Goal: Task Accomplishment & Management: Manage account settings

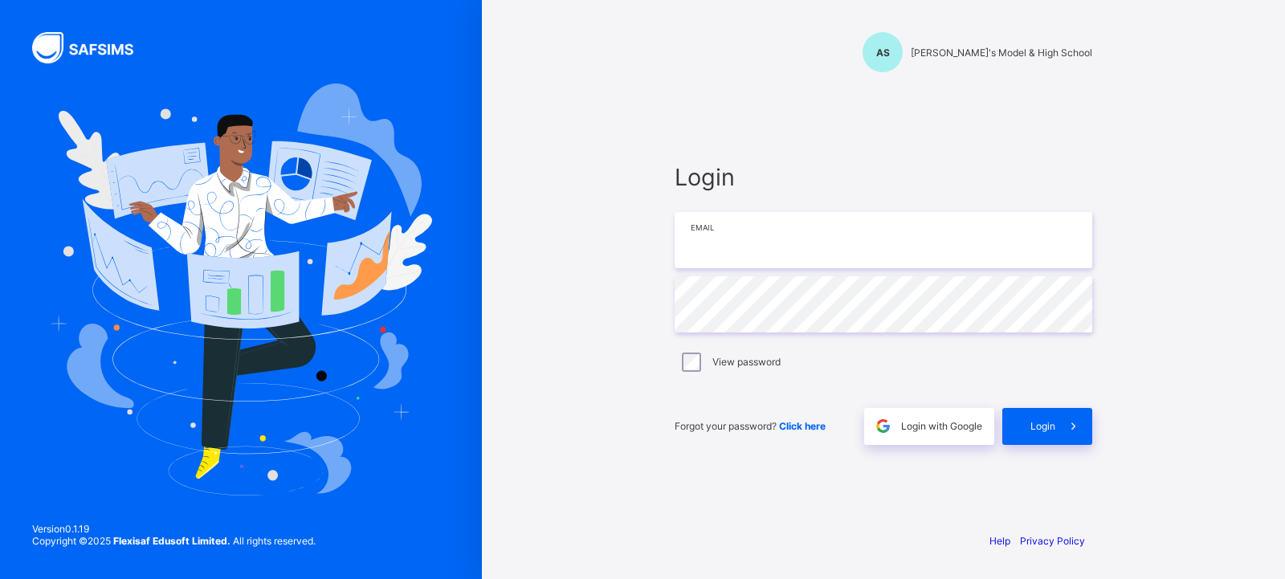
click at [729, 247] on input "email" at bounding box center [884, 240] width 418 height 56
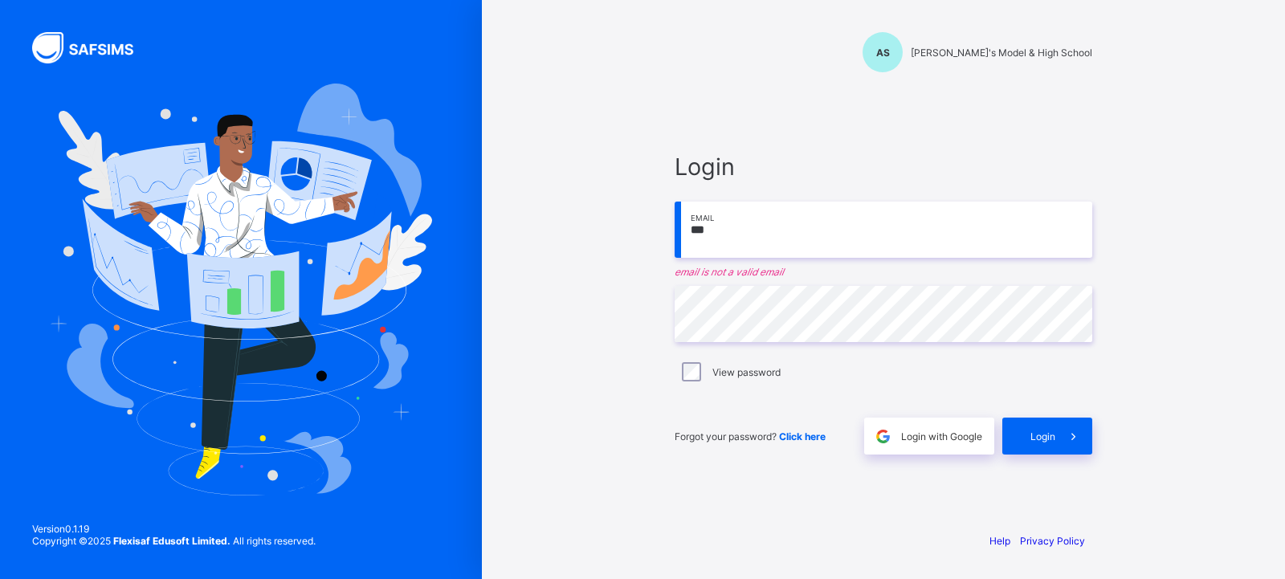
type input "**********"
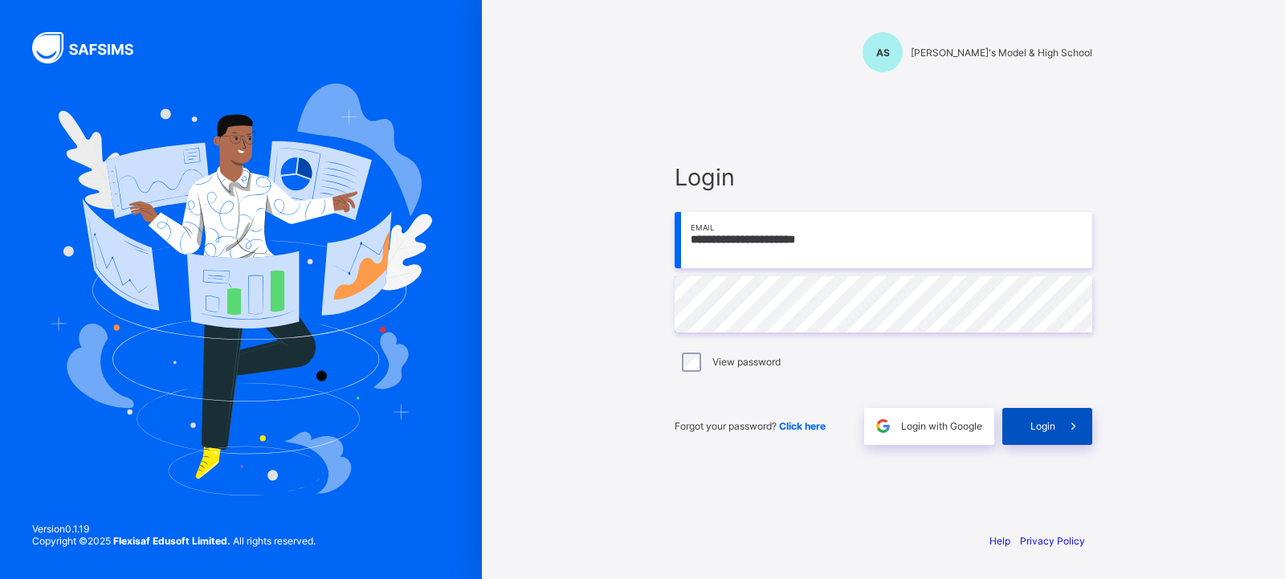
click at [1058, 431] on span at bounding box center [1073, 426] width 37 height 37
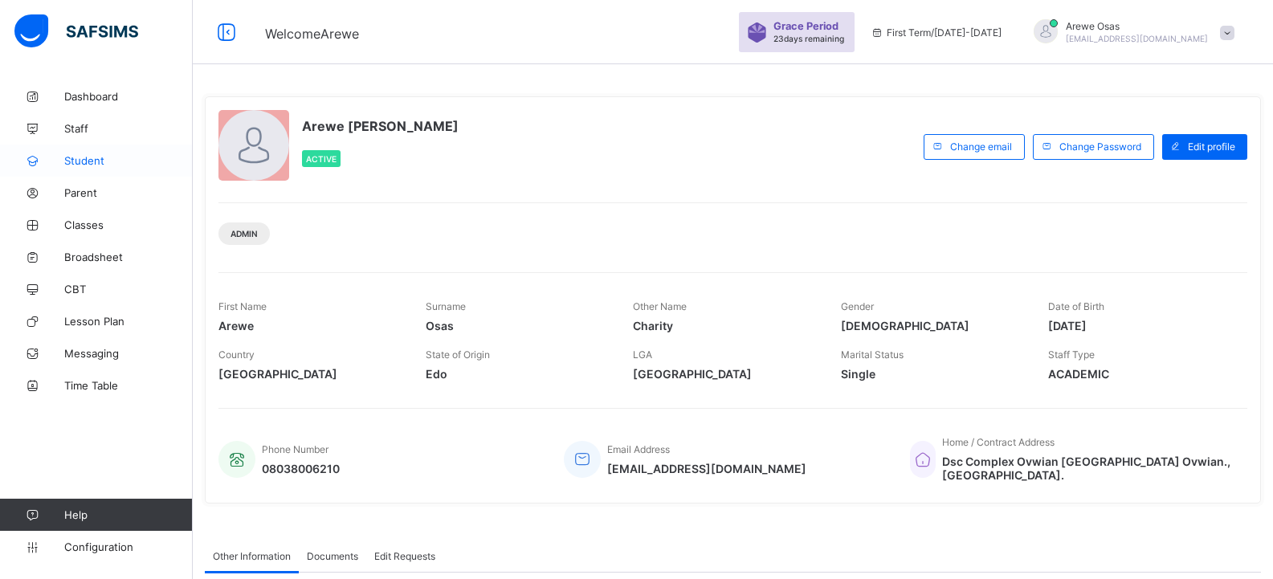
click at [85, 166] on span "Student" at bounding box center [128, 160] width 128 height 13
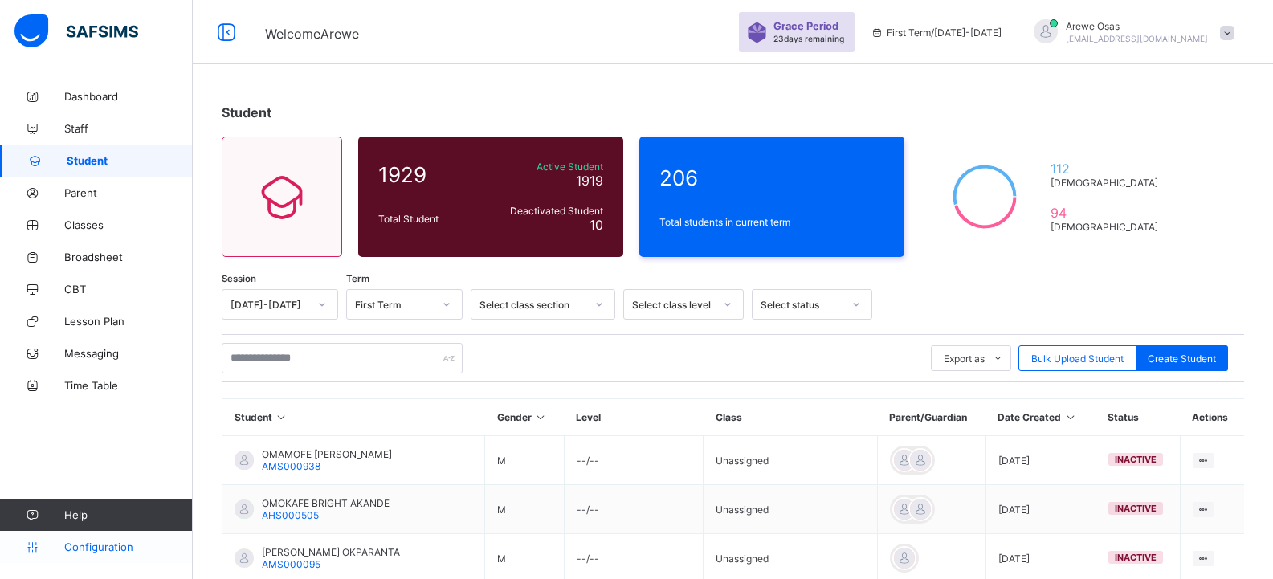
click at [60, 541] on icon at bounding box center [32, 547] width 64 height 12
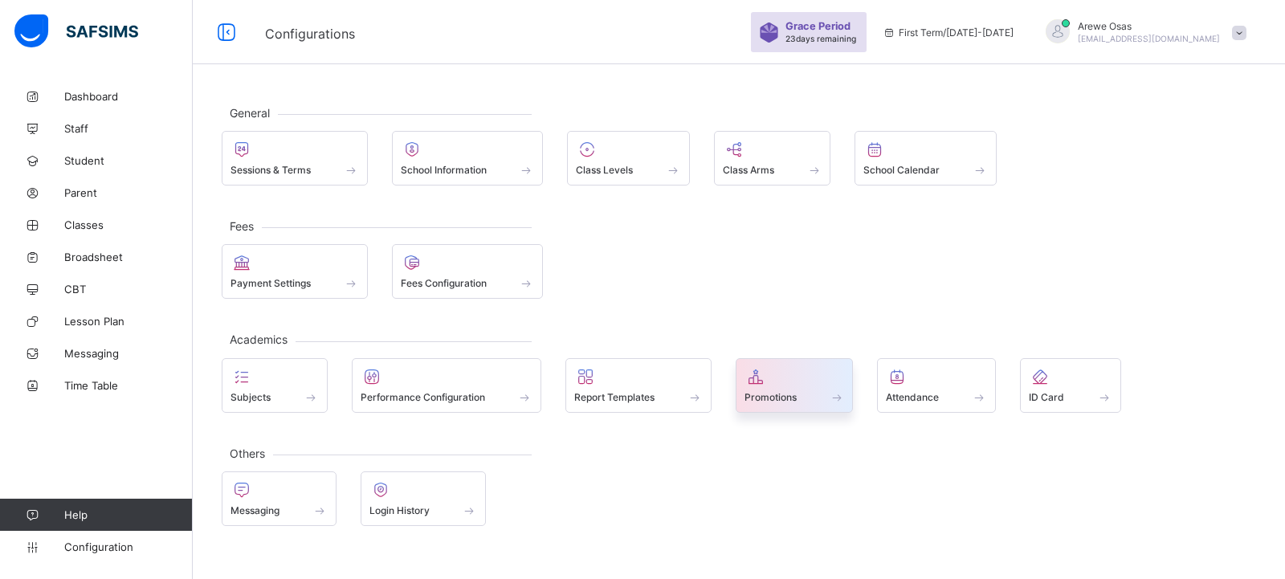
click at [768, 406] on div "Promotions" at bounding box center [795, 385] width 118 height 55
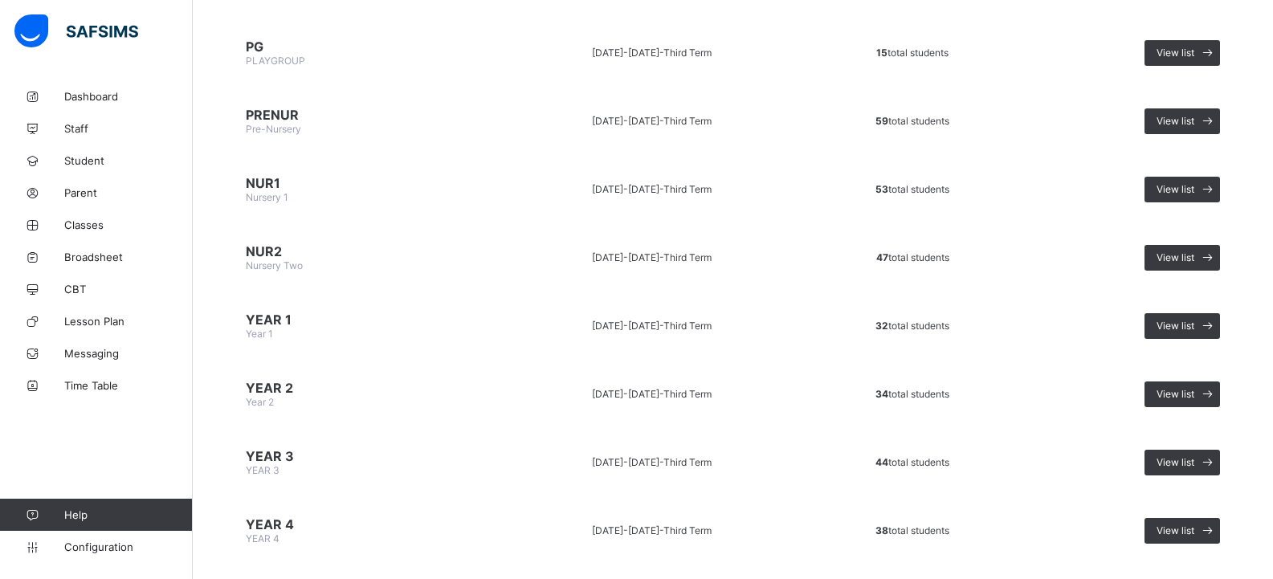
scroll to position [562, 0]
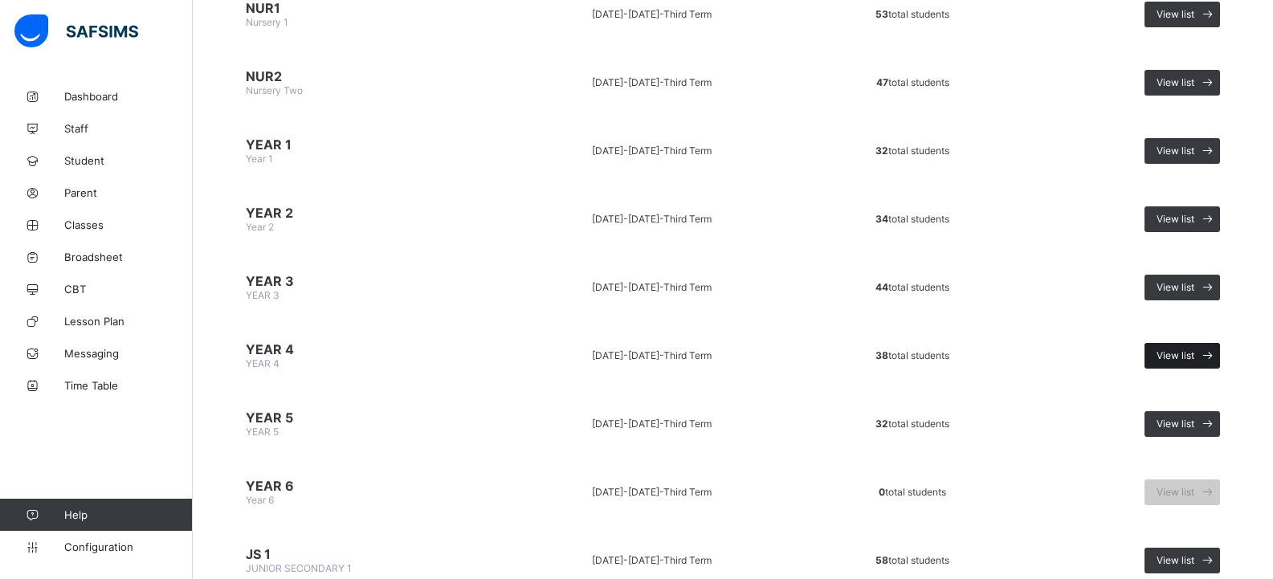
click at [1191, 357] on span "View list" at bounding box center [1175, 355] width 38 height 12
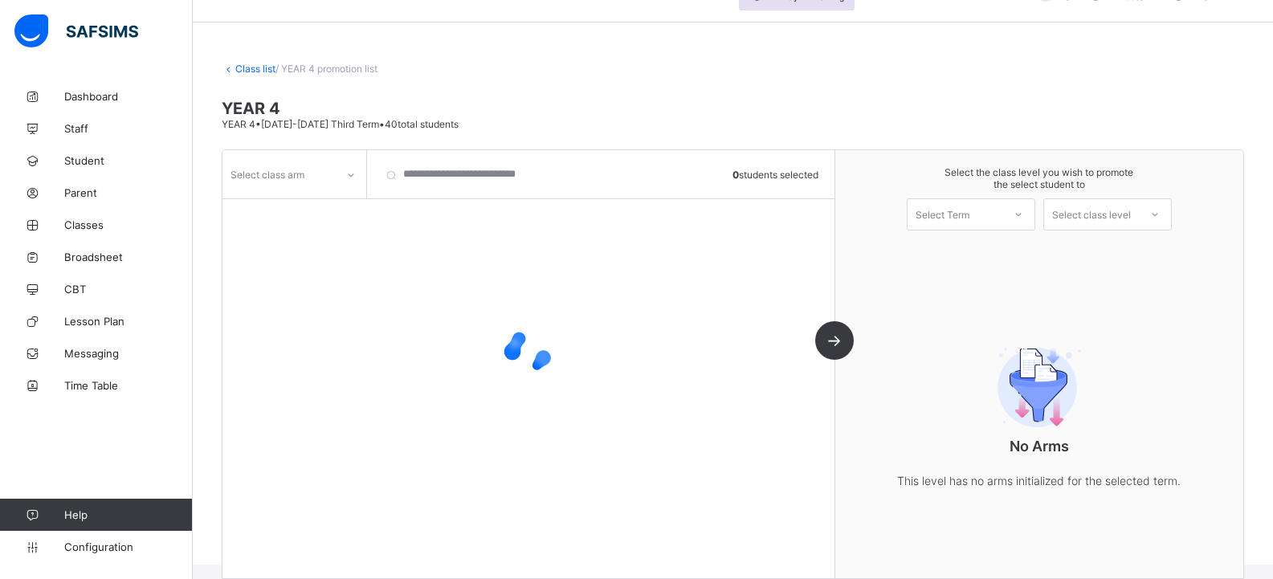
scroll to position [61, 0]
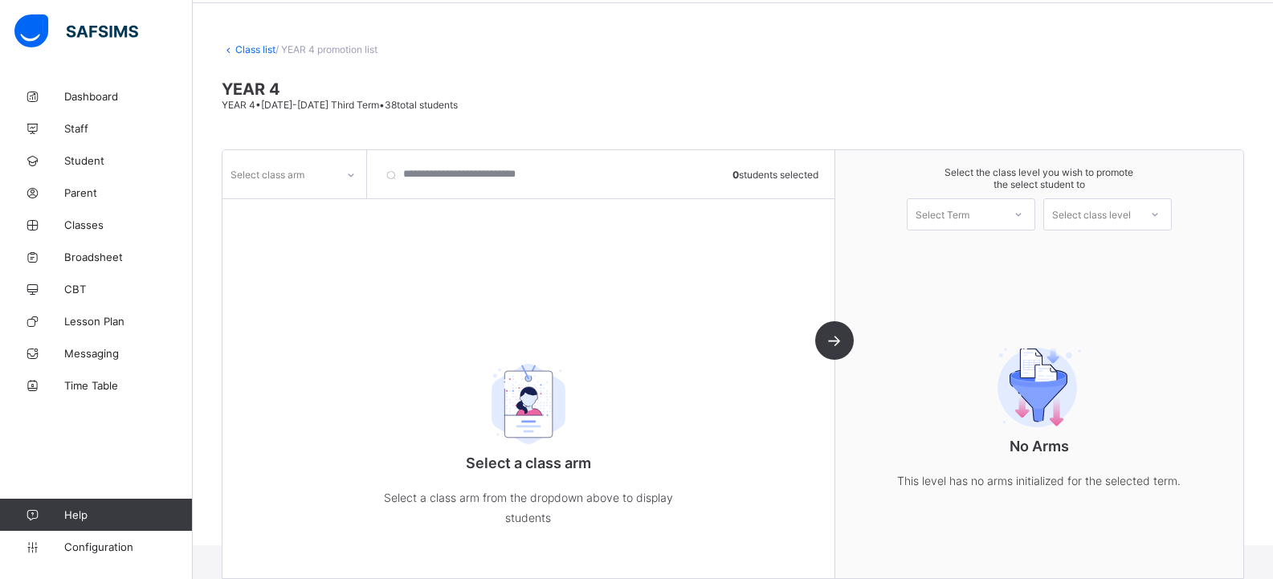
click at [336, 184] on div at bounding box center [351, 174] width 31 height 31
click at [317, 242] on div "LOVE" at bounding box center [294, 234] width 142 height 25
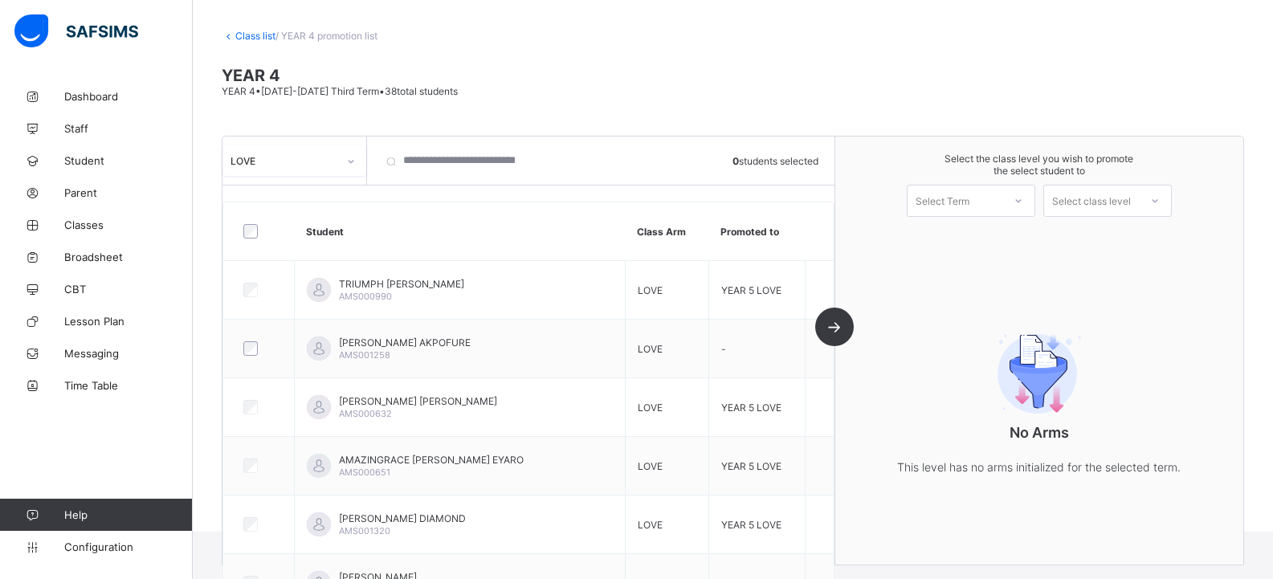
scroll to position [74, 0]
click at [272, 146] on div "LOVE" at bounding box center [294, 161] width 144 height 31
click at [252, 197] on div "PEACE" at bounding box center [294, 196] width 142 height 25
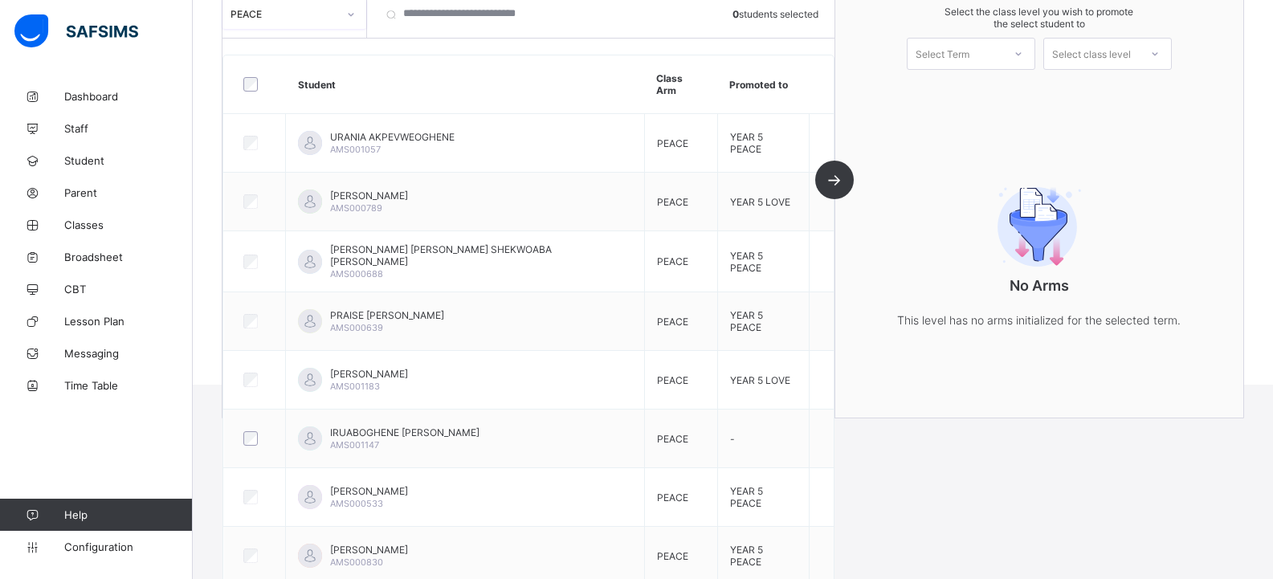
scroll to position [0, 0]
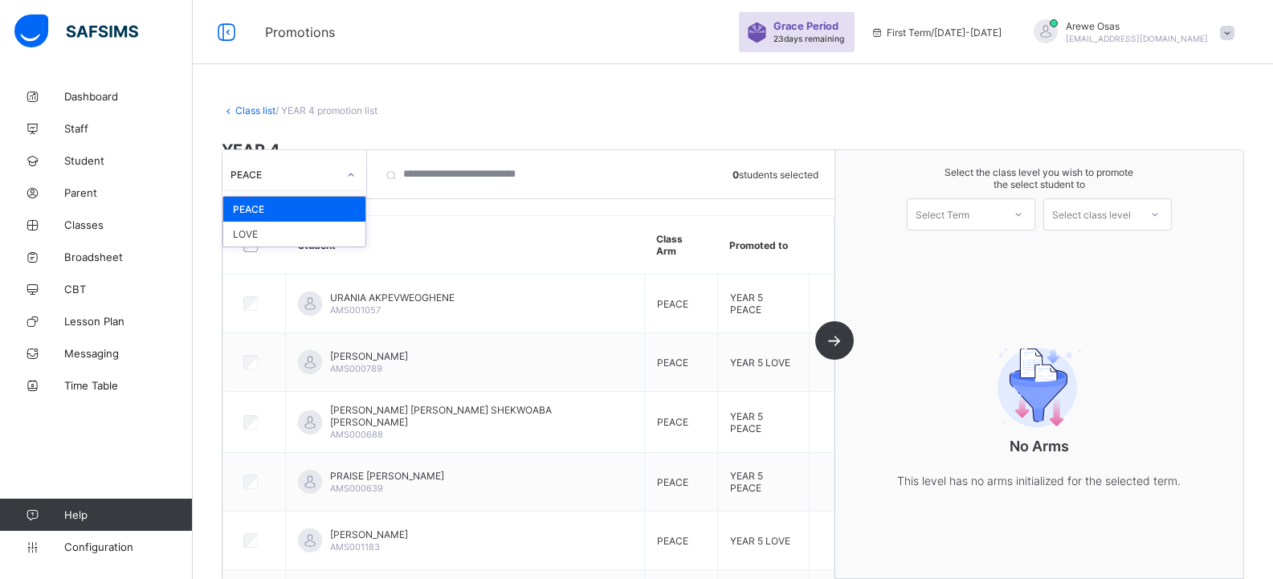
click at [290, 180] on div "PEACE" at bounding box center [283, 174] width 107 height 12
drag, startPoint x: 300, startPoint y: 231, endPoint x: 312, endPoint y: 229, distance: 12.3
click at [300, 232] on div "LOVE" at bounding box center [294, 234] width 142 height 25
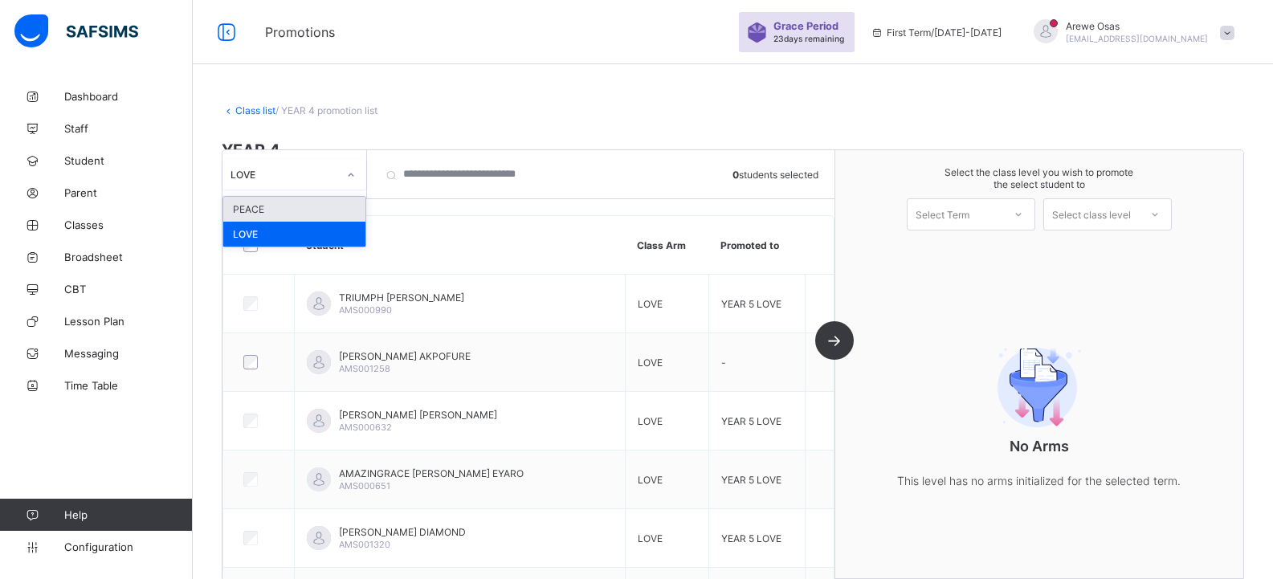
click at [255, 175] on div "LOVE" at bounding box center [283, 174] width 107 height 12
click at [304, 204] on div "PEACE" at bounding box center [294, 209] width 142 height 25
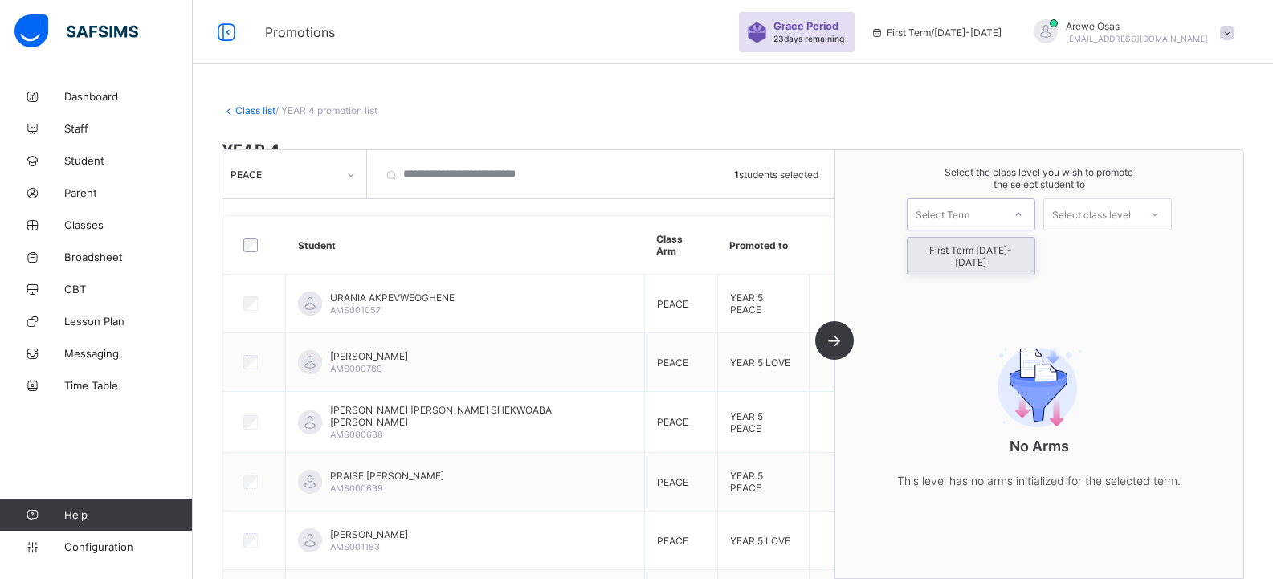
click at [984, 216] on div "Select Term" at bounding box center [954, 214] width 95 height 22
drag, startPoint x: 980, startPoint y: 243, endPoint x: 1051, endPoint y: 243, distance: 70.7
click at [980, 244] on div "First Term [DATE]-[DATE]" at bounding box center [970, 256] width 127 height 37
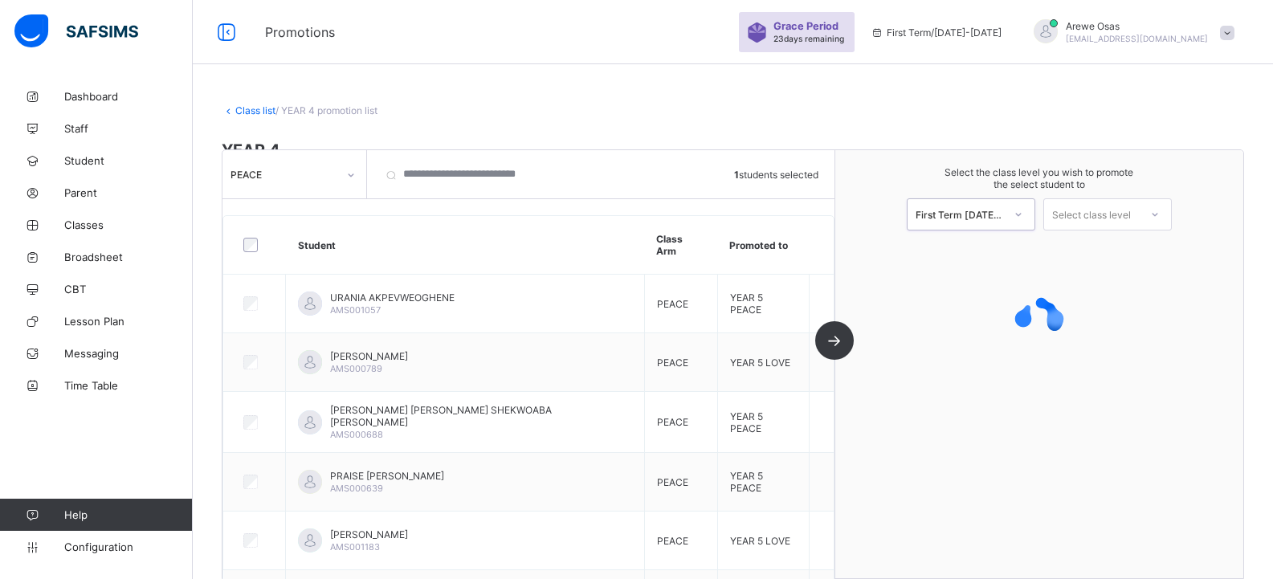
click at [1096, 221] on div "Select class level" at bounding box center [1091, 214] width 79 height 32
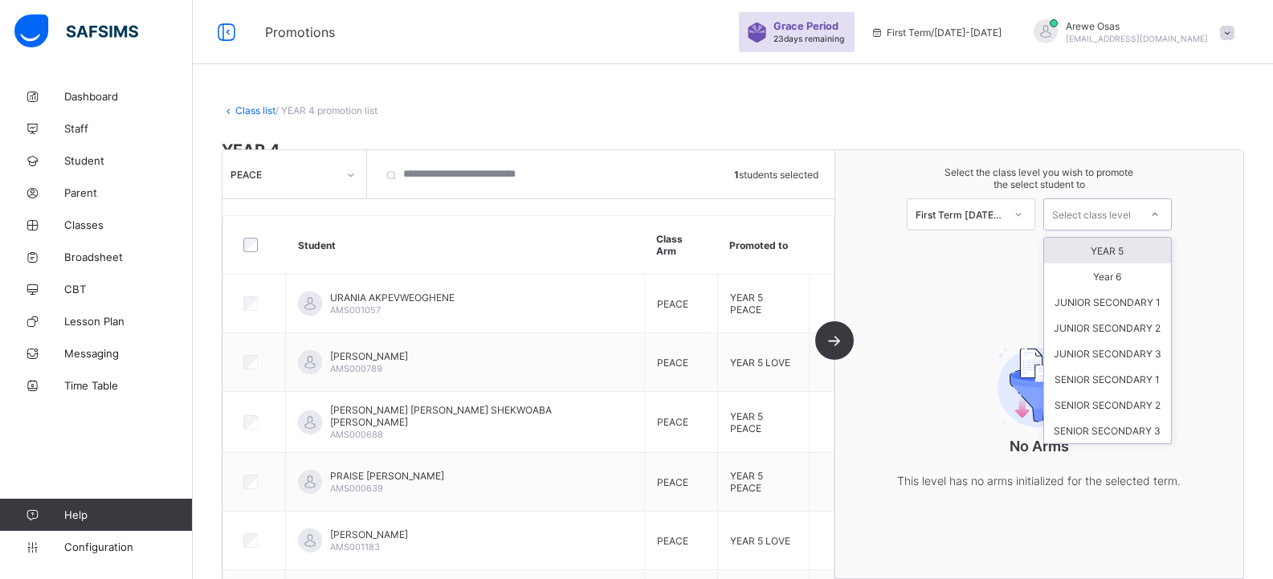
click at [1100, 256] on div "YEAR 5" at bounding box center [1107, 251] width 127 height 26
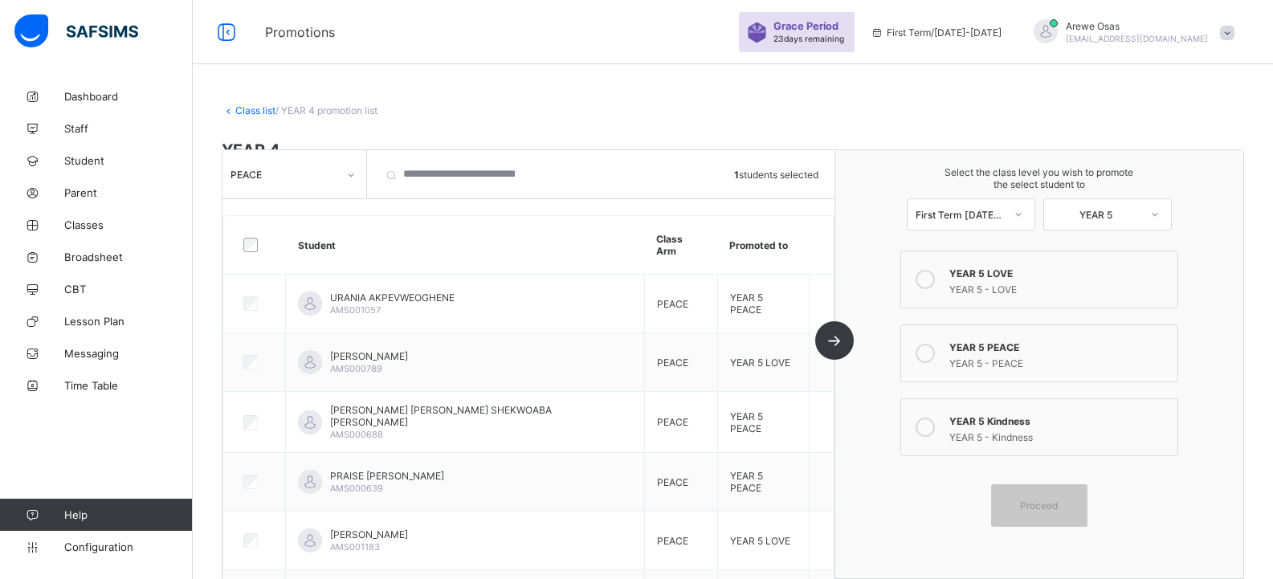
click at [1017, 363] on div "YEAR 5 - PEACE" at bounding box center [1059, 361] width 220 height 16
click at [1029, 494] on div "Proceed" at bounding box center [1039, 505] width 96 height 43
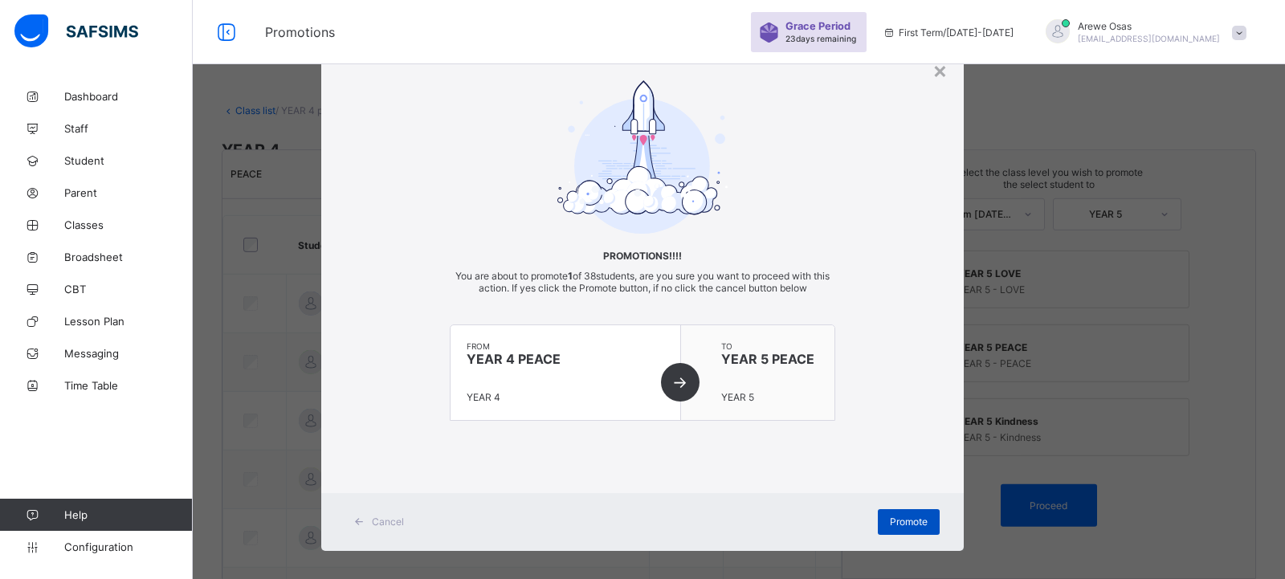
click at [890, 519] on span "Promote" at bounding box center [909, 522] width 38 height 12
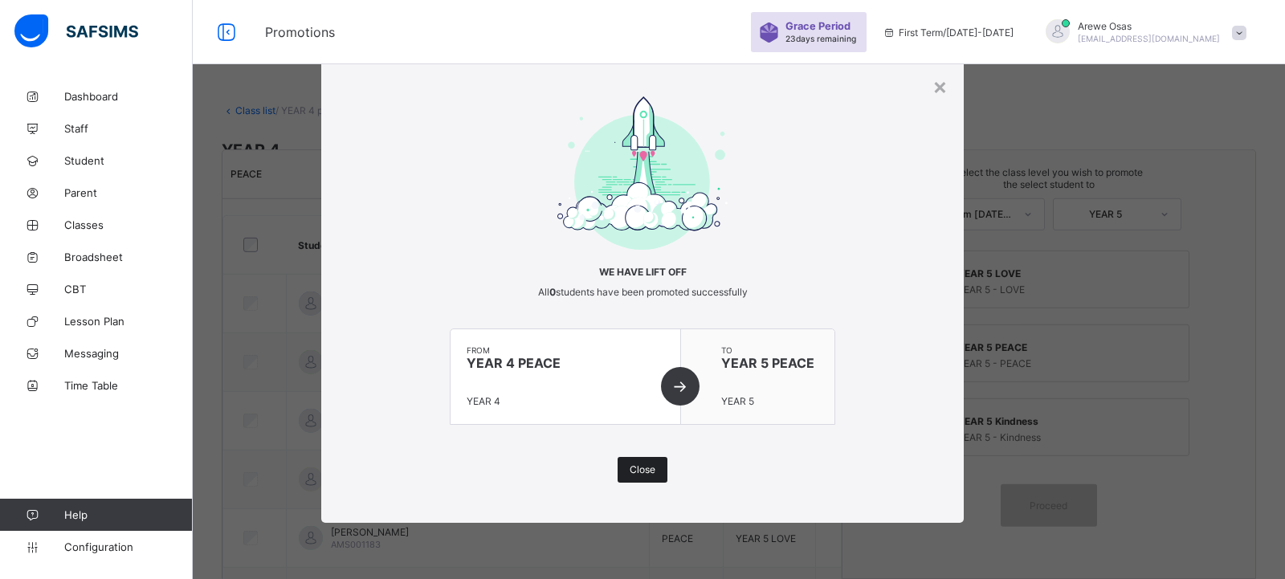
click at [638, 476] on div "Close" at bounding box center [643, 470] width 50 height 26
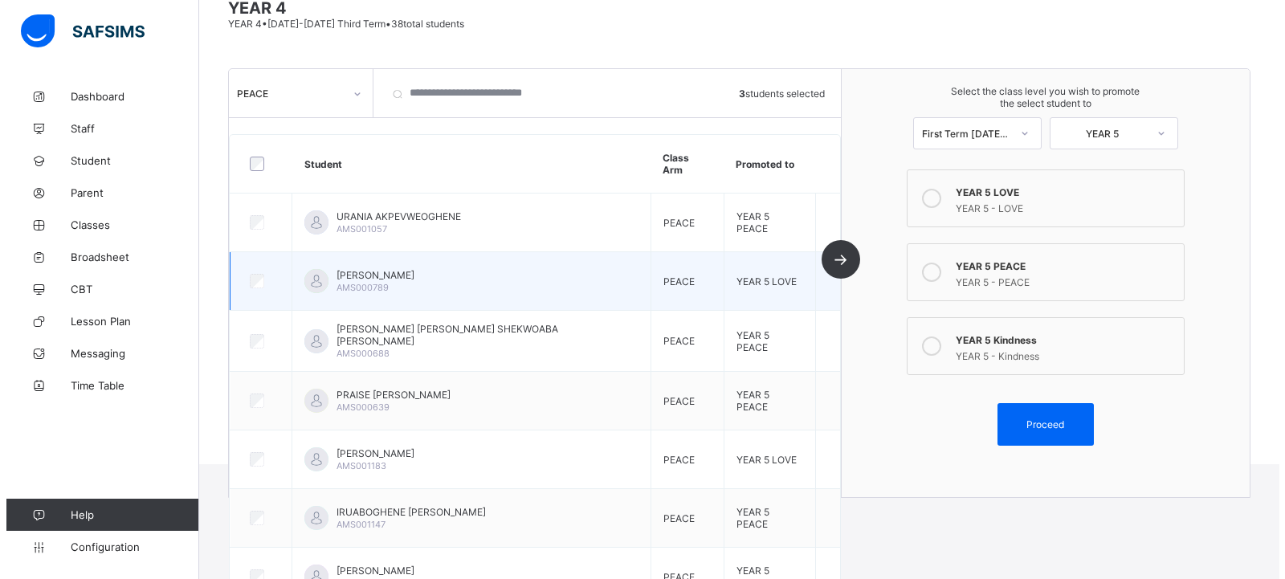
scroll to position [141, 0]
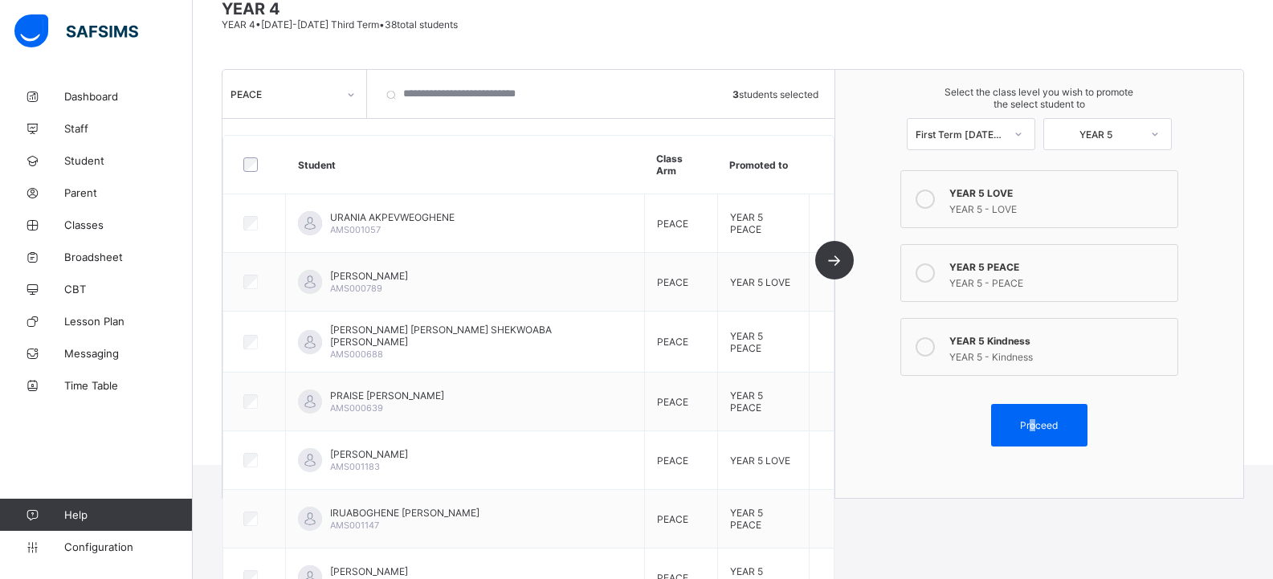
click at [1042, 422] on span "Proceed" at bounding box center [1039, 425] width 38 height 12
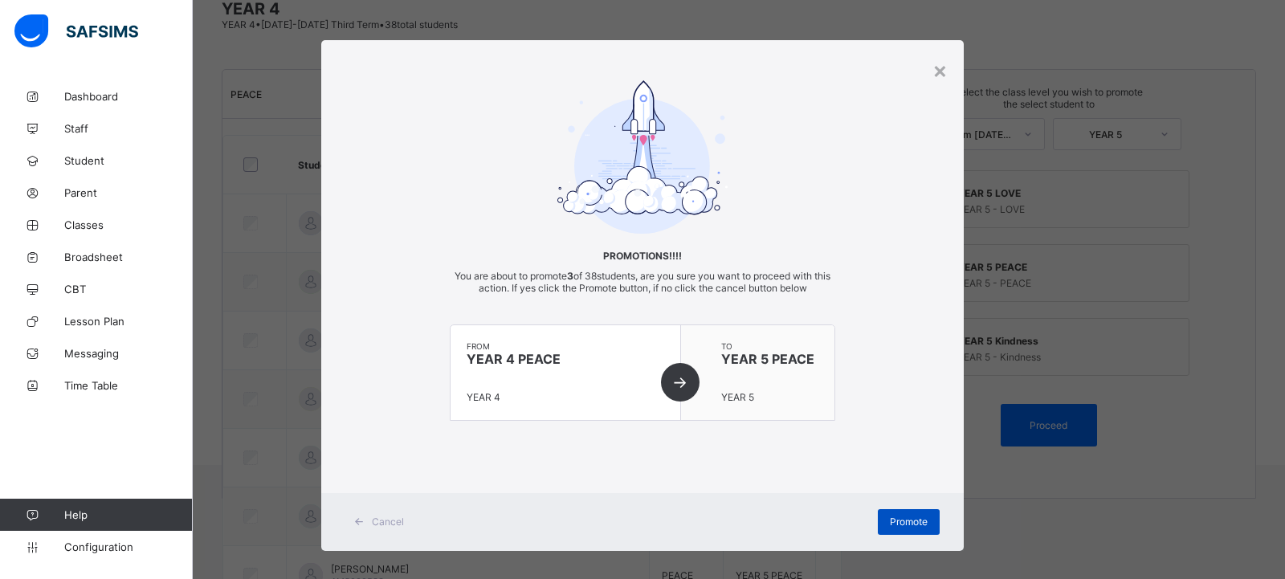
click at [893, 518] on span "Promote" at bounding box center [909, 522] width 38 height 12
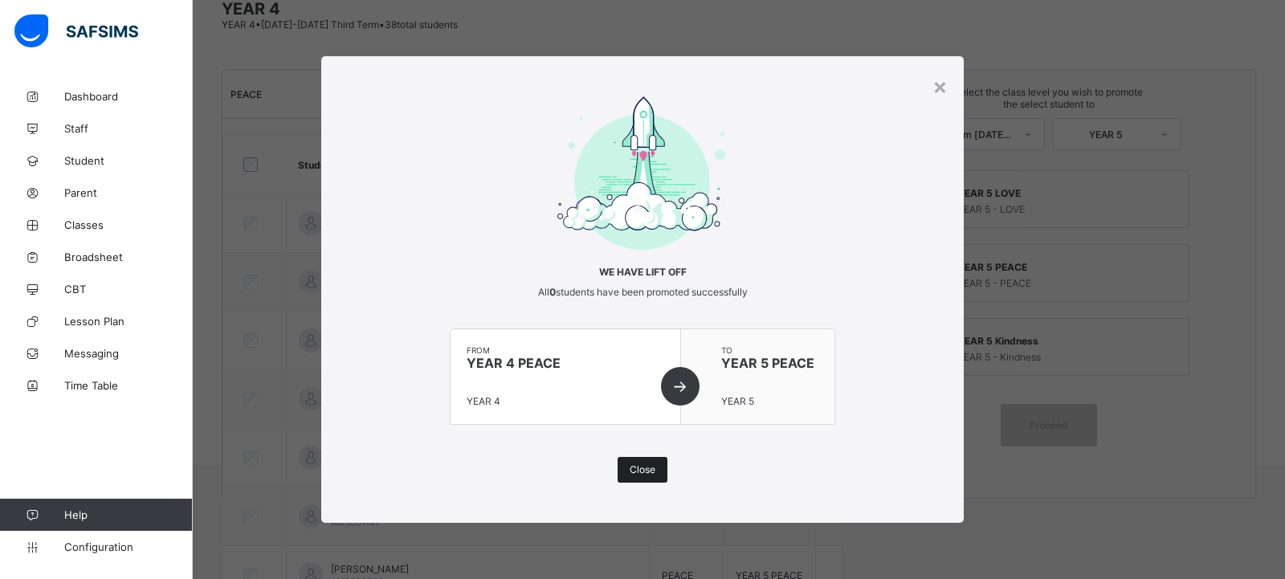
click at [646, 475] on span "Close" at bounding box center [643, 469] width 26 height 12
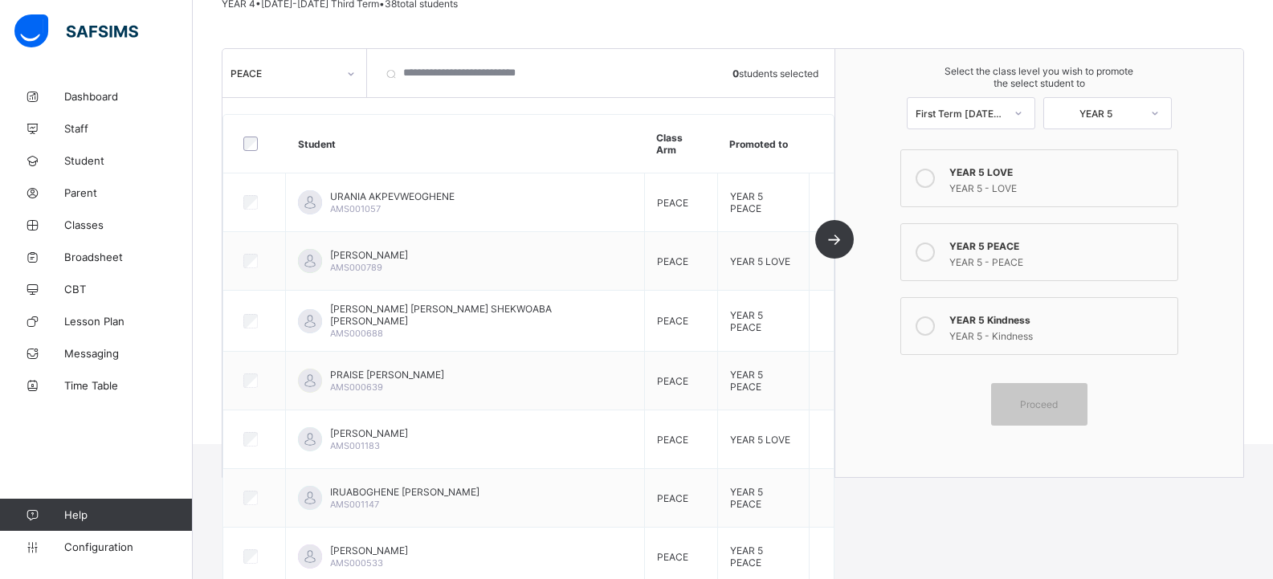
scroll to position [61, 0]
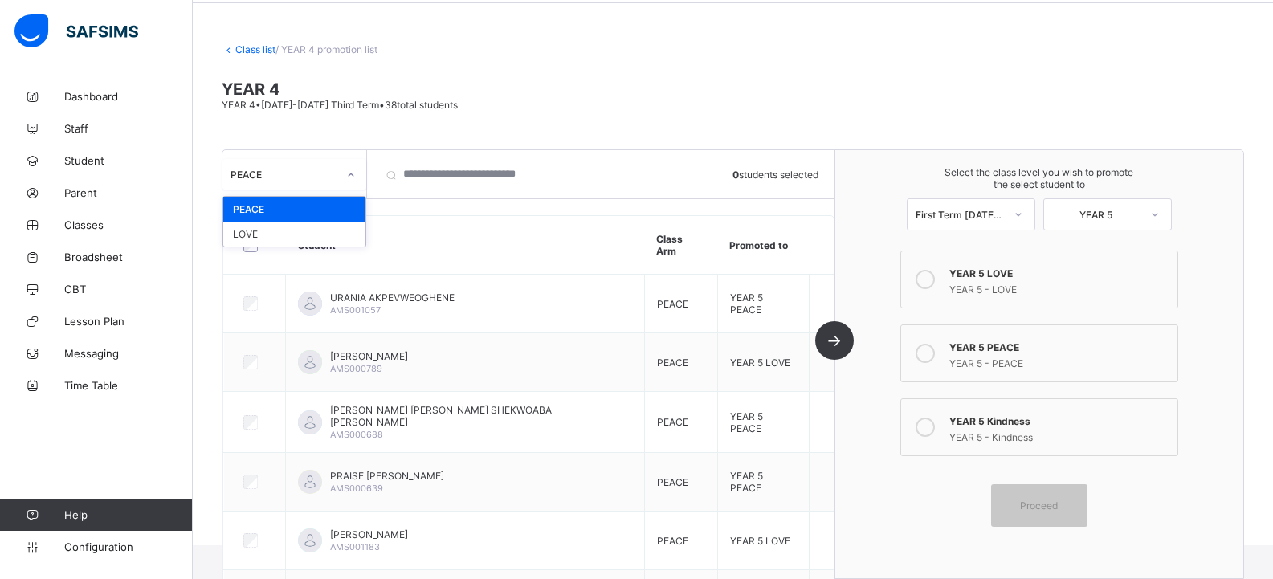
click at [319, 173] on div "PEACE" at bounding box center [283, 174] width 107 height 12
click at [291, 235] on div "LOVE" at bounding box center [294, 234] width 142 height 25
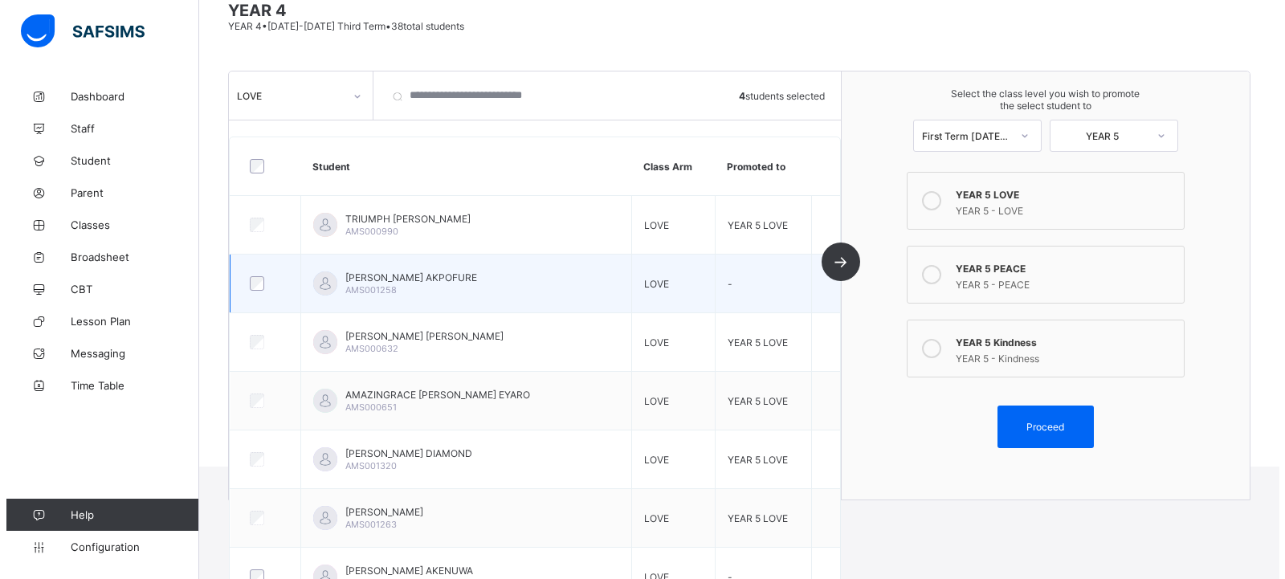
scroll to position [74, 0]
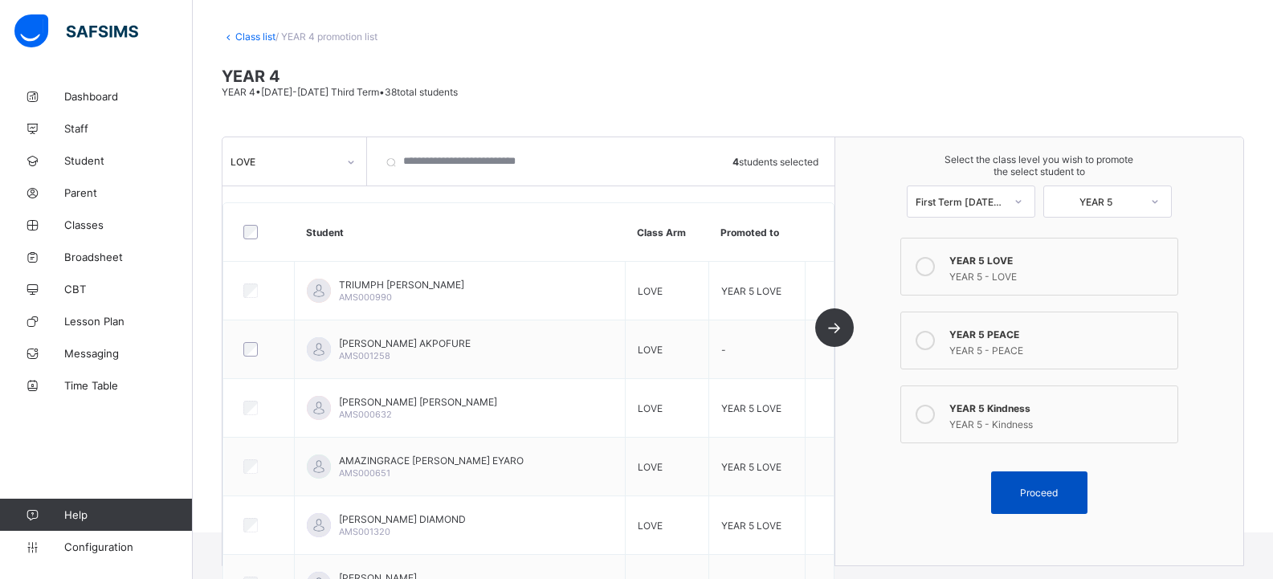
click at [1032, 487] on span "Proceed" at bounding box center [1039, 493] width 38 height 12
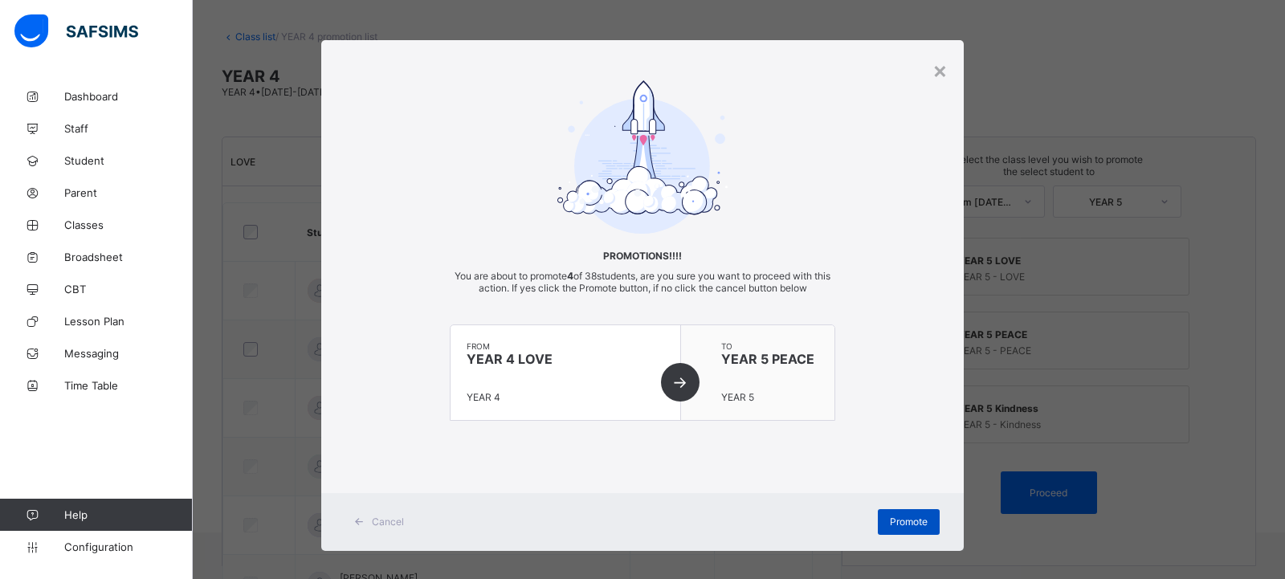
click at [892, 522] on span "Promote" at bounding box center [909, 522] width 38 height 12
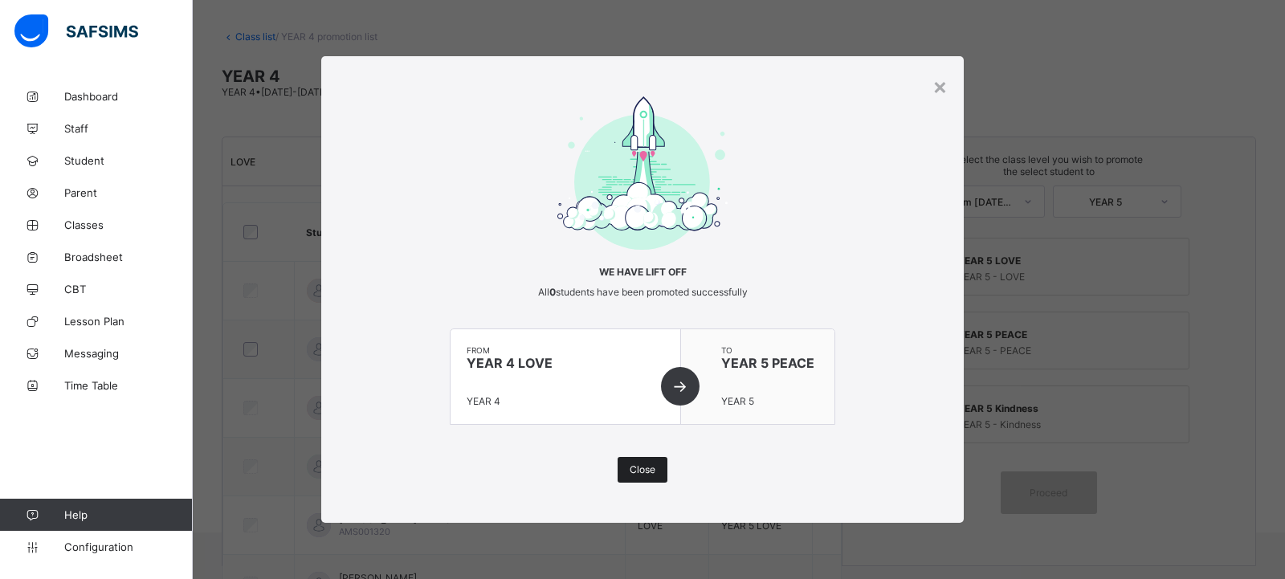
click at [626, 464] on div "Close" at bounding box center [643, 470] width 50 height 26
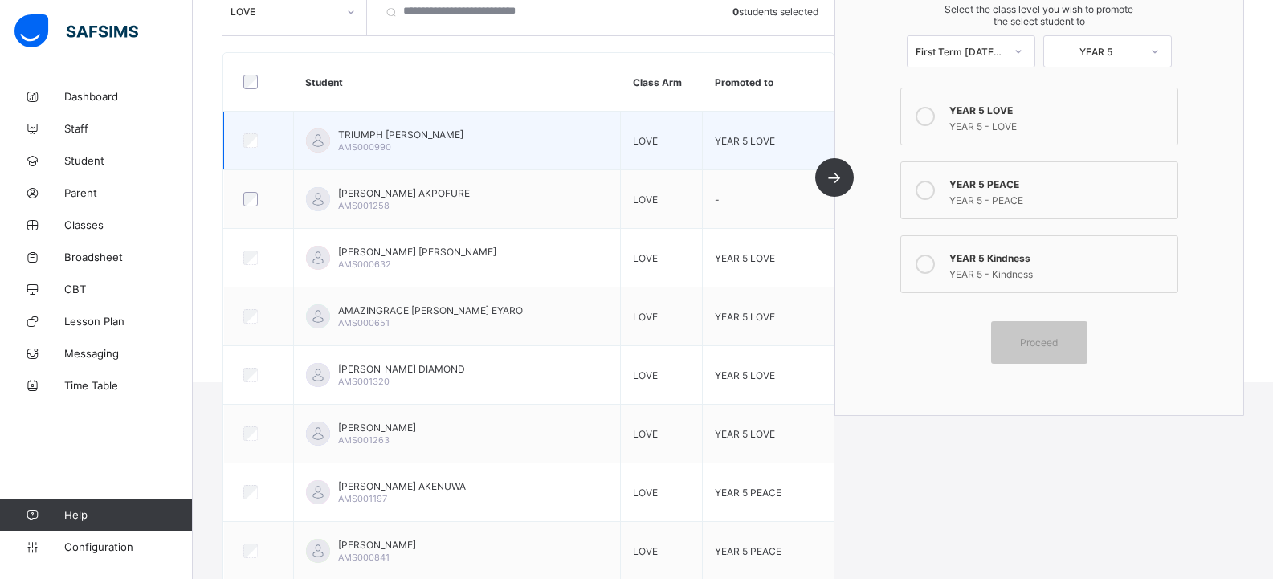
scroll to position [154, 0]
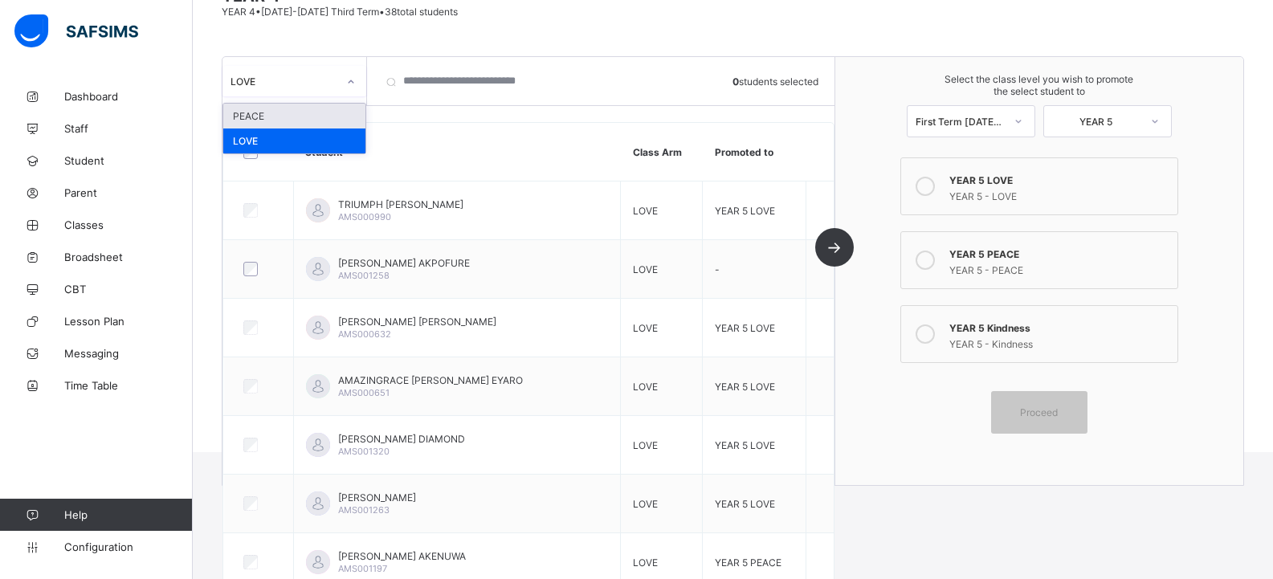
click at [321, 79] on div "LOVE" at bounding box center [283, 81] width 107 height 12
click at [325, 118] on div "PEACE" at bounding box center [294, 116] width 142 height 25
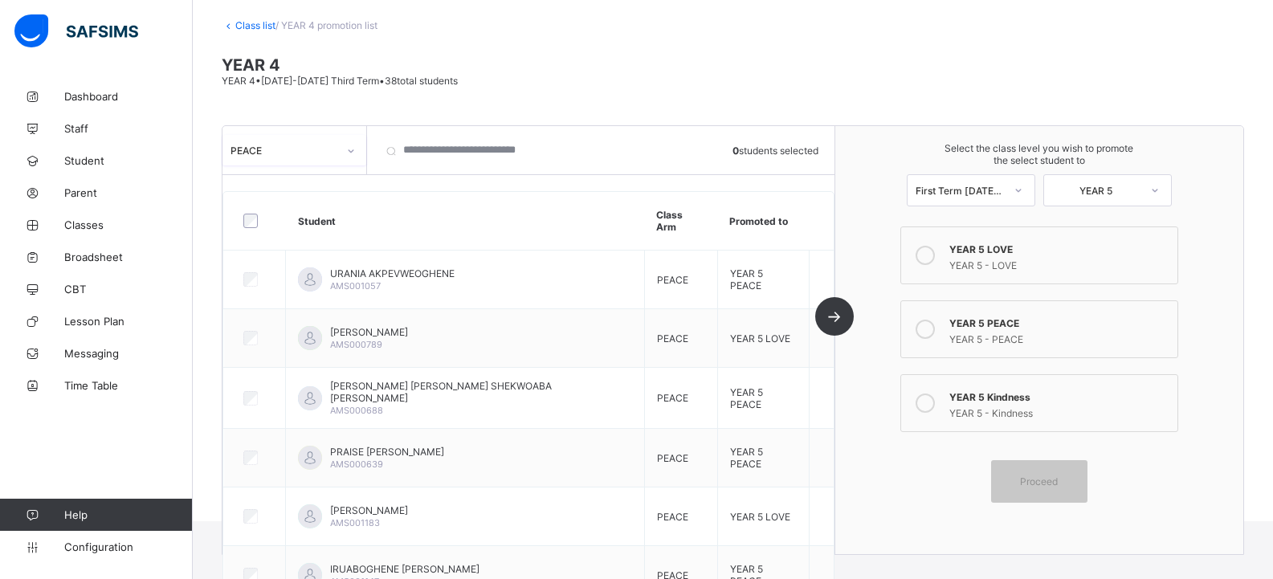
scroll to position [61, 0]
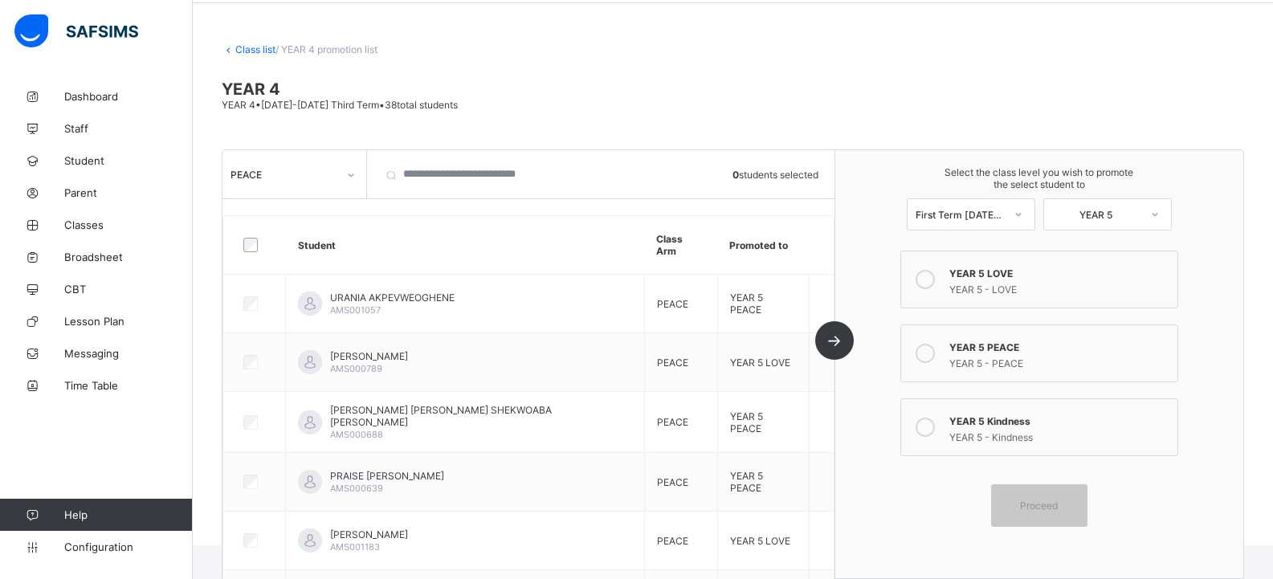
drag, startPoint x: 282, startPoint y: 150, endPoint x: 312, endPoint y: 192, distance: 51.2
click at [287, 166] on div "PEACE" at bounding box center [294, 174] width 145 height 48
drag, startPoint x: 296, startPoint y: 183, endPoint x: 337, endPoint y: 208, distance: 47.9
click at [299, 185] on div "PEACE" at bounding box center [294, 174] width 144 height 31
click at [310, 246] on div "LOVE" at bounding box center [294, 234] width 142 height 25
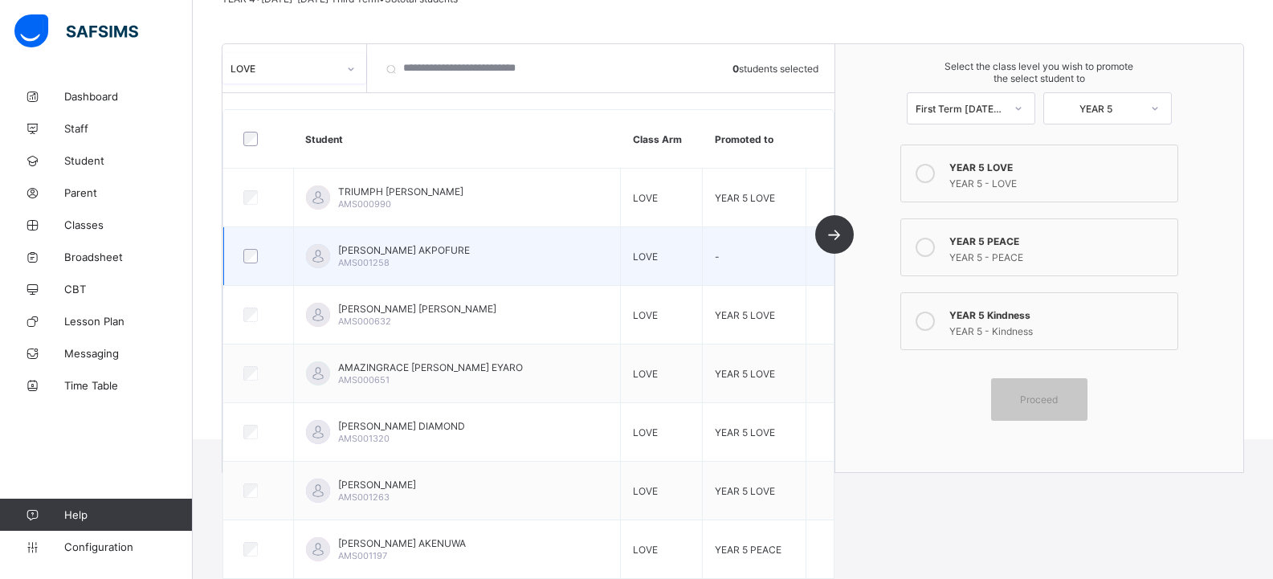
scroll to position [154, 0]
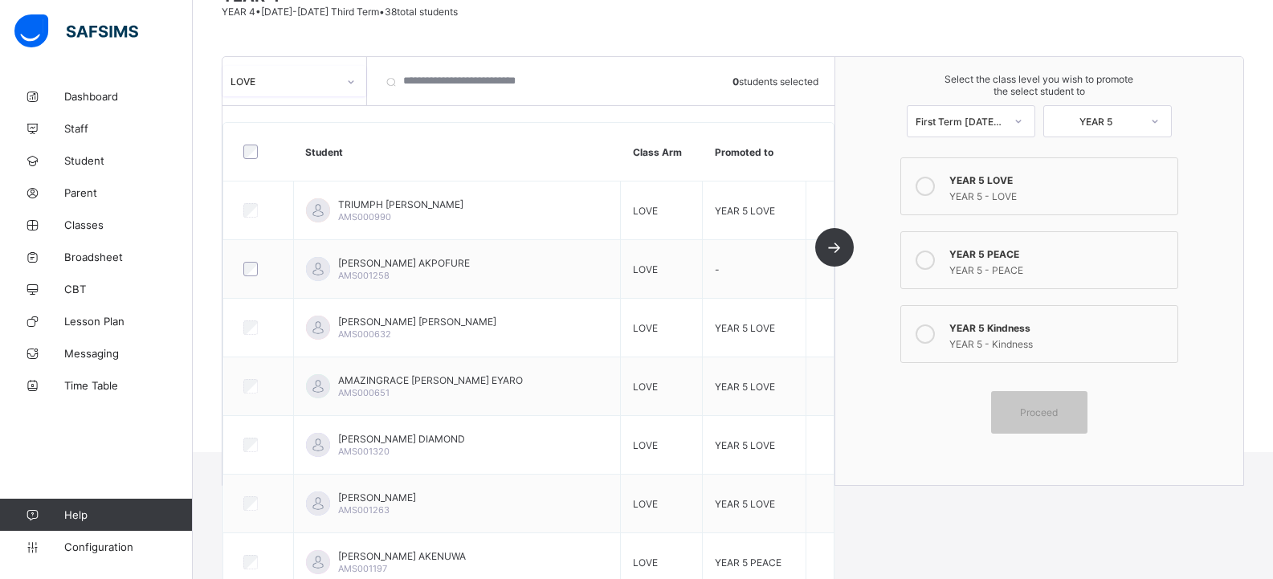
click at [333, 79] on div "LOVE" at bounding box center [283, 81] width 107 height 12
click at [312, 116] on div "PEACE" at bounding box center [294, 116] width 142 height 25
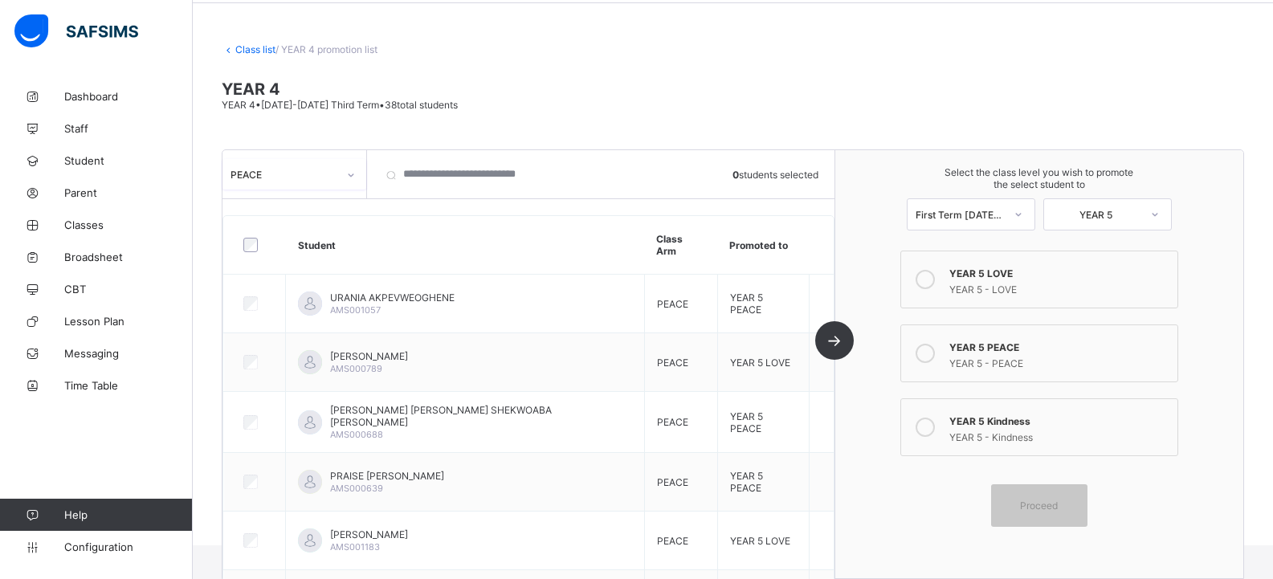
scroll to position [0, 0]
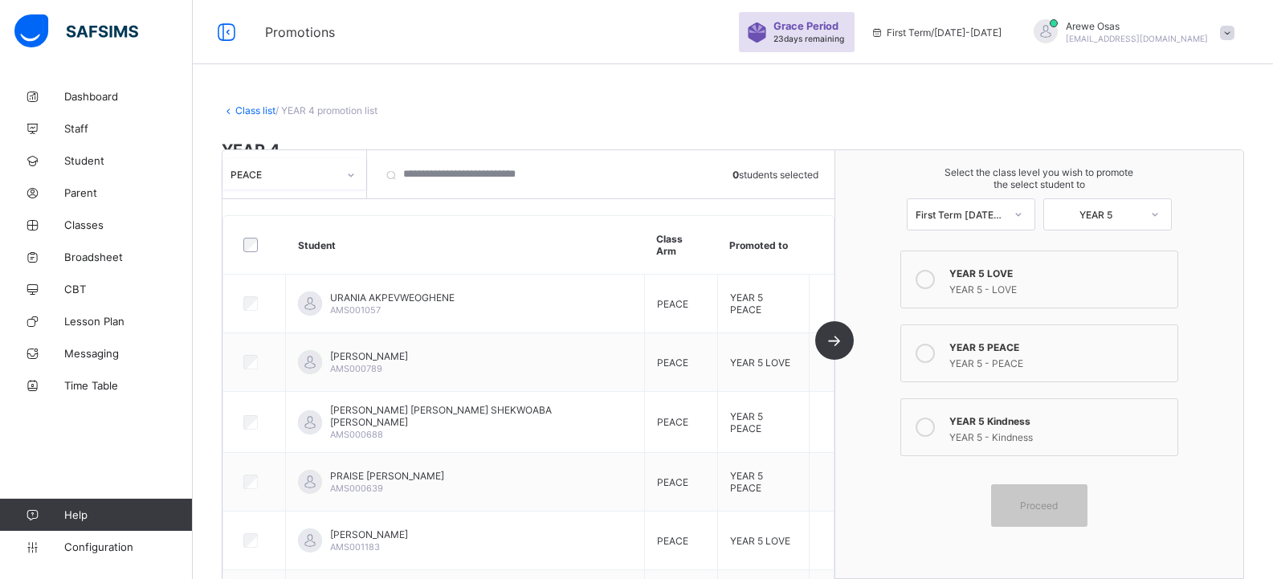
click at [308, 166] on div "PEACE" at bounding box center [278, 174] width 113 height 22
click at [271, 236] on div "LOVE" at bounding box center [294, 234] width 142 height 25
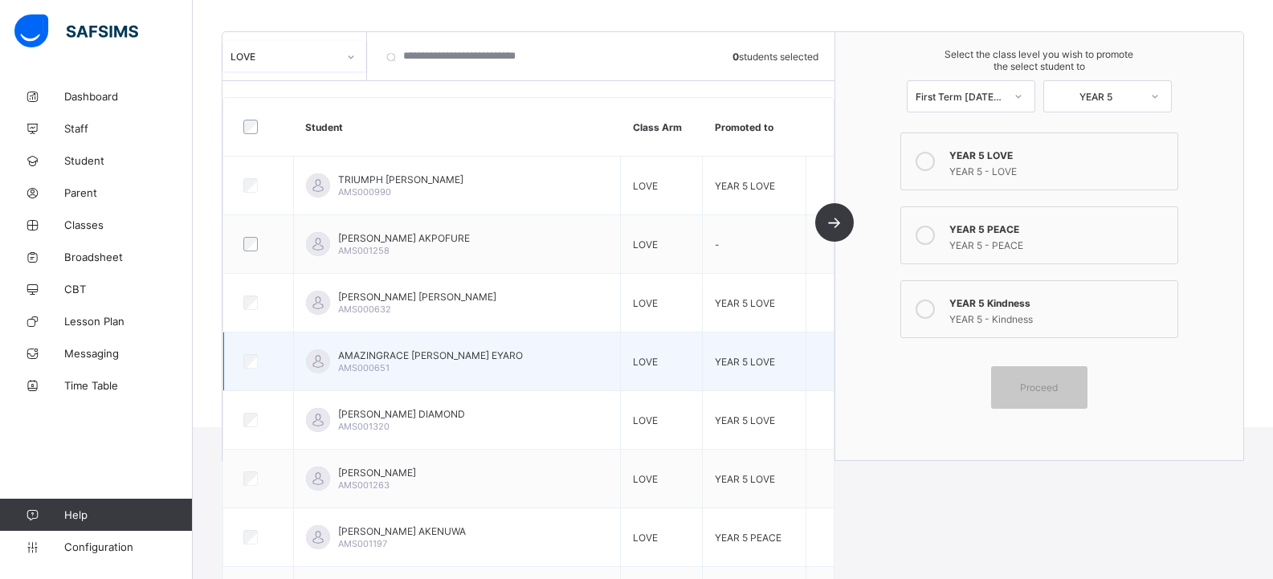
scroll to position [74, 0]
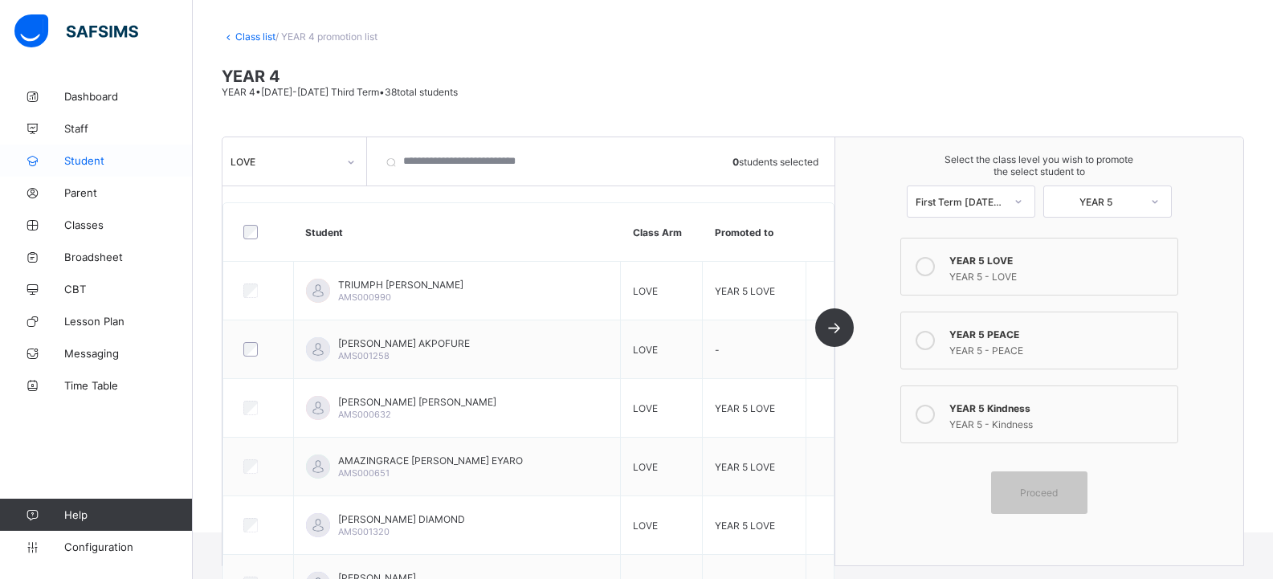
click at [100, 171] on link "Student" at bounding box center [96, 161] width 193 height 32
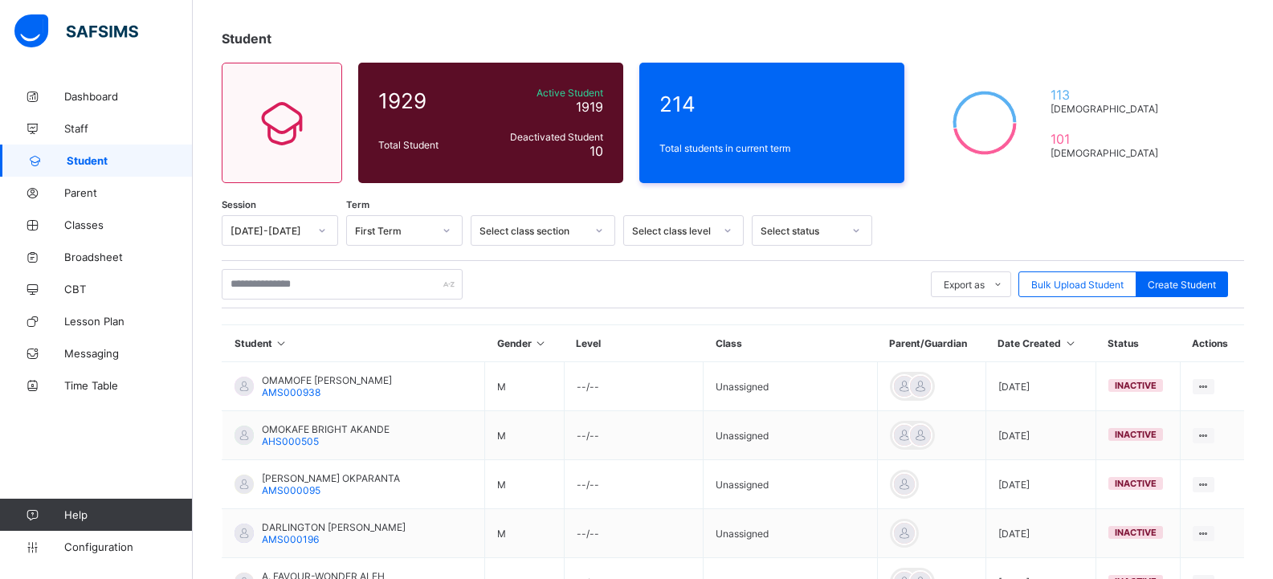
click at [530, 230] on div "Select class section" at bounding box center [532, 231] width 106 height 12
click at [679, 230] on div "Select class level" at bounding box center [673, 231] width 82 height 12
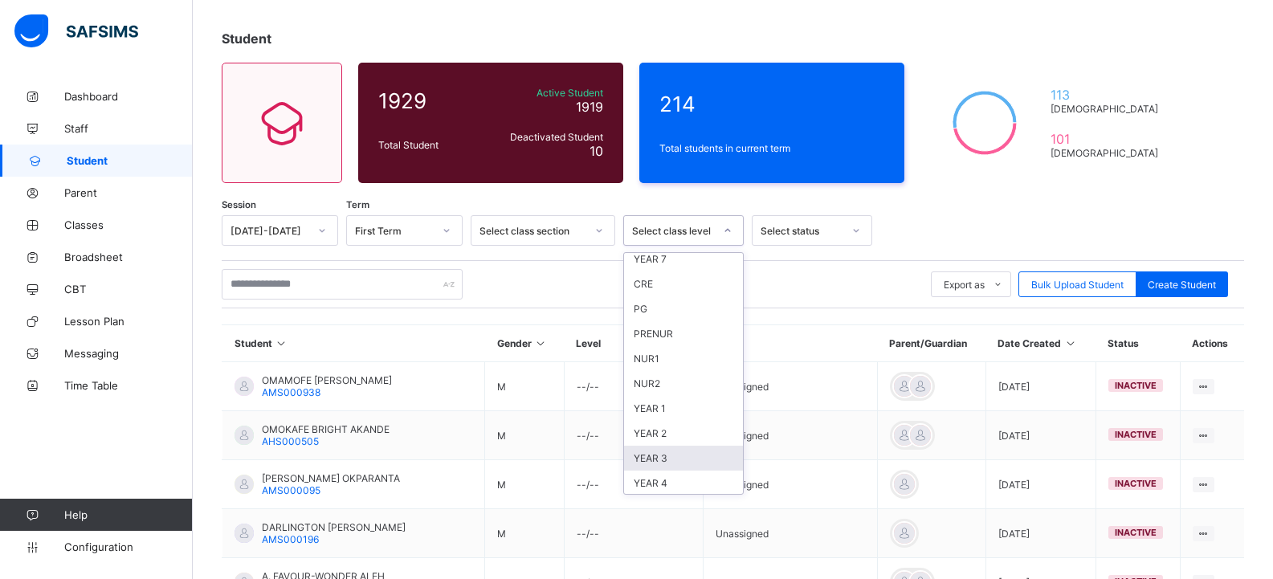
scroll to position [80, 0]
click at [652, 460] on div "YEAR 4" at bounding box center [683, 458] width 119 height 25
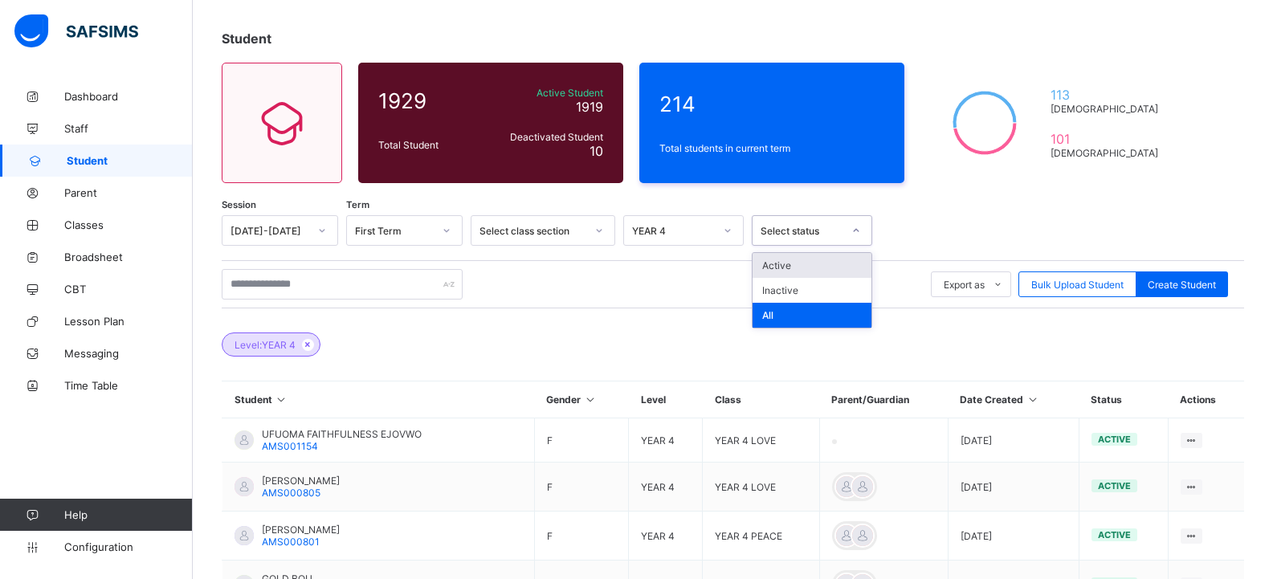
click at [756, 235] on div "Select status" at bounding box center [796, 230] width 88 height 22
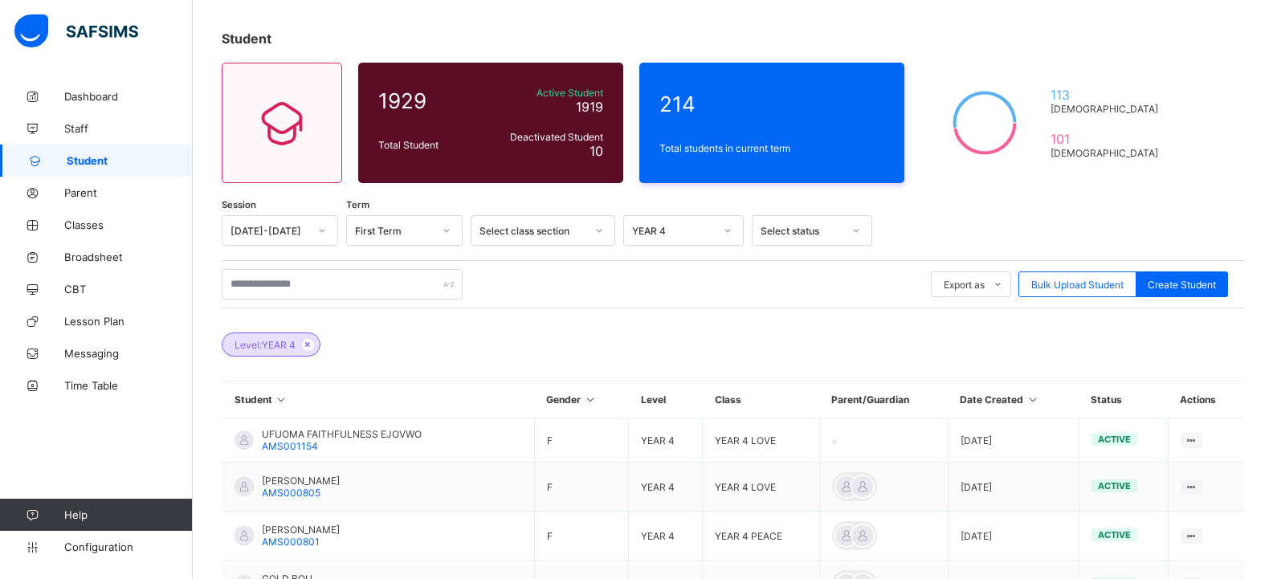
click at [679, 287] on div "Export as Pdf Report Excel Report Excel Report (LMS) Bulk Upload Student Create…" at bounding box center [733, 284] width 1022 height 31
click at [289, 285] on input "text" at bounding box center [342, 284] width 241 height 31
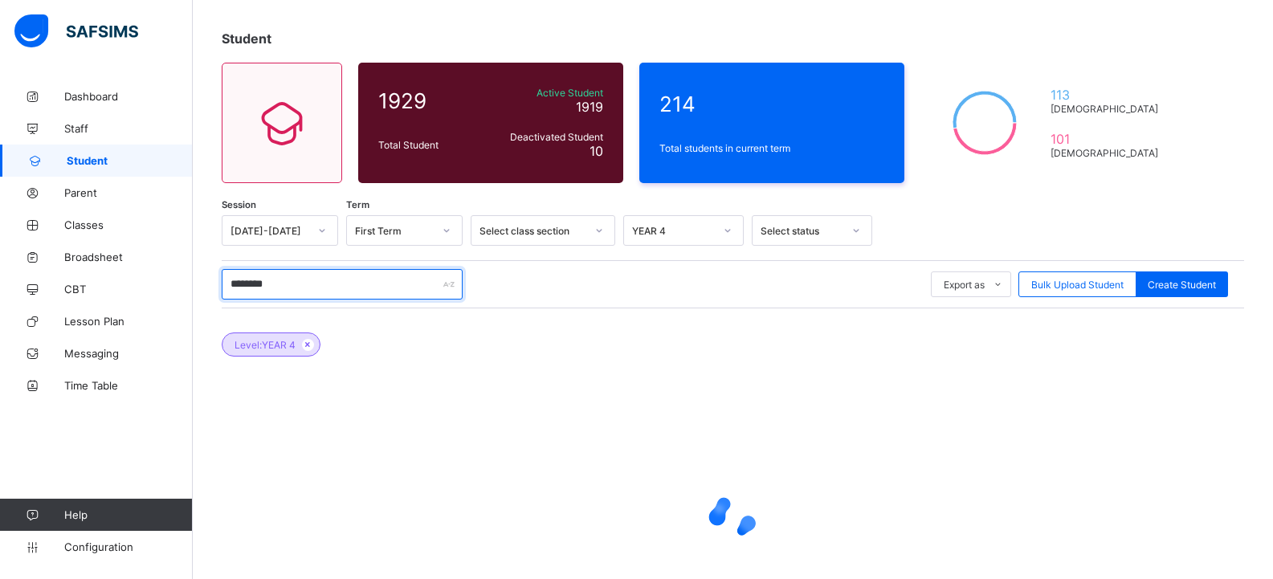
type input "********"
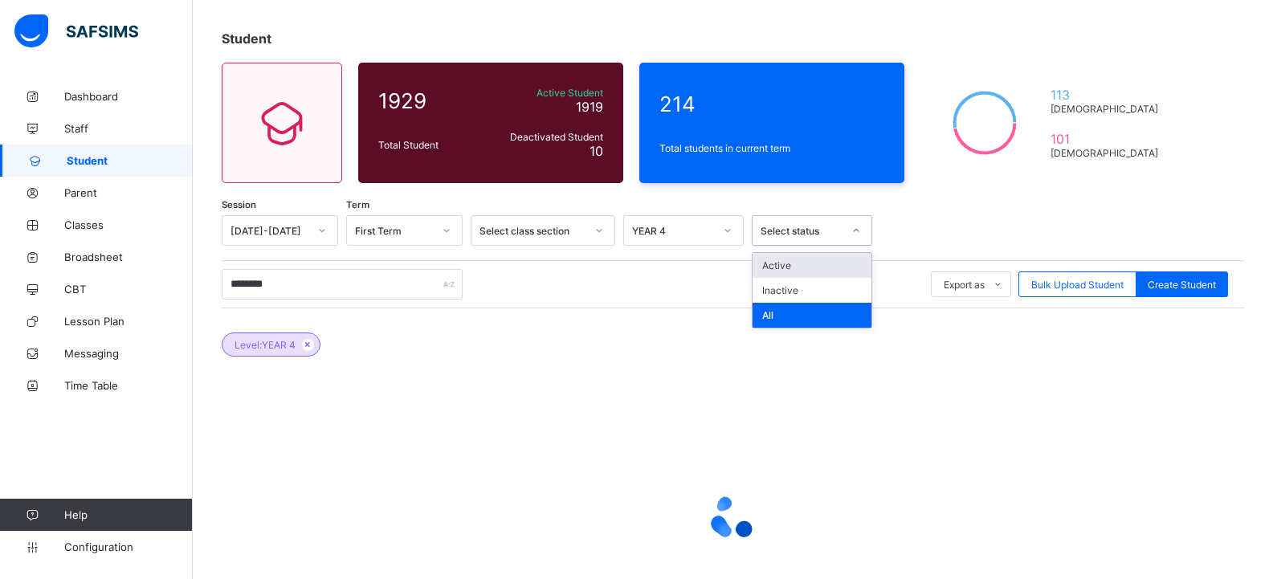
click at [782, 232] on div "Select status" at bounding box center [801, 231] width 82 height 12
click at [638, 357] on div "Level: YEAR 4" at bounding box center [733, 336] width 1022 height 56
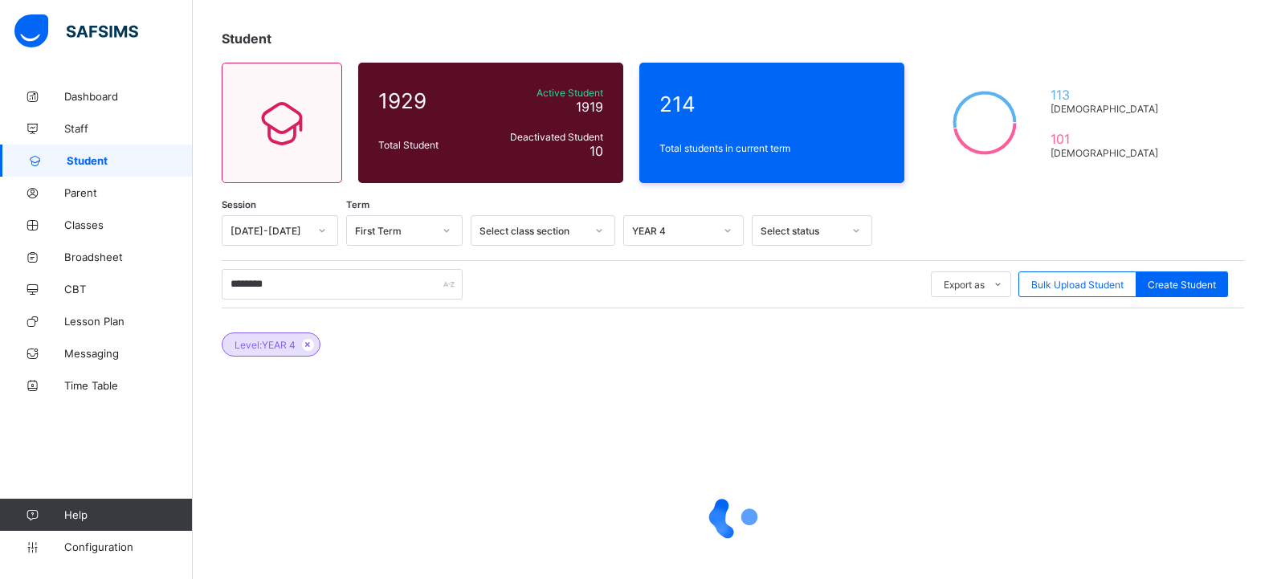
click at [586, 232] on div at bounding box center [598, 231] width 27 height 26
click at [434, 227] on div at bounding box center [446, 231] width 27 height 26
click at [411, 311] on div "First Term" at bounding box center [404, 315] width 115 height 25
click at [308, 346] on icon at bounding box center [308, 345] width 14 height 10
click at [670, 237] on div "Select class level" at bounding box center [668, 230] width 88 height 22
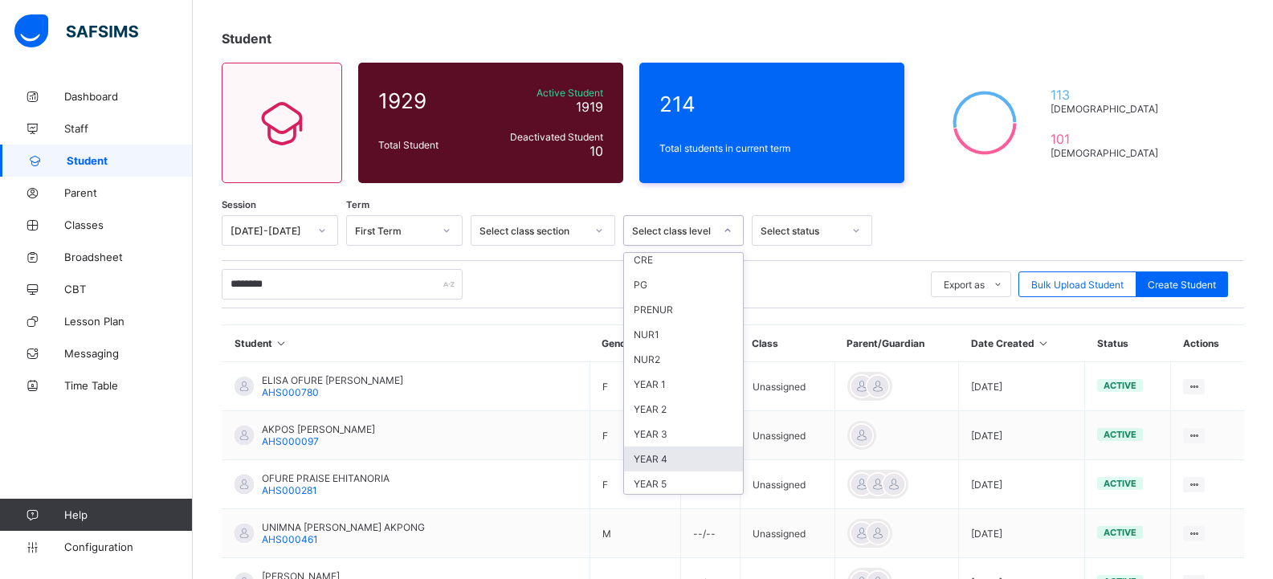
click at [656, 455] on div "YEAR 4" at bounding box center [683, 458] width 119 height 25
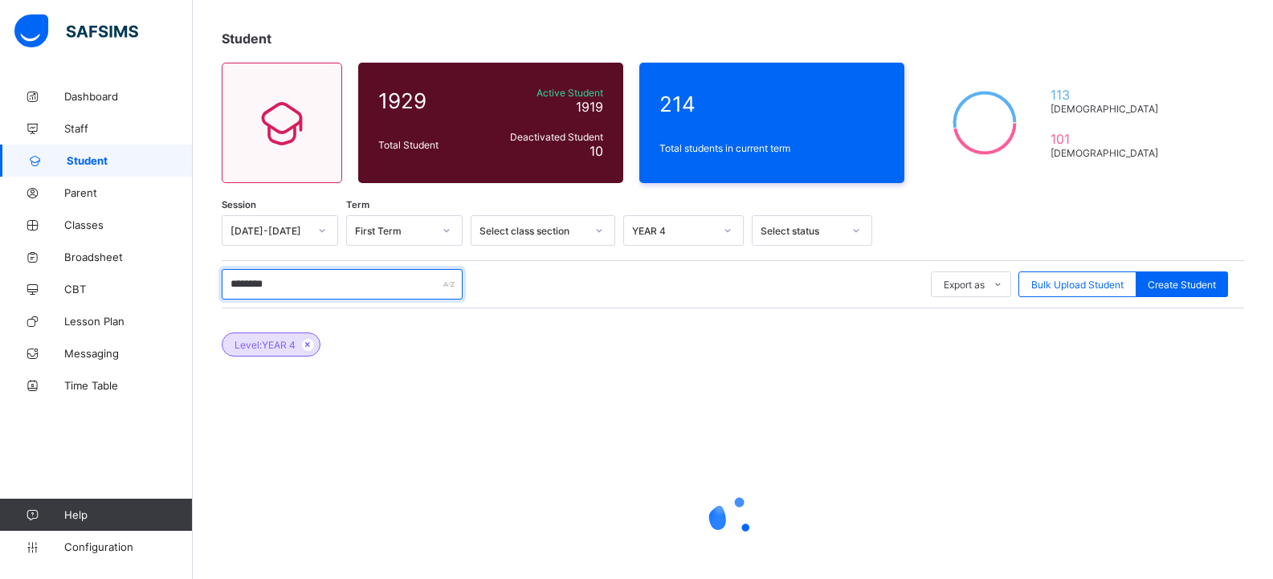
click at [284, 279] on input "********" at bounding box center [342, 284] width 241 height 31
click at [94, 540] on link "Configuration" at bounding box center [96, 547] width 192 height 32
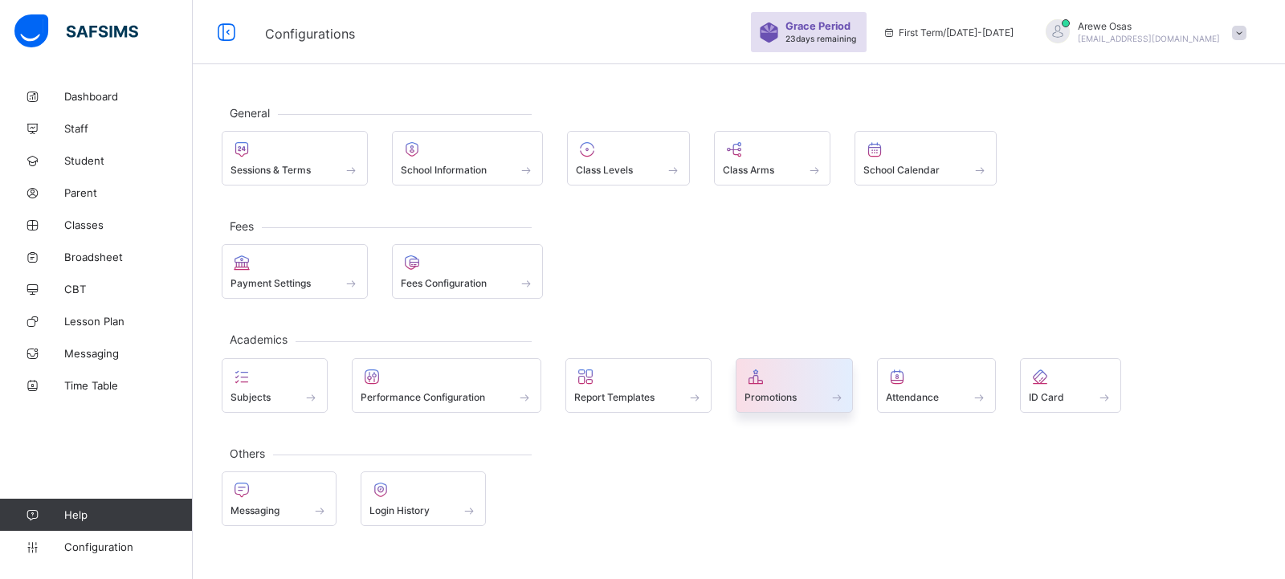
click at [796, 400] on span "Promotions" at bounding box center [770, 397] width 52 height 12
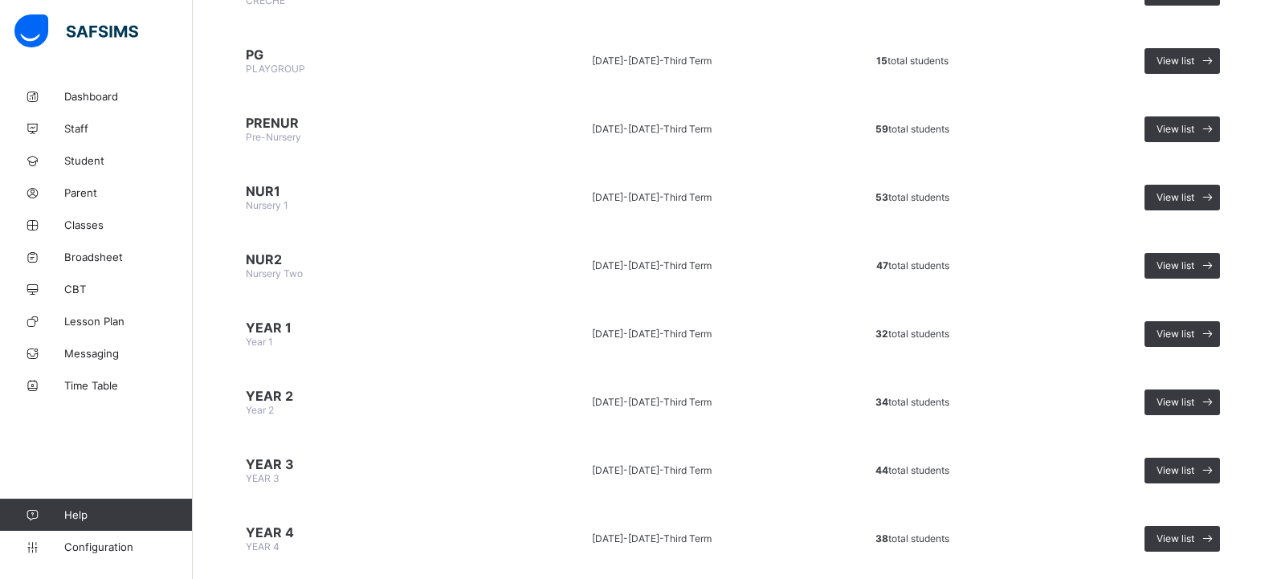
scroll to position [402, 0]
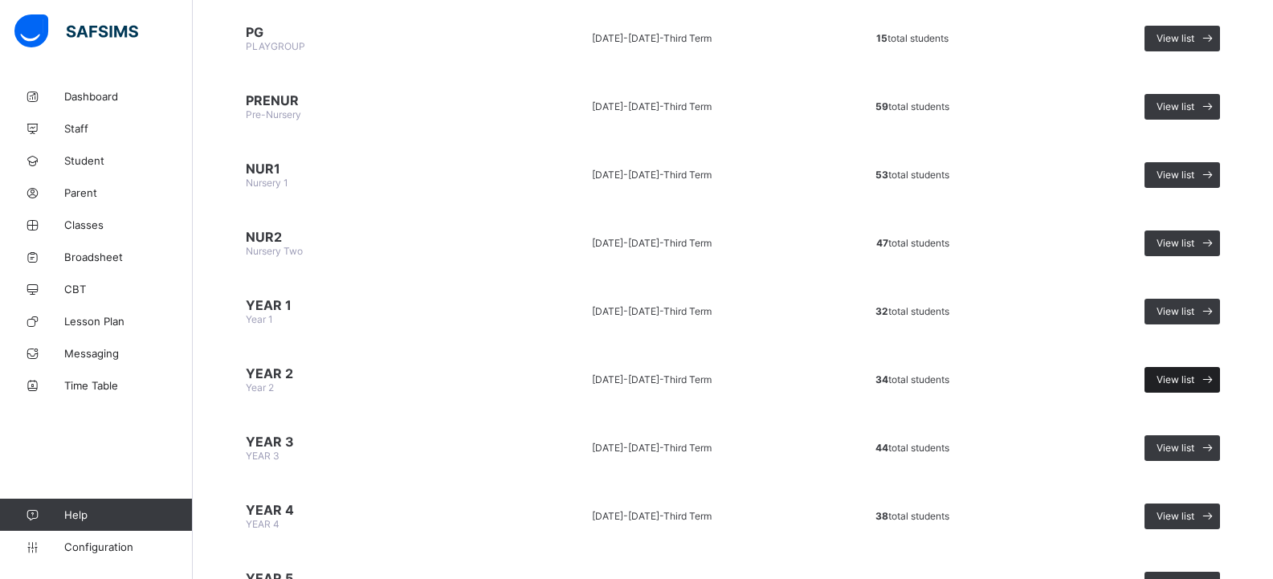
click at [1167, 375] on div "View list" at bounding box center [1181, 380] width 75 height 26
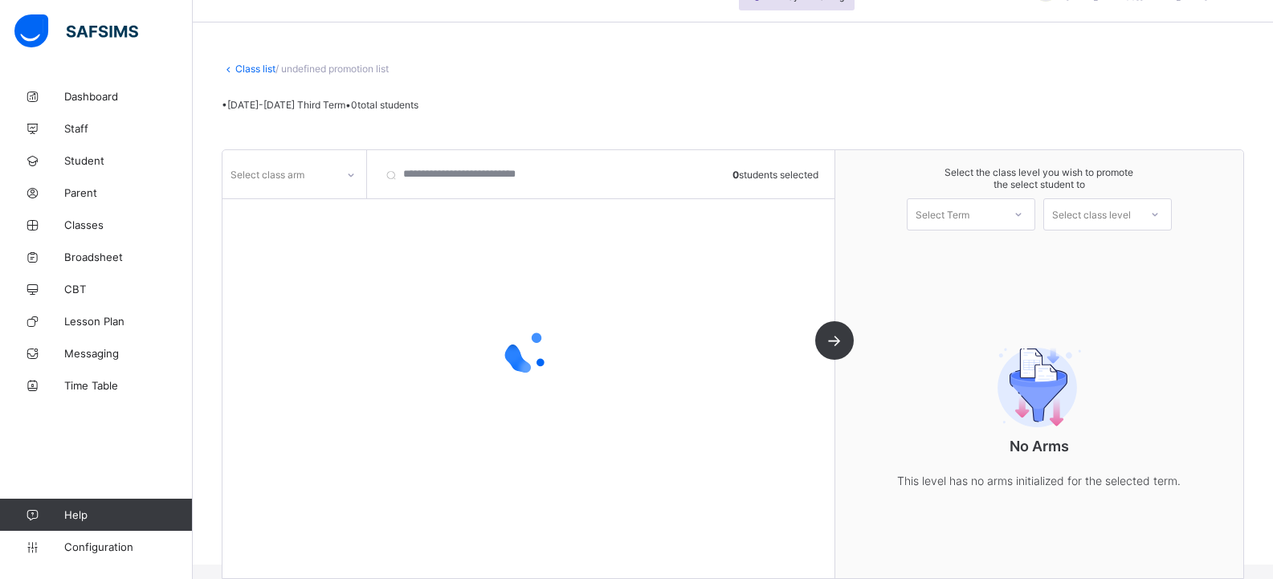
scroll to position [61, 0]
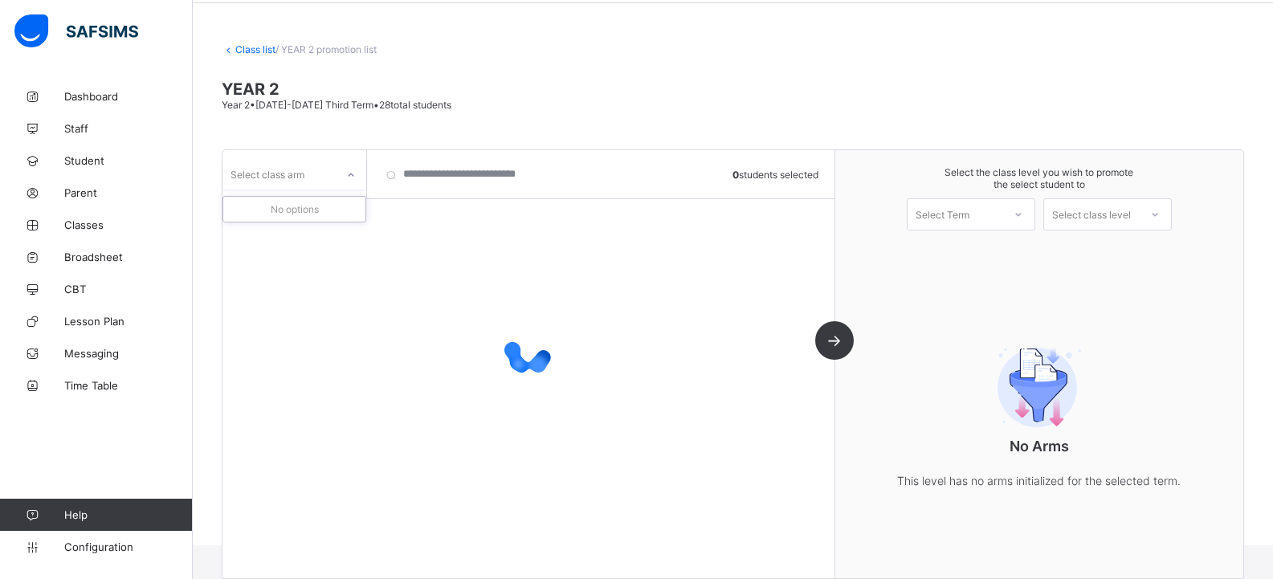
click at [272, 175] on div "Select class arm" at bounding box center [267, 174] width 74 height 31
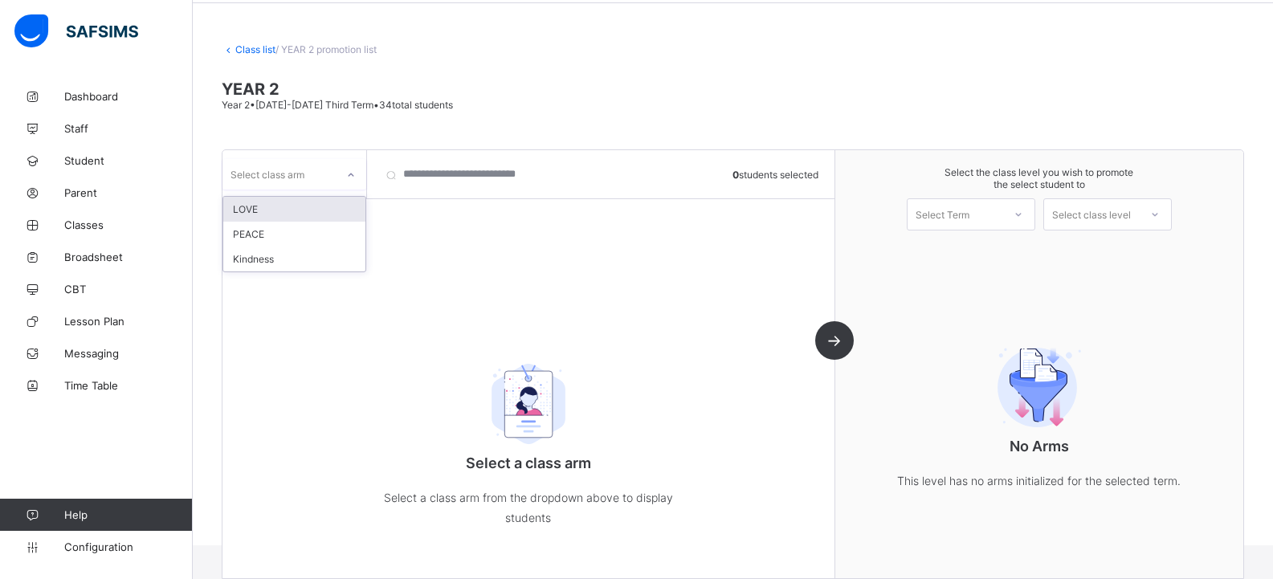
click at [288, 209] on div "LOVE" at bounding box center [294, 209] width 142 height 25
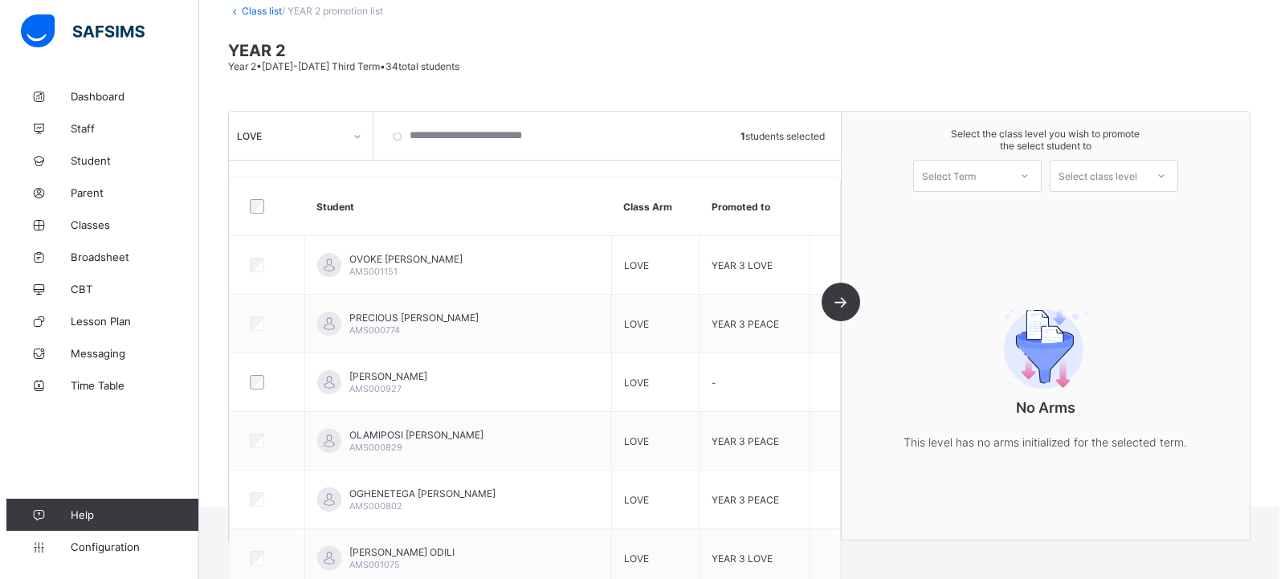
scroll to position [74, 0]
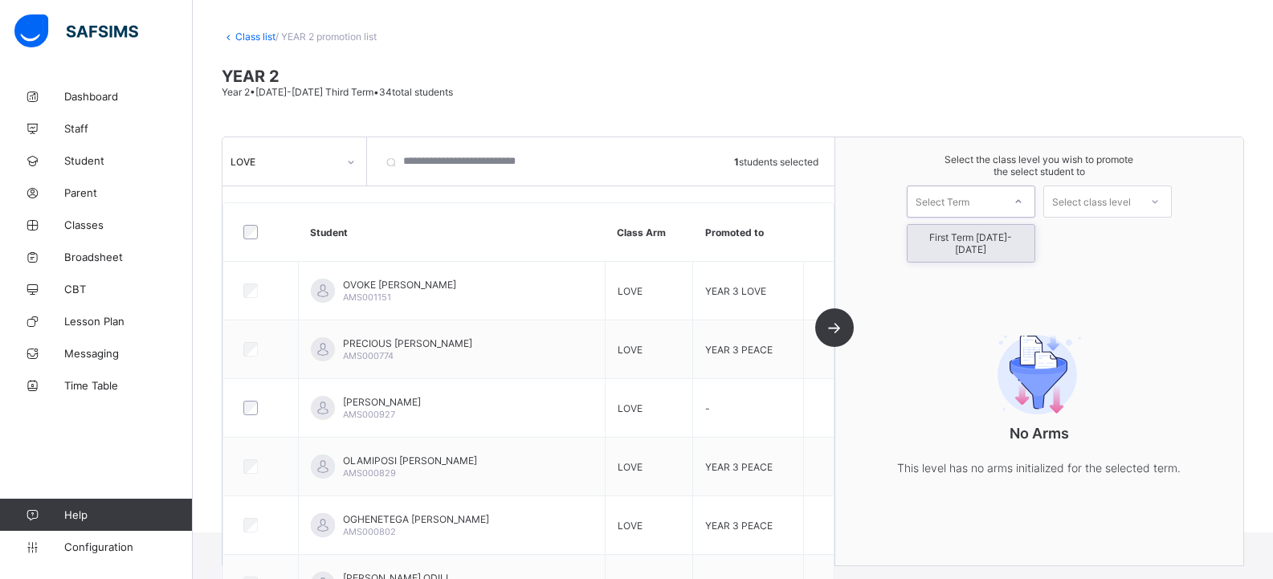
click at [968, 199] on div "Select Term" at bounding box center [942, 201] width 54 height 32
click at [973, 233] on div "First Term [DATE]-[DATE]" at bounding box center [970, 243] width 127 height 37
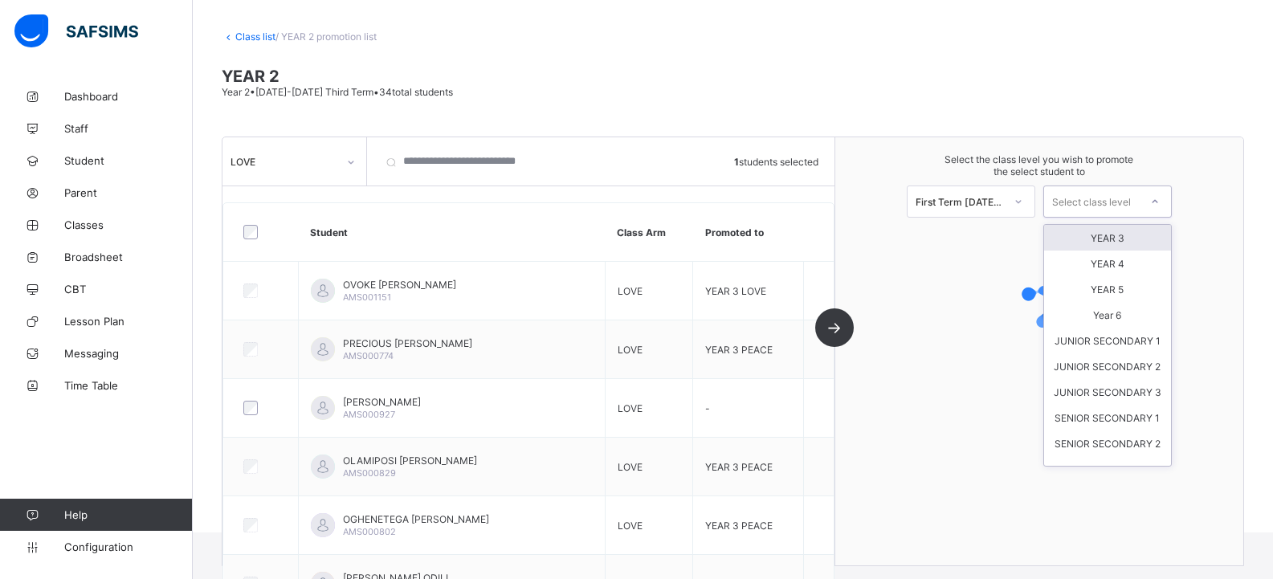
click at [1083, 208] on div "Select class level" at bounding box center [1091, 201] width 79 height 32
click at [1098, 238] on div "YEAR 3" at bounding box center [1107, 238] width 127 height 26
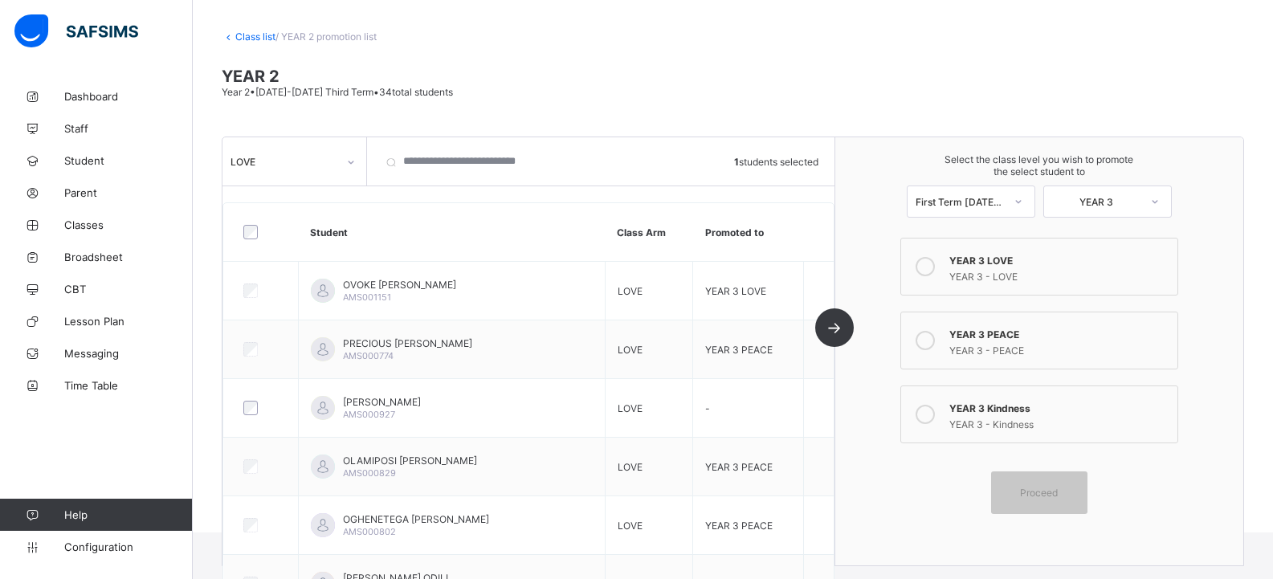
drag, startPoint x: 1024, startPoint y: 281, endPoint x: 1042, endPoint y: 291, distance: 20.1
click at [1024, 280] on div "YEAR 3 - LOVE" at bounding box center [1059, 275] width 220 height 16
click at [1040, 482] on div "Proceed" at bounding box center [1039, 492] width 96 height 43
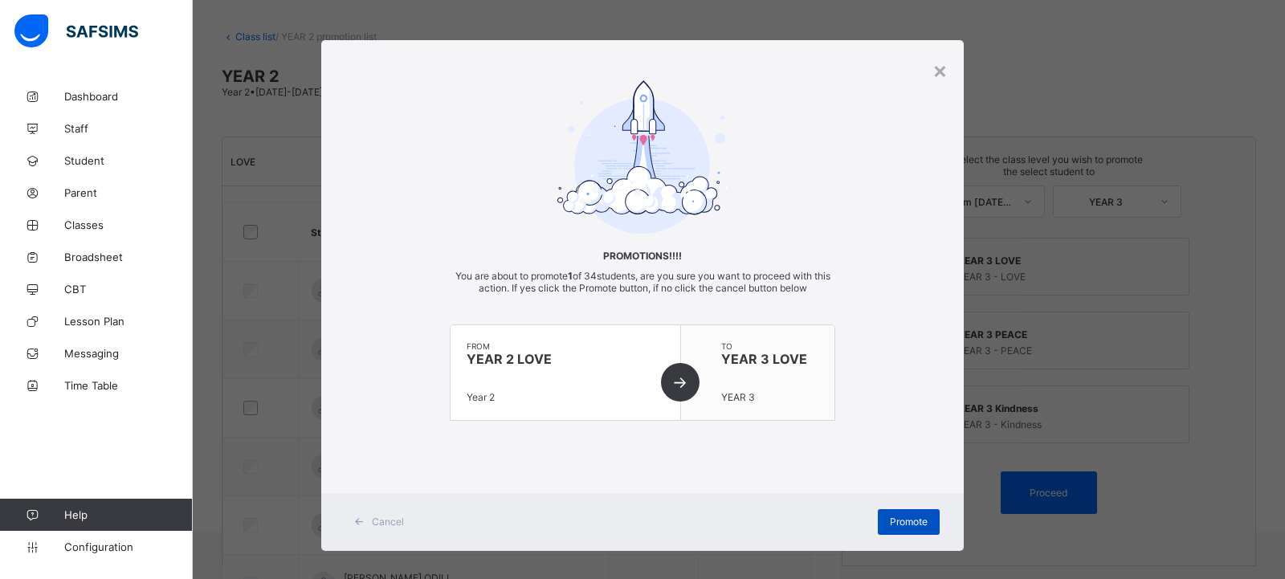
click at [890, 516] on span "Promote" at bounding box center [909, 522] width 38 height 12
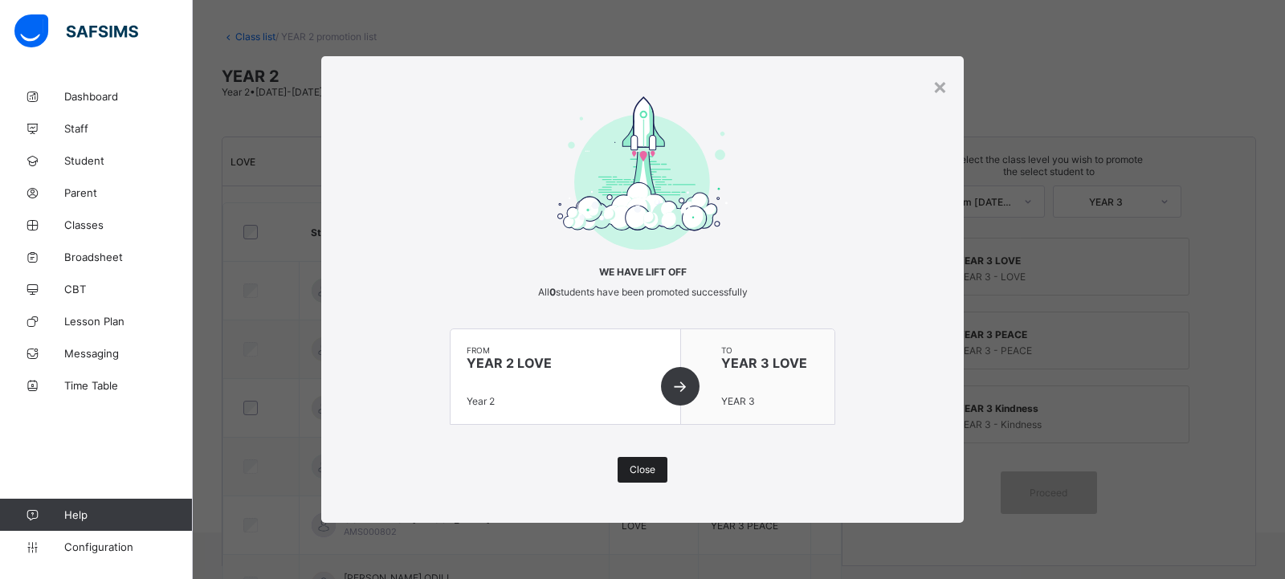
click at [642, 471] on span "Close" at bounding box center [643, 469] width 26 height 12
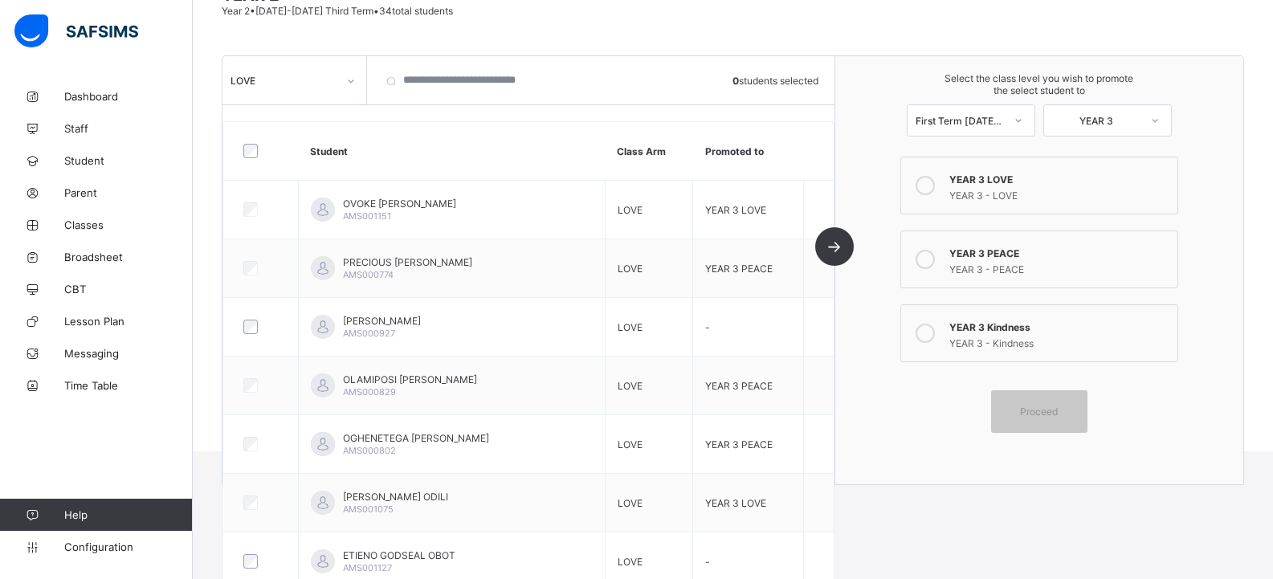
scroll to position [154, 0]
click at [293, 86] on div "LOVE" at bounding box center [283, 81] width 107 height 12
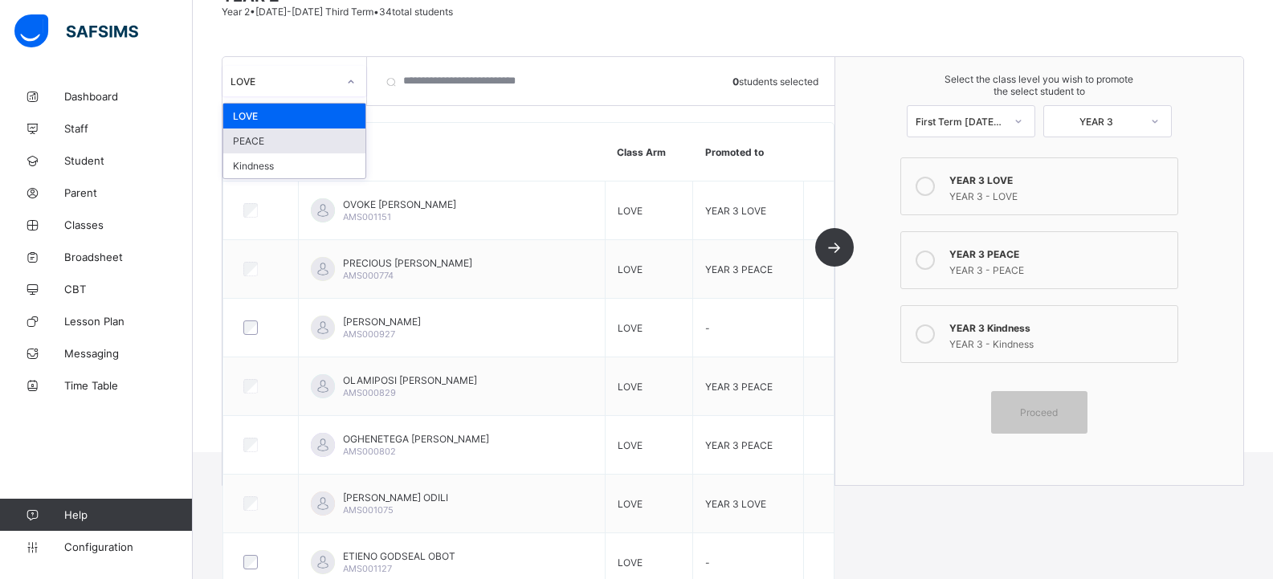
click at [288, 133] on div "PEACE" at bounding box center [294, 140] width 142 height 25
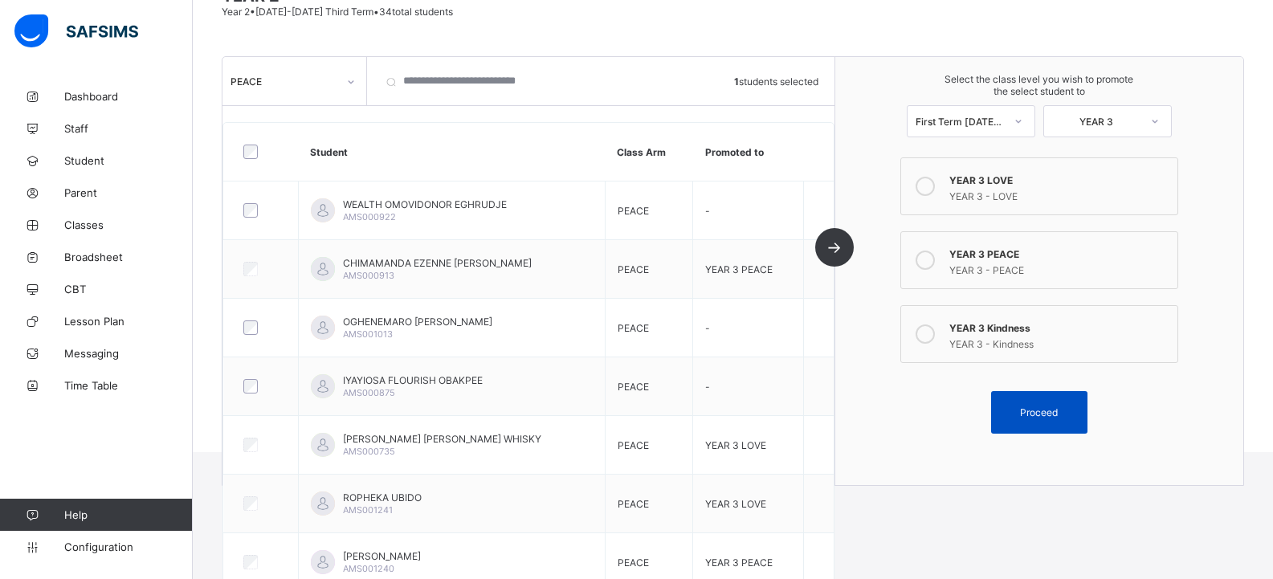
click at [1023, 406] on div "Proceed" at bounding box center [1039, 412] width 96 height 43
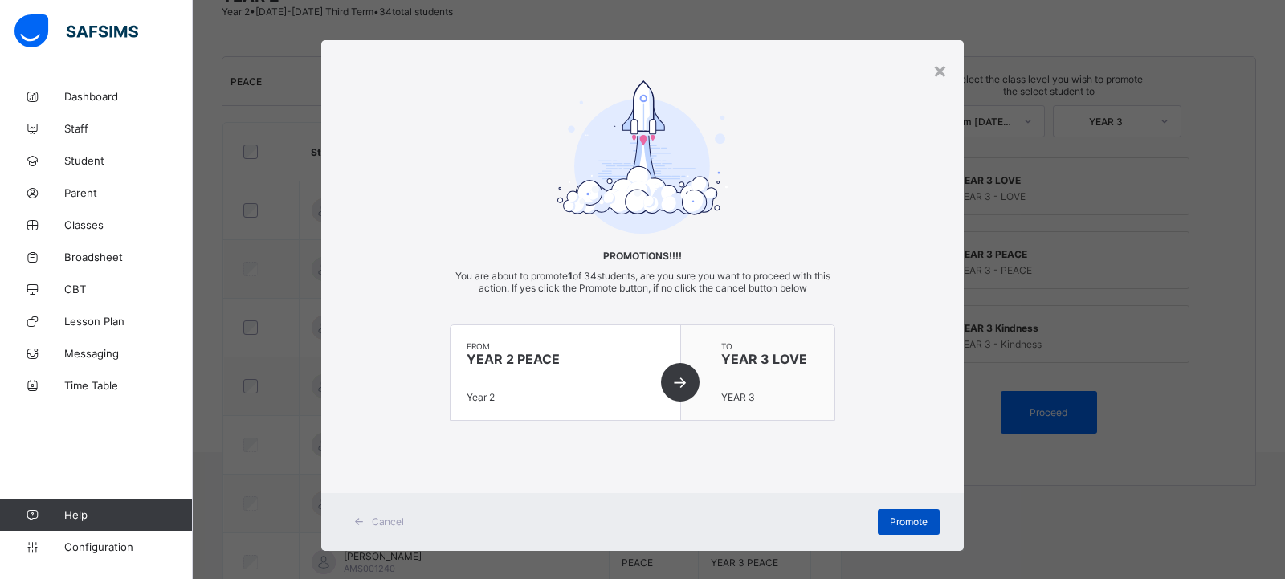
click at [901, 522] on span "Promote" at bounding box center [909, 522] width 38 height 12
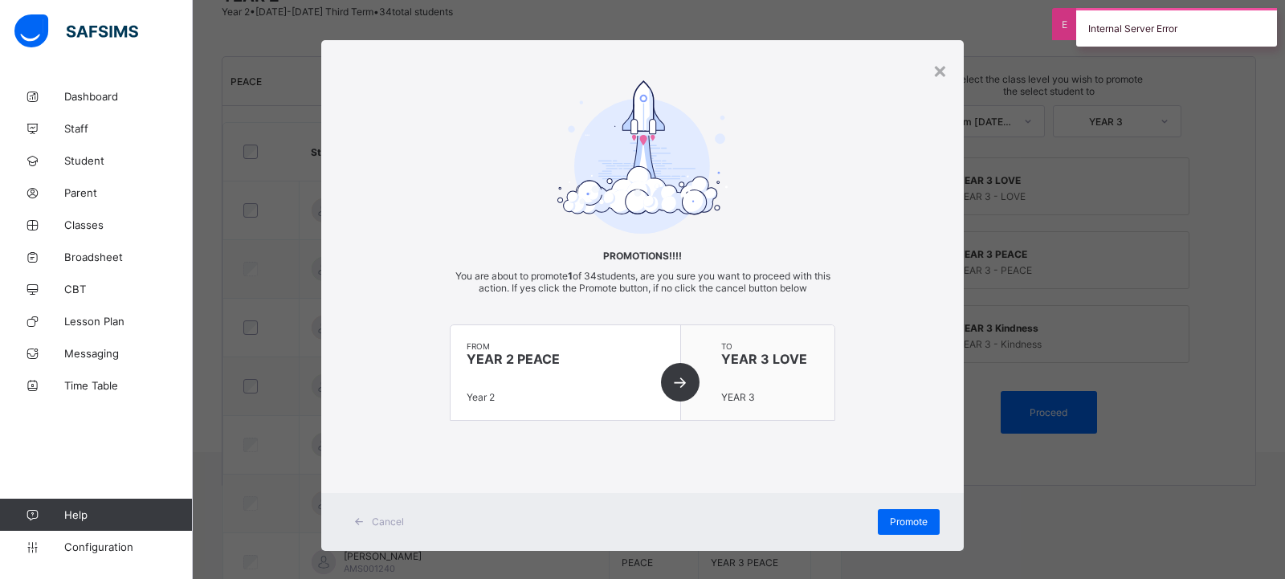
click at [1100, 521] on div "× Promotions!!!! You are about to promote 1 of 34 students, are you sure you wa…" at bounding box center [642, 289] width 1285 height 579
click at [890, 521] on span "Promote" at bounding box center [909, 522] width 38 height 12
click at [918, 510] on div "Promote" at bounding box center [909, 522] width 62 height 26
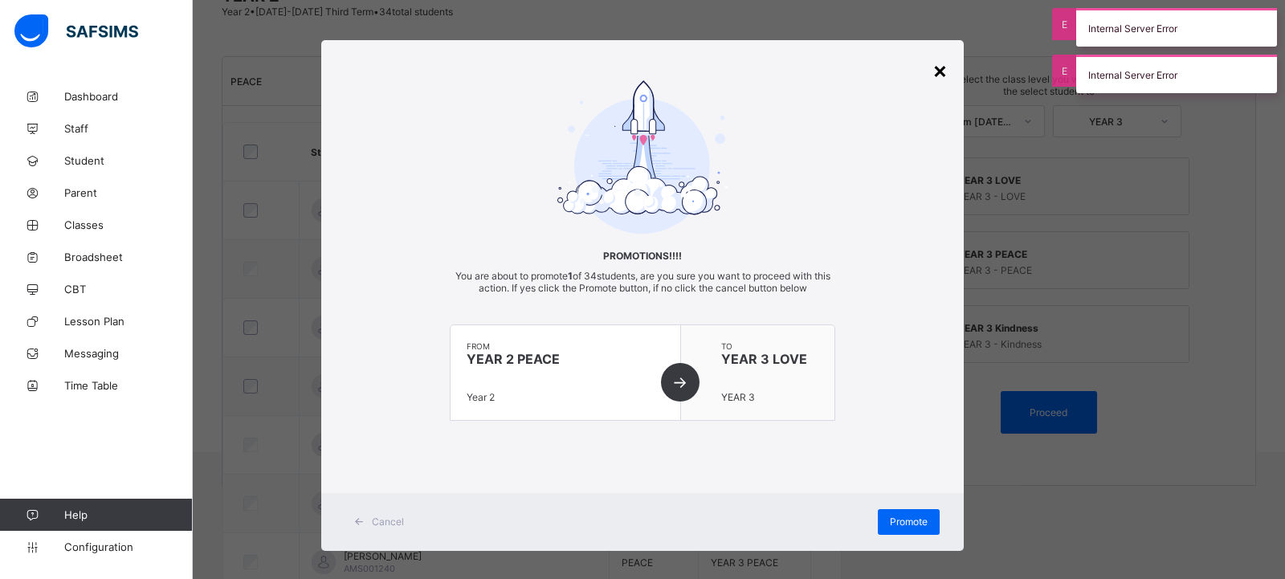
click at [940, 73] on div "×" at bounding box center [939, 69] width 15 height 27
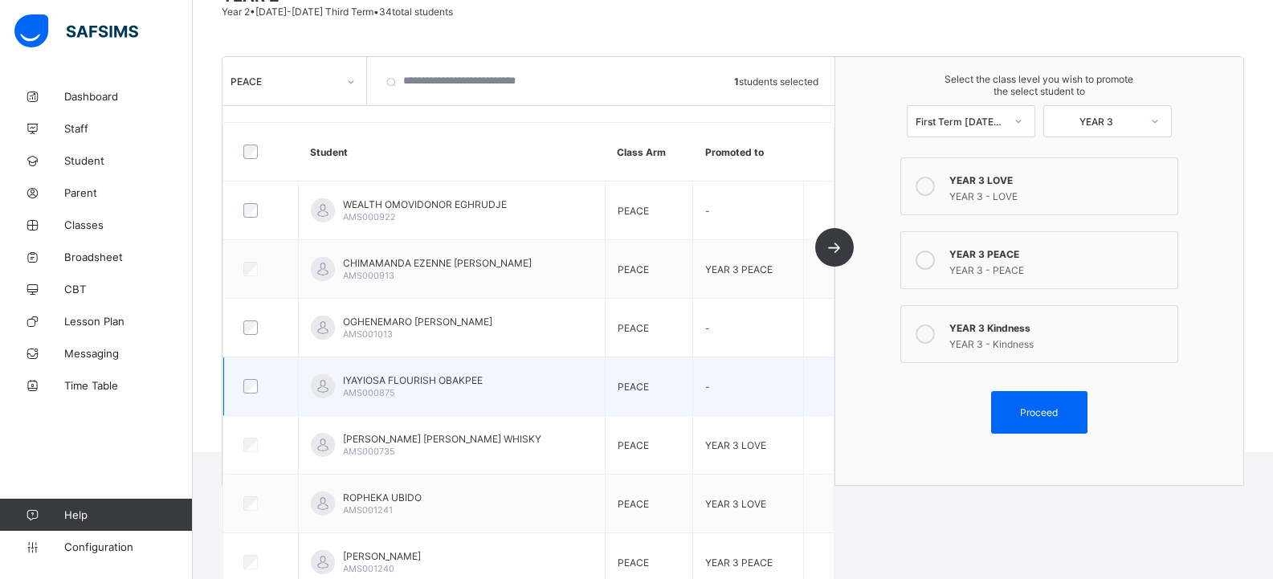
click at [259, 386] on div at bounding box center [261, 386] width 42 height 14
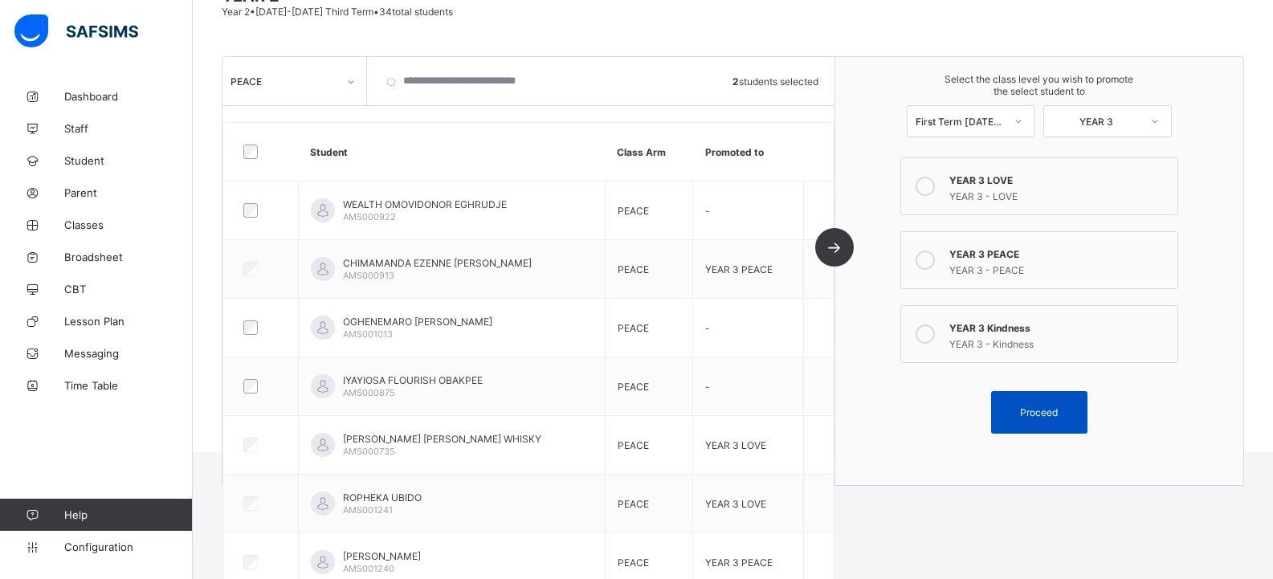
click at [1025, 404] on div "Proceed" at bounding box center [1039, 412] width 96 height 43
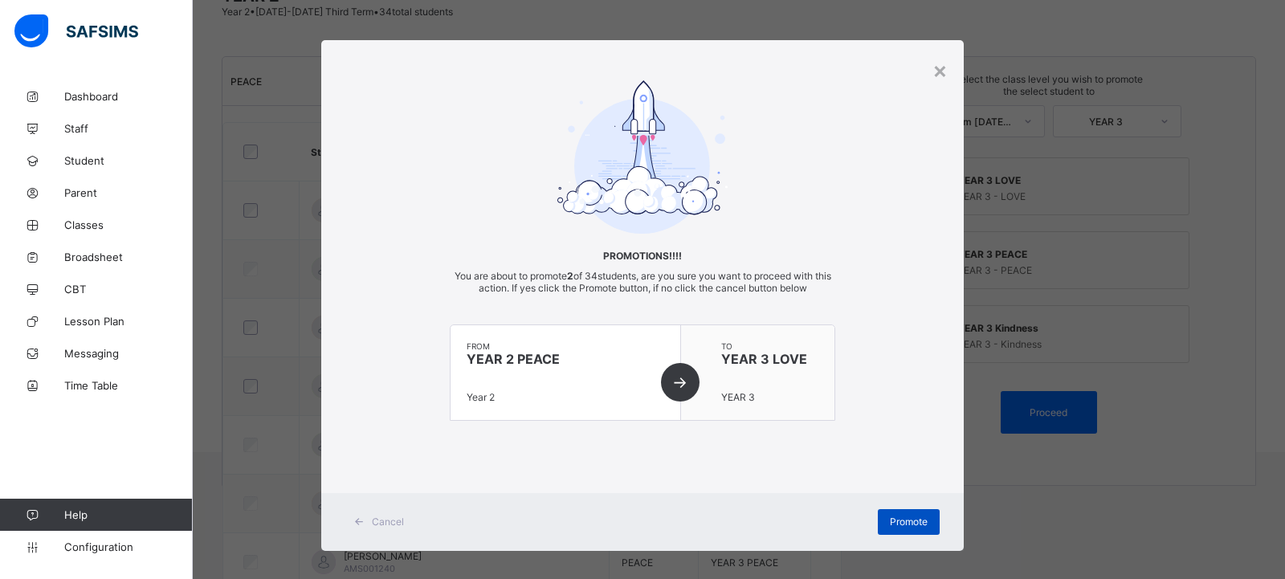
click at [890, 525] on span "Promote" at bounding box center [909, 522] width 38 height 12
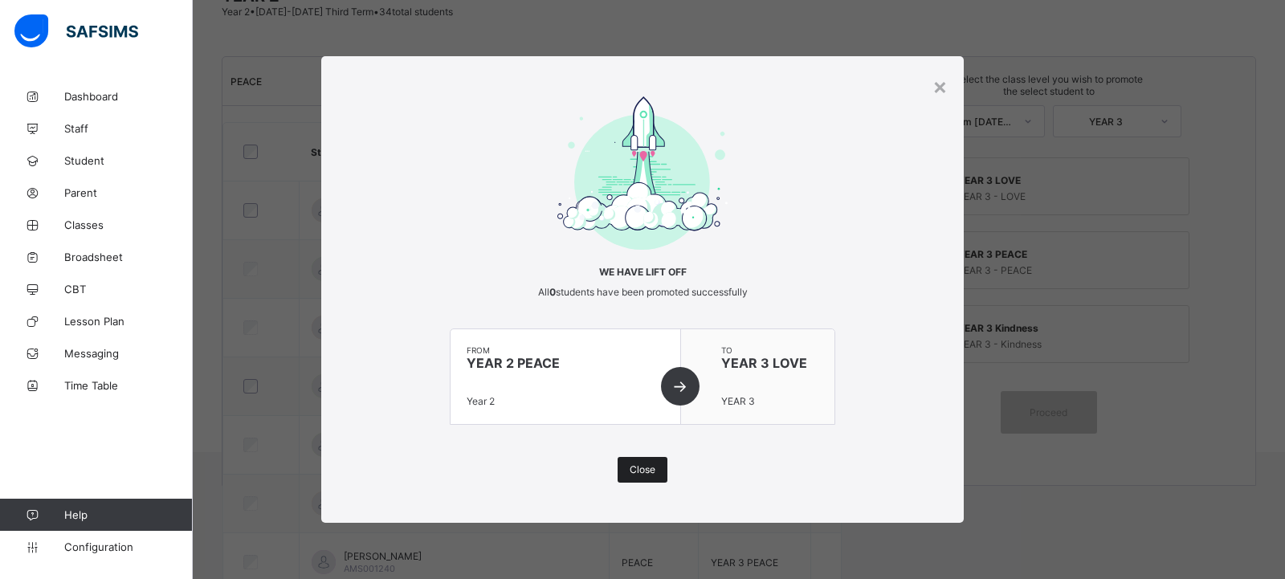
click at [658, 475] on div "Close" at bounding box center [643, 470] width 50 height 26
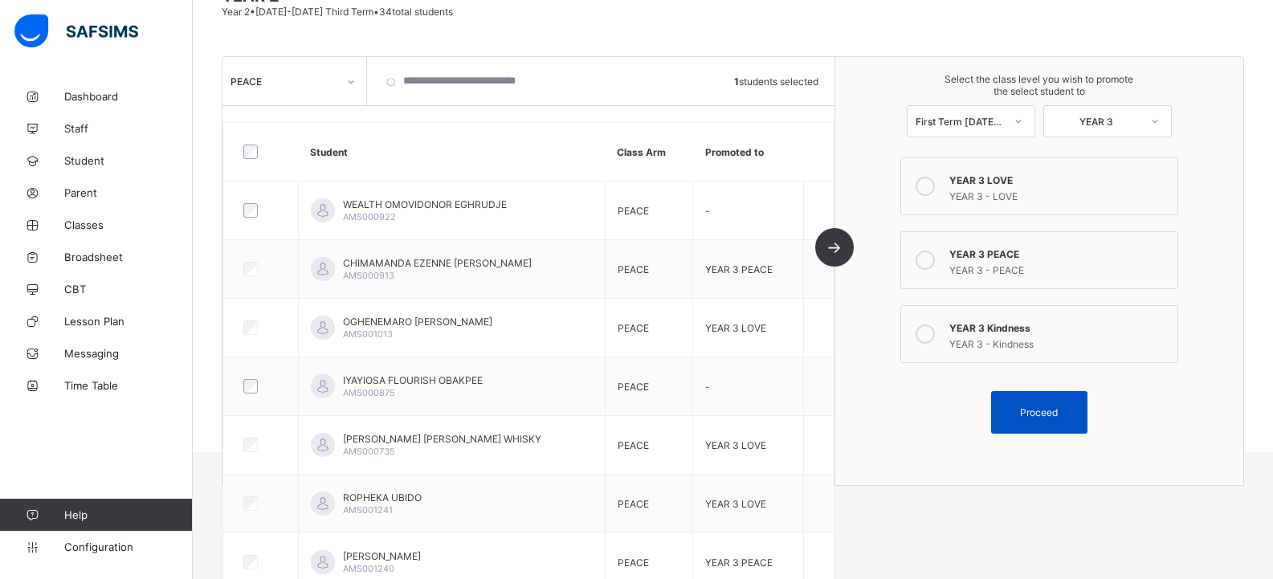
click at [1016, 418] on span "Proceed" at bounding box center [1039, 412] width 72 height 12
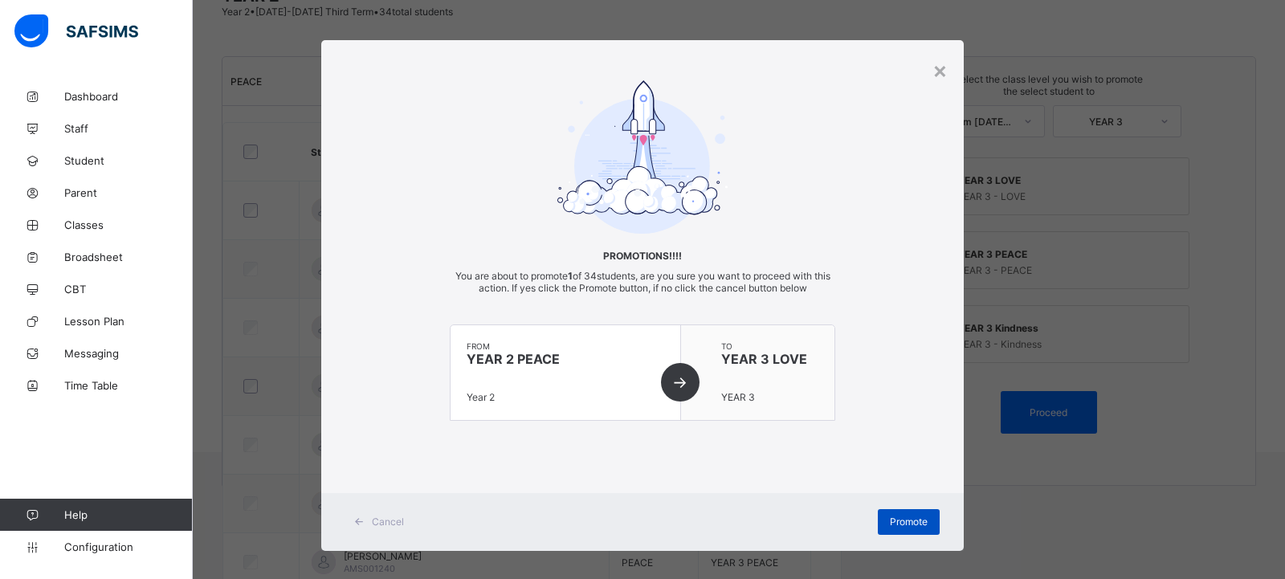
click at [896, 526] on span "Promote" at bounding box center [909, 522] width 38 height 12
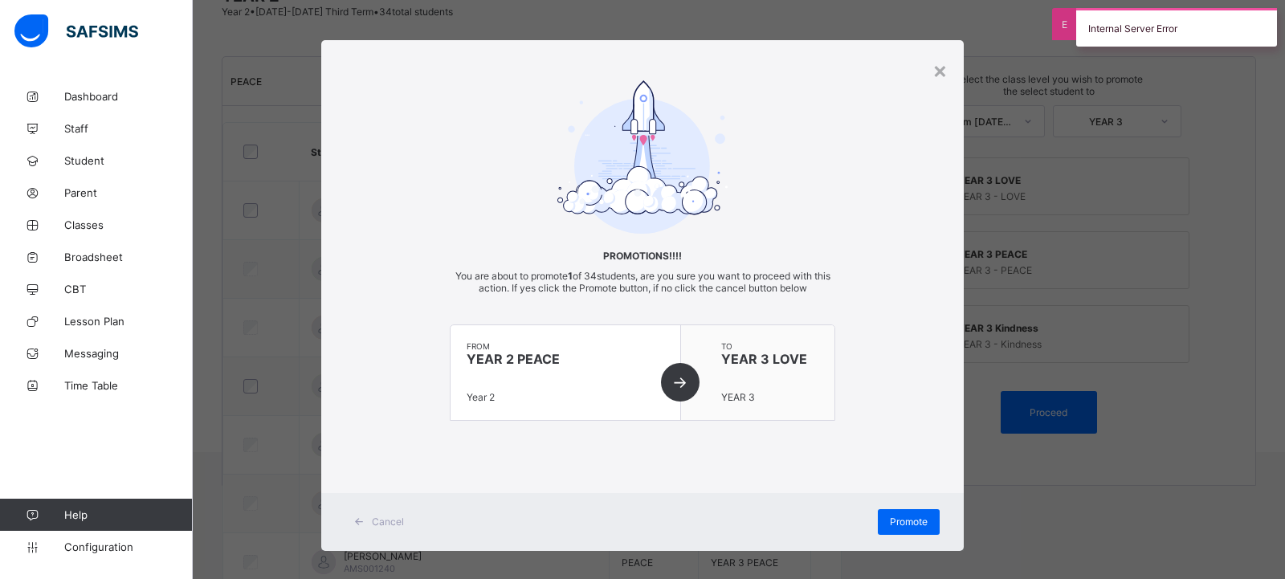
click at [1178, 442] on div "× Promotions!!!! You are about to promote 1 of 34 students, are you sure you wa…" at bounding box center [642, 289] width 1285 height 579
click at [938, 76] on div "×" at bounding box center [939, 69] width 15 height 27
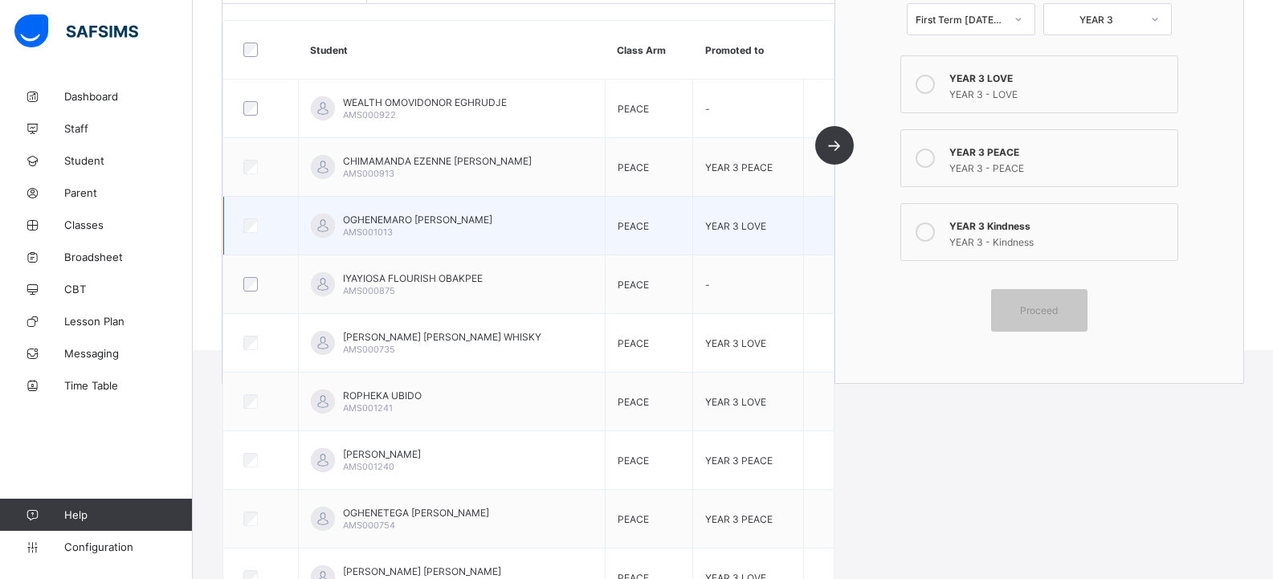
scroll to position [228, 0]
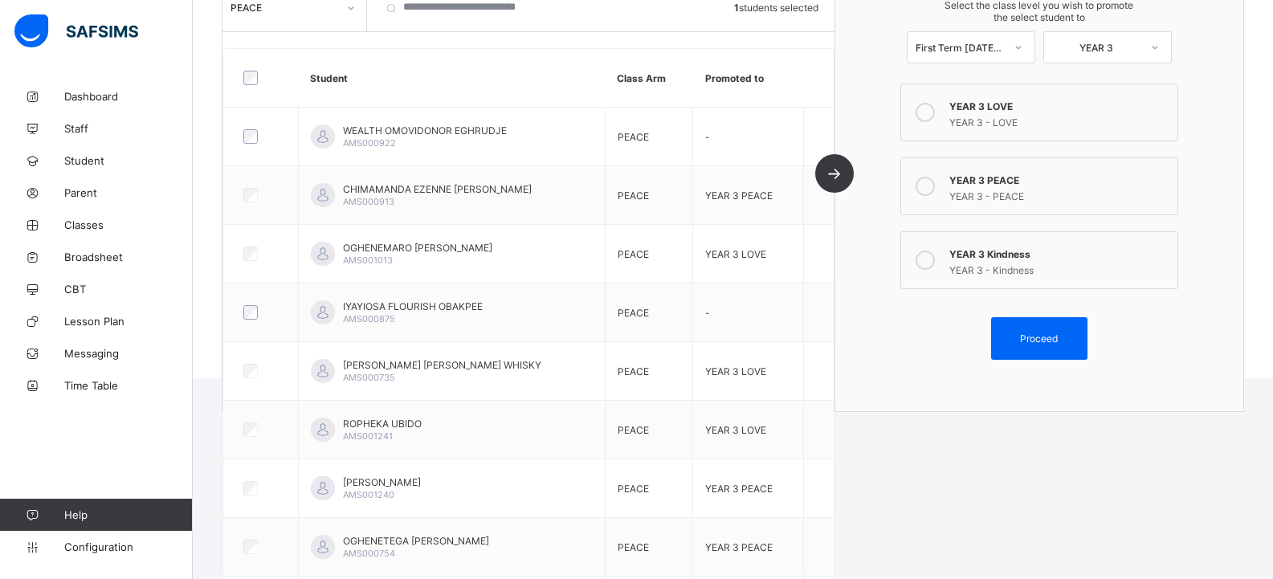
drag, startPoint x: 1050, startPoint y: 179, endPoint x: 1104, endPoint y: 166, distance: 56.1
click at [1050, 178] on div "YEAR 3 PEACE" at bounding box center [1059, 178] width 220 height 16
click at [1033, 114] on div "YEAR 3 - LOVE" at bounding box center [1059, 120] width 220 height 16
click at [1037, 331] on div "Proceed" at bounding box center [1039, 338] width 96 height 43
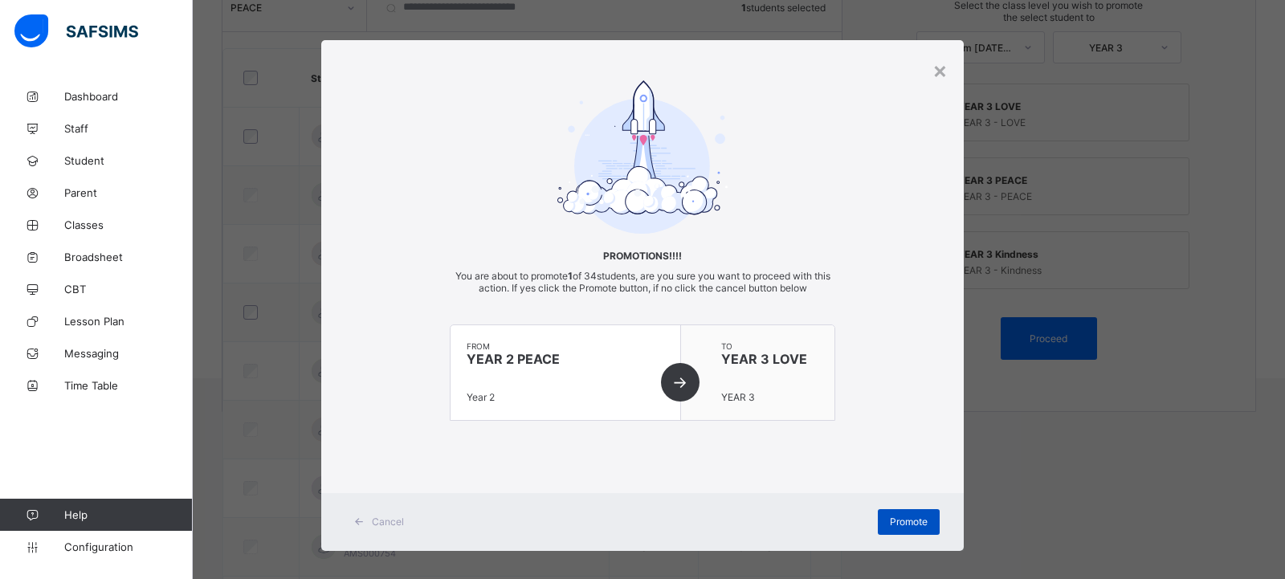
click at [901, 513] on div "Promote" at bounding box center [909, 522] width 62 height 26
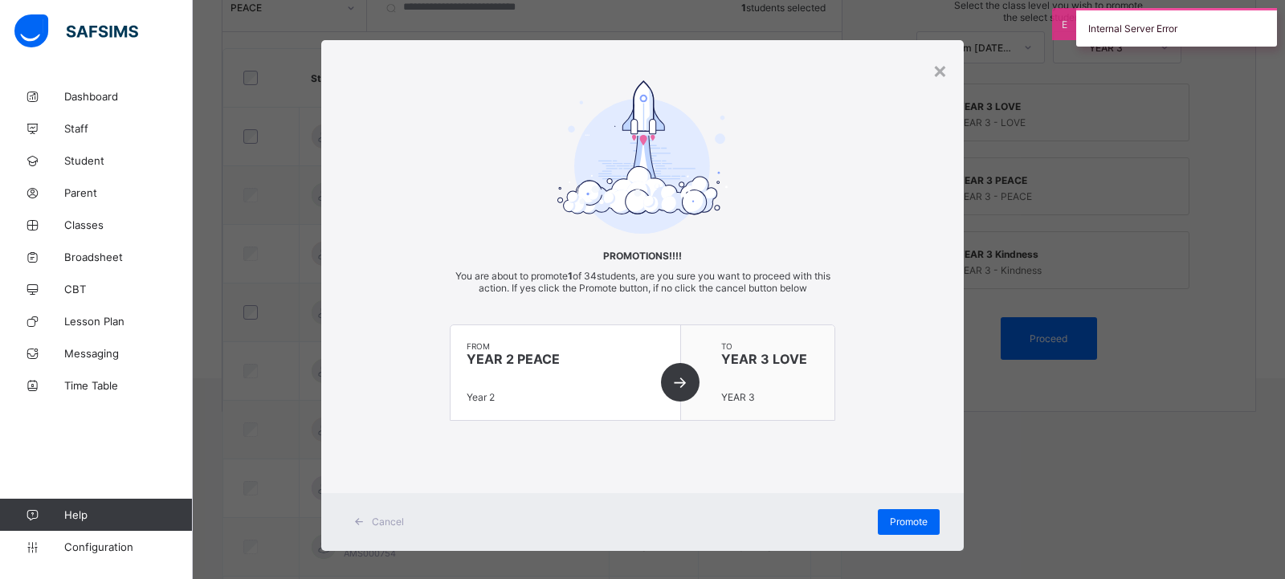
drag, startPoint x: 1210, startPoint y: 194, endPoint x: 1201, endPoint y: 193, distance: 9.0
click at [1207, 196] on div "× Promotions!!!! You are about to promote 1 of 34 students, are you sure you wa…" at bounding box center [642, 289] width 1285 height 579
click at [946, 65] on div "× Promotions!!!! You are about to promote 1 of 34 students, are you sure you wa…" at bounding box center [642, 295] width 642 height 511
click at [933, 71] on div "×" at bounding box center [939, 69] width 15 height 27
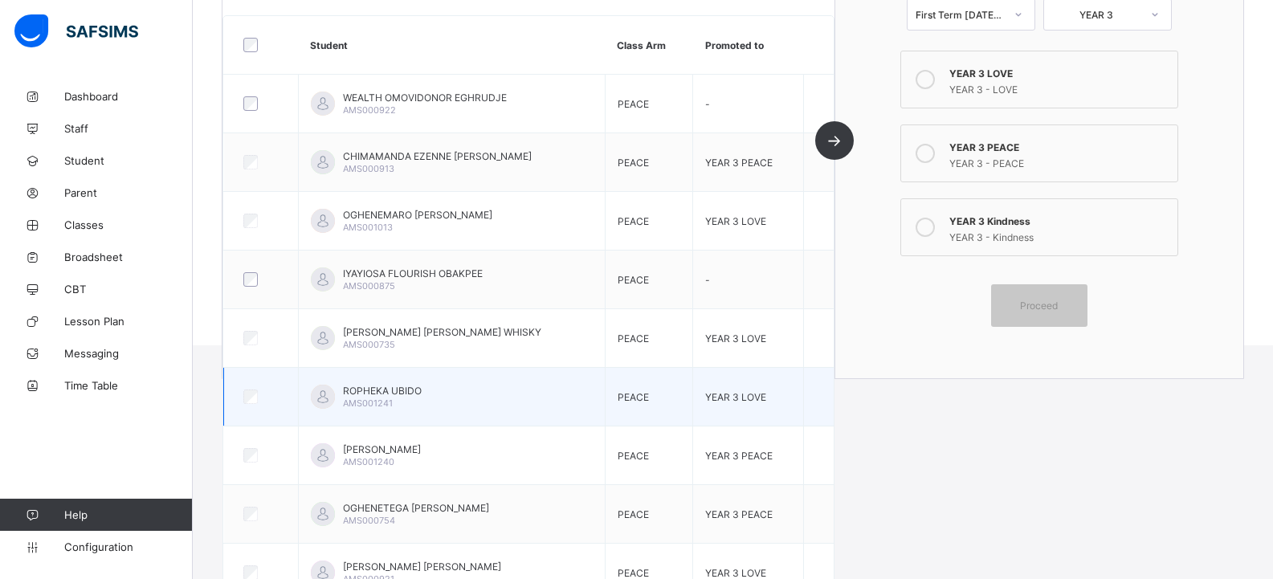
scroll to position [308, 0]
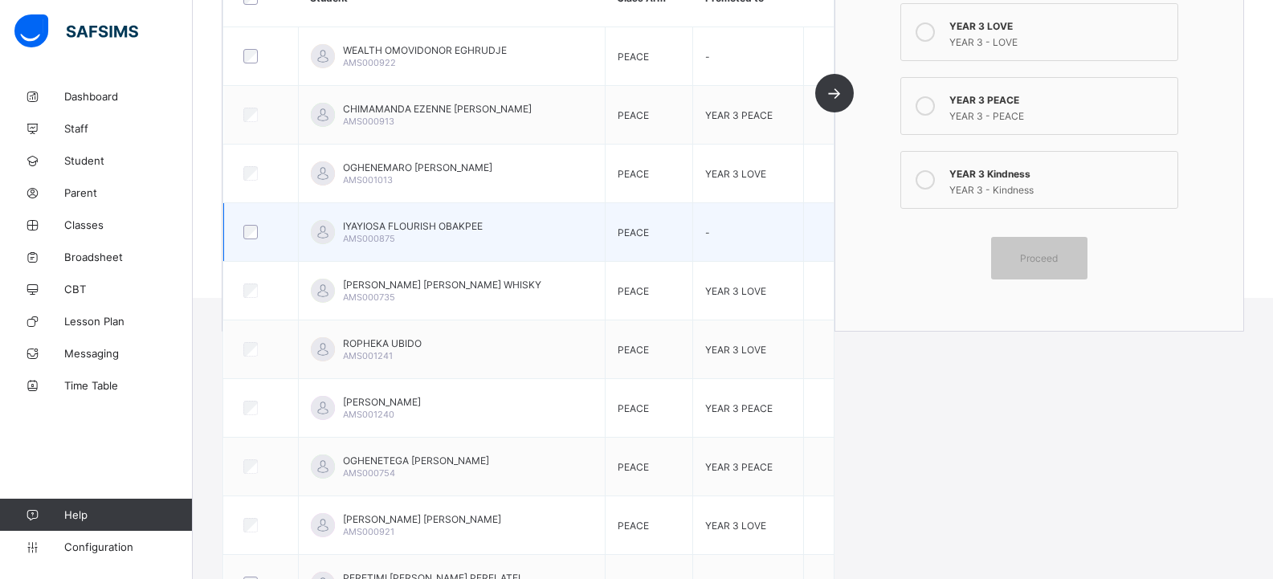
click at [258, 236] on div at bounding box center [261, 232] width 42 height 14
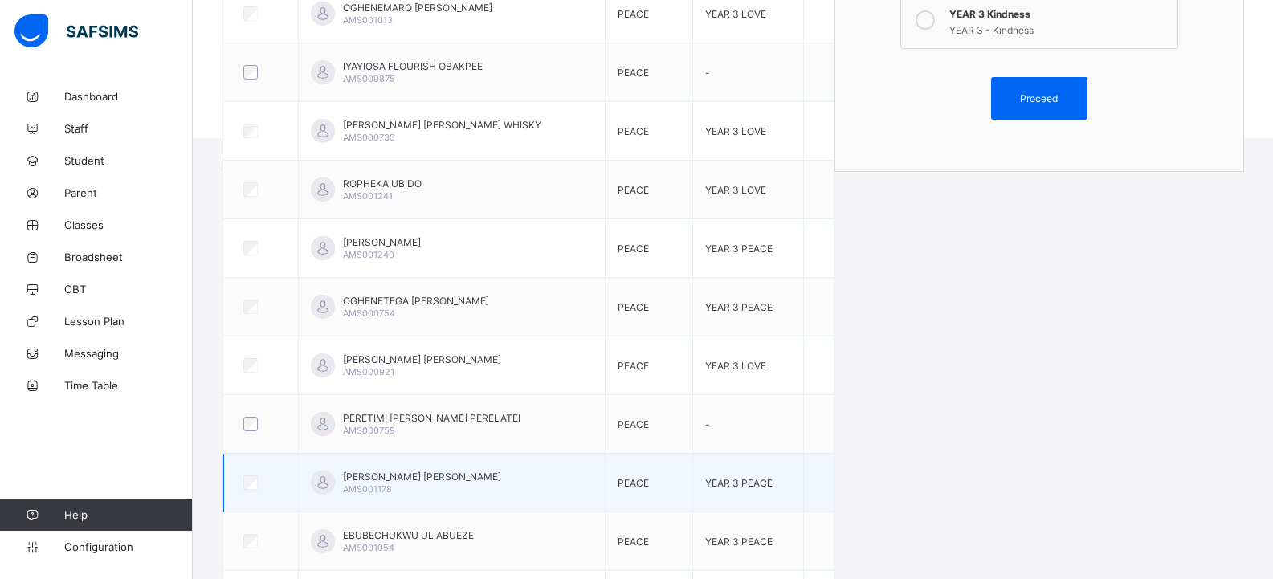
scroll to position [469, 0]
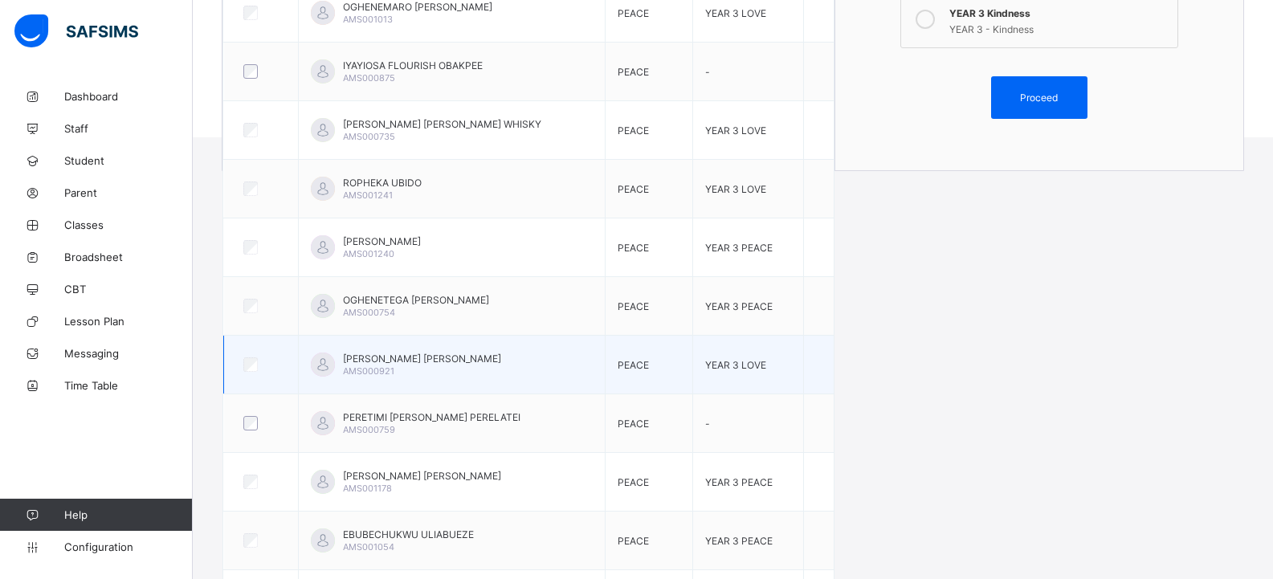
click at [245, 369] on div at bounding box center [261, 365] width 50 height 34
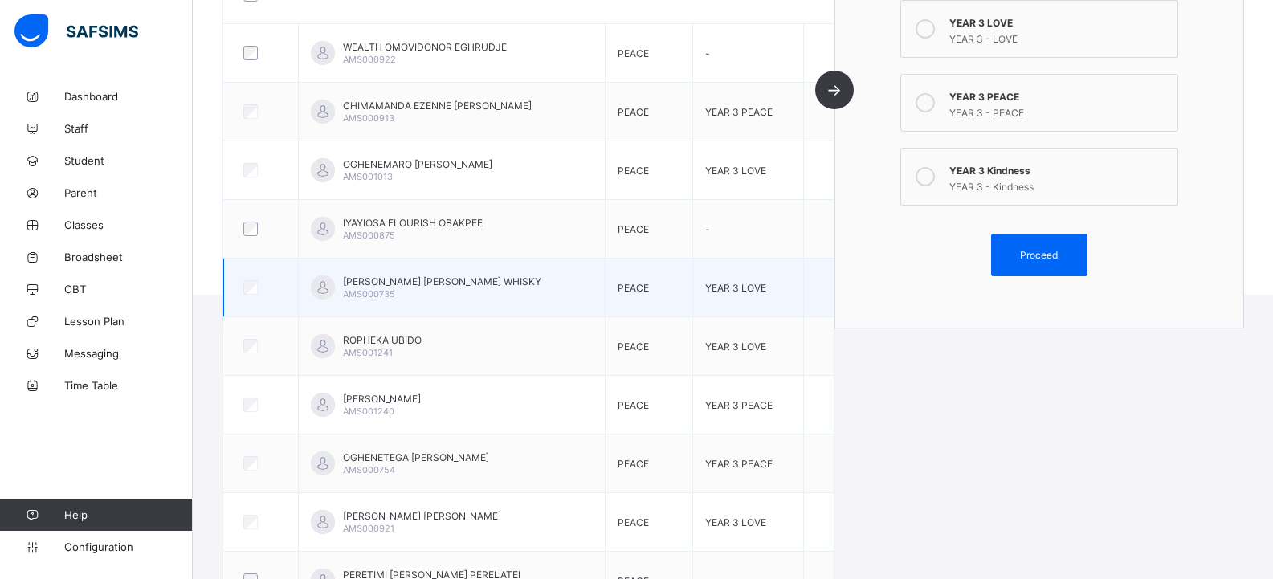
scroll to position [308, 0]
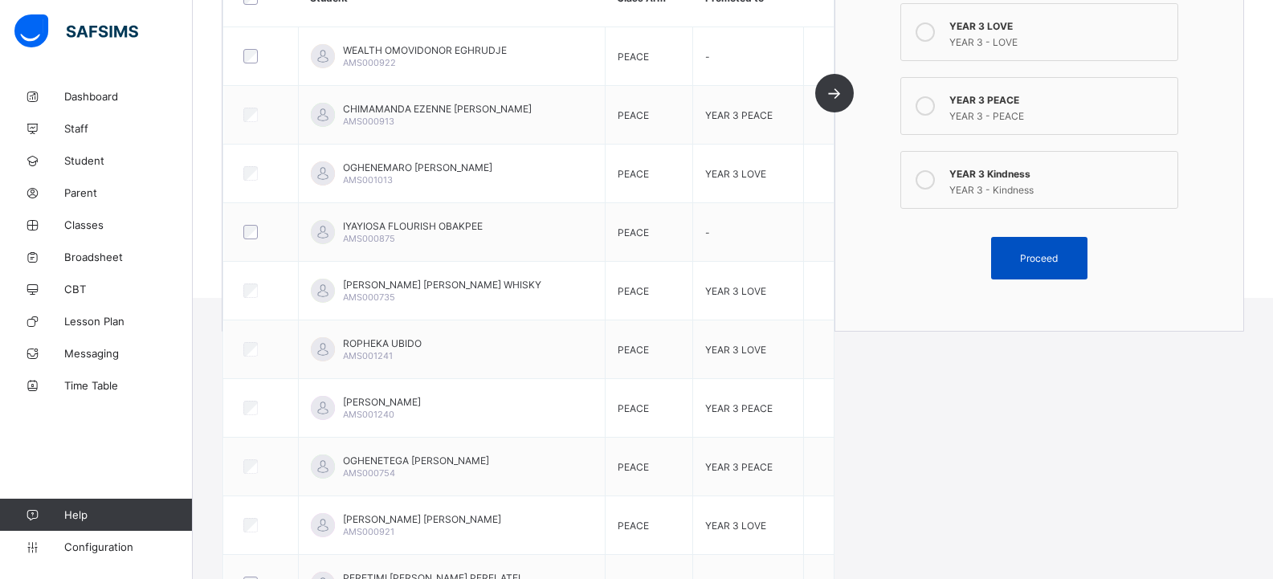
click at [1021, 243] on div "Proceed" at bounding box center [1039, 258] width 96 height 43
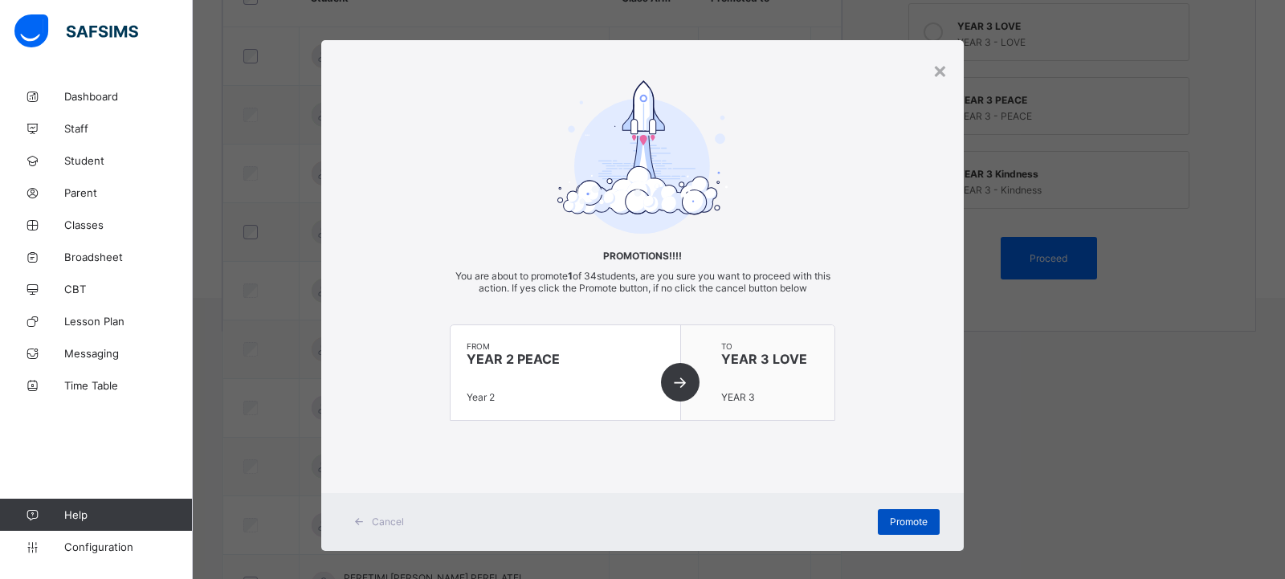
click at [882, 517] on div "Promote" at bounding box center [909, 522] width 62 height 26
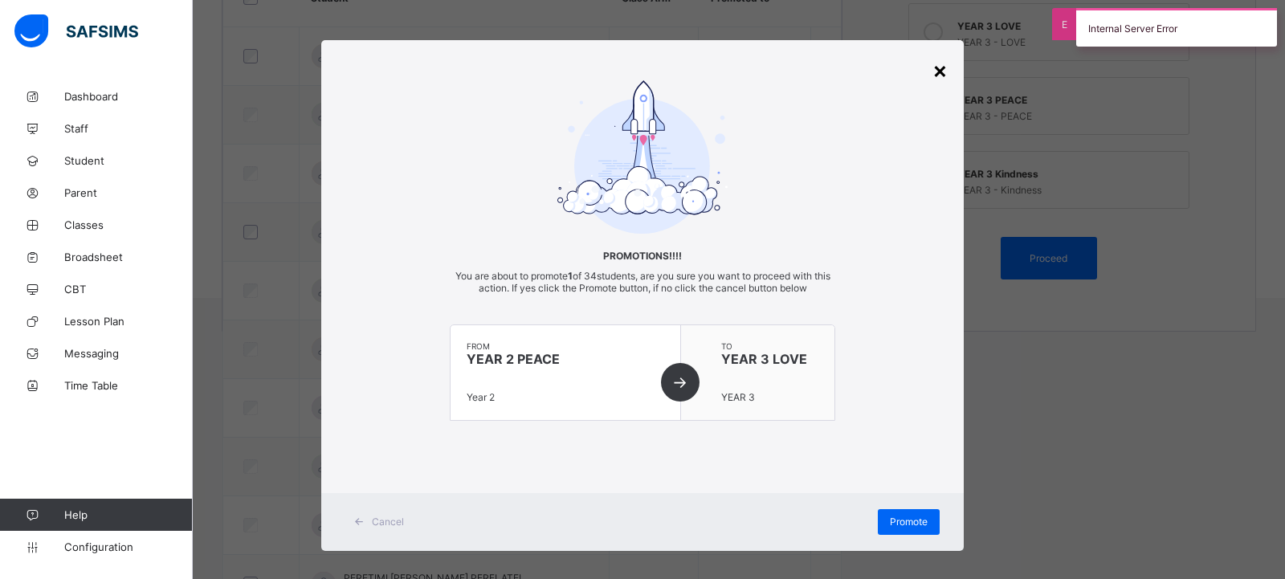
click at [936, 74] on div "×" at bounding box center [939, 69] width 15 height 27
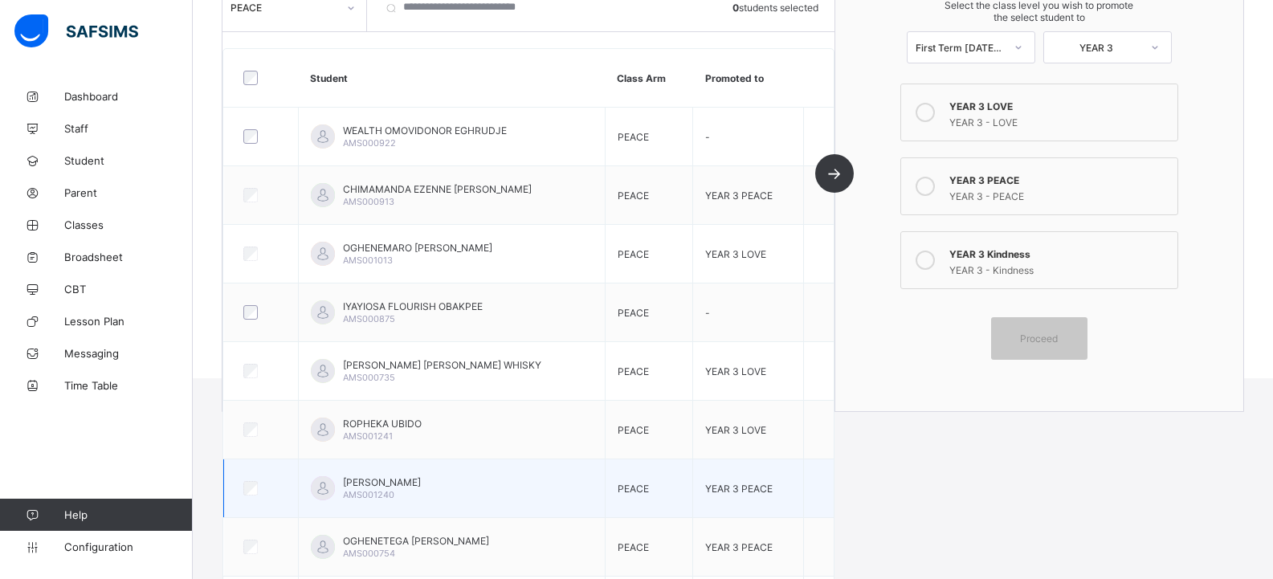
scroll to position [0, 0]
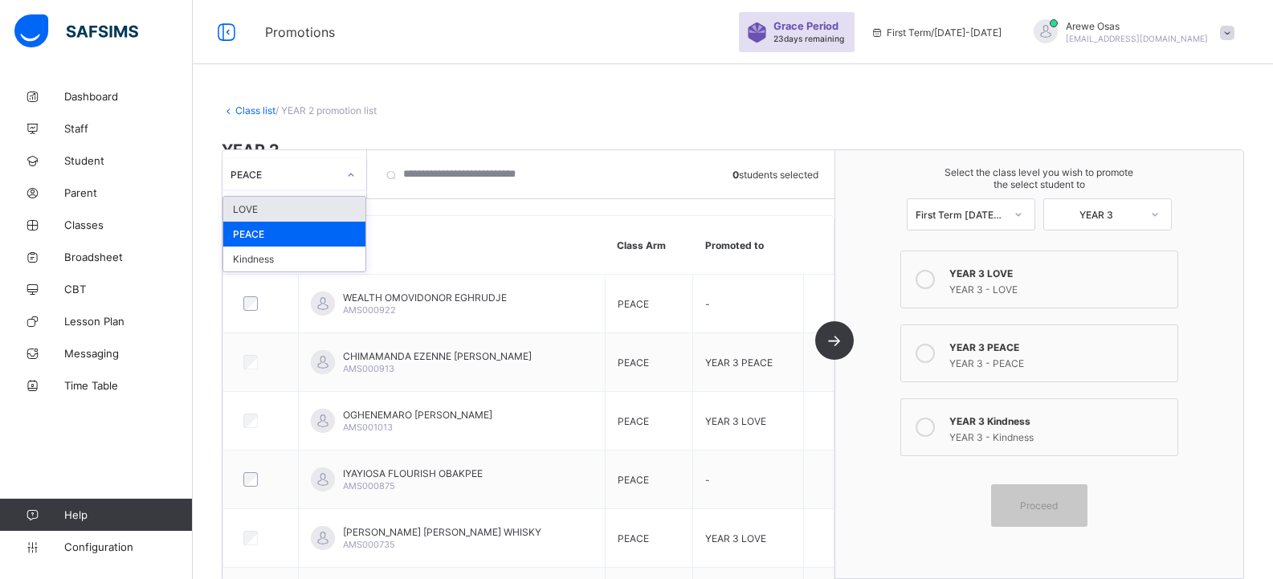
click at [317, 189] on div "PEACE" at bounding box center [294, 174] width 144 height 31
click at [296, 213] on div "LOVE" at bounding box center [294, 209] width 142 height 25
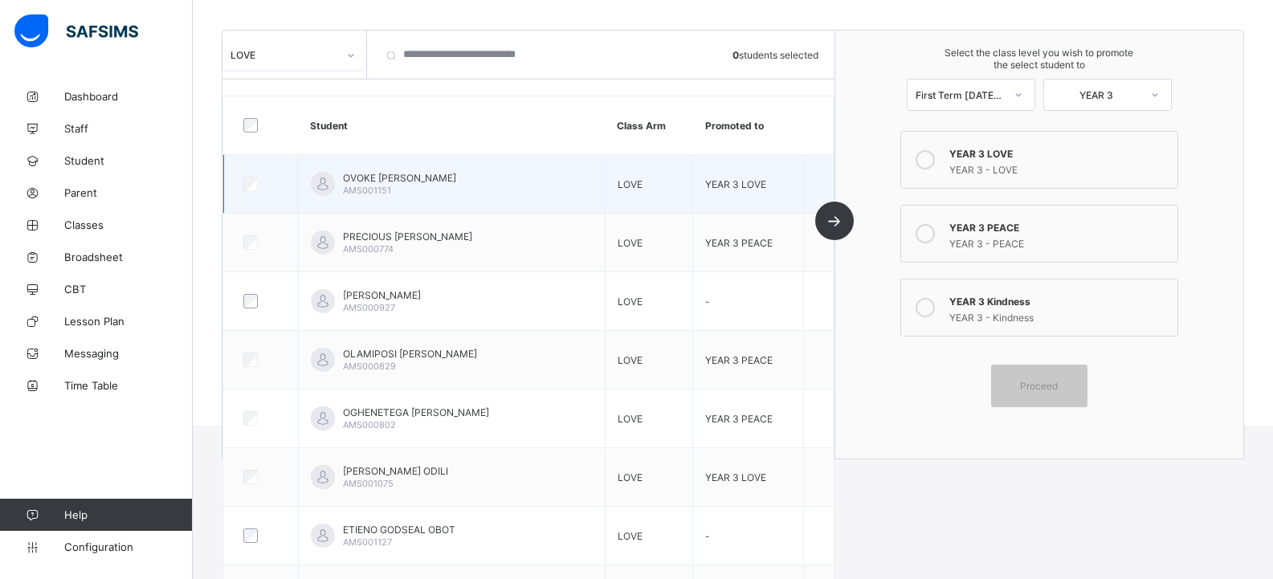
scroll to position [154, 0]
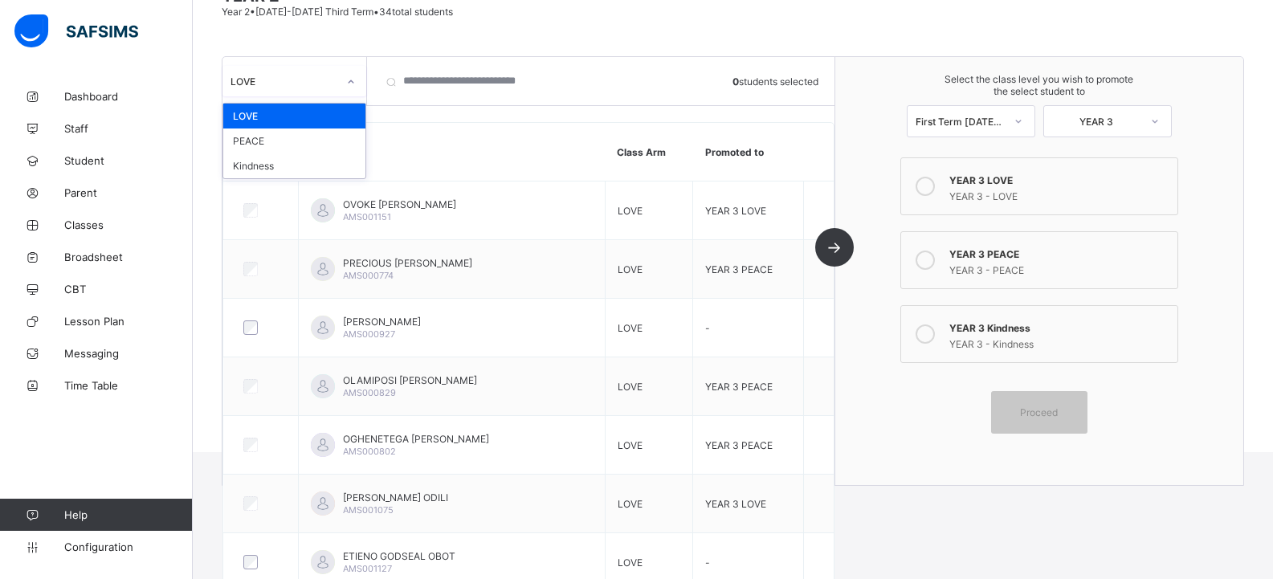
click at [283, 82] on div "LOVE" at bounding box center [283, 81] width 107 height 12
drag, startPoint x: 290, startPoint y: 144, endPoint x: 313, endPoint y: 143, distance: 23.3
click at [292, 143] on div "PEACE" at bounding box center [294, 140] width 142 height 25
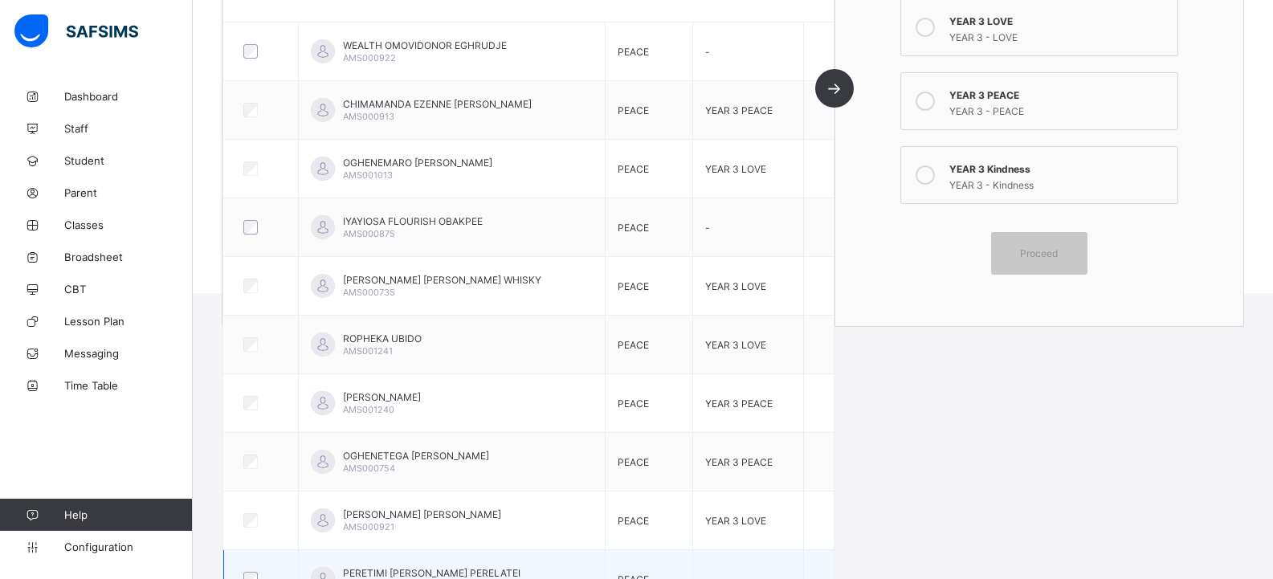
scroll to position [308, 0]
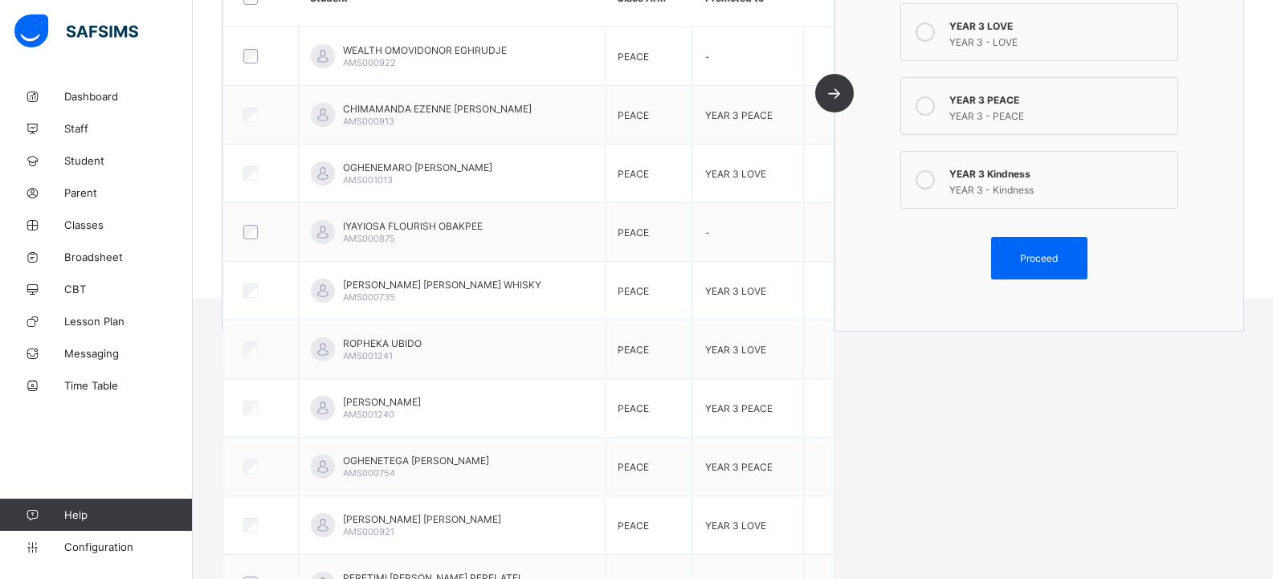
drag, startPoint x: 1021, startPoint y: 249, endPoint x: 1037, endPoint y: 248, distance: 16.1
click at [1020, 249] on div "Proceed" at bounding box center [1039, 258] width 96 height 43
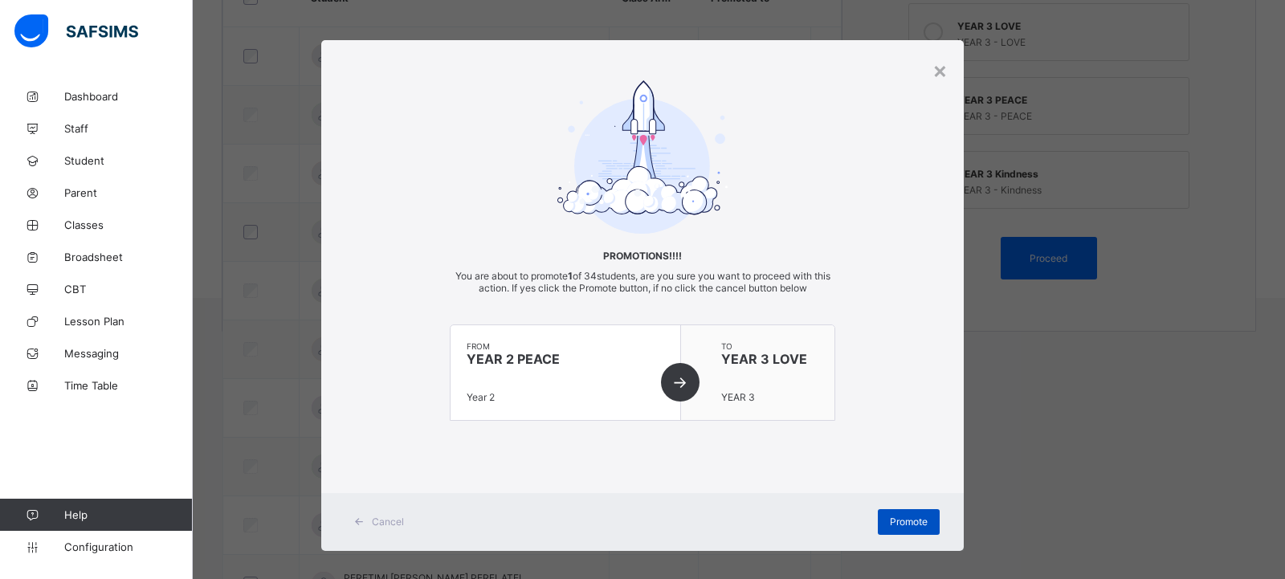
click at [890, 524] on span "Promote" at bounding box center [909, 522] width 38 height 12
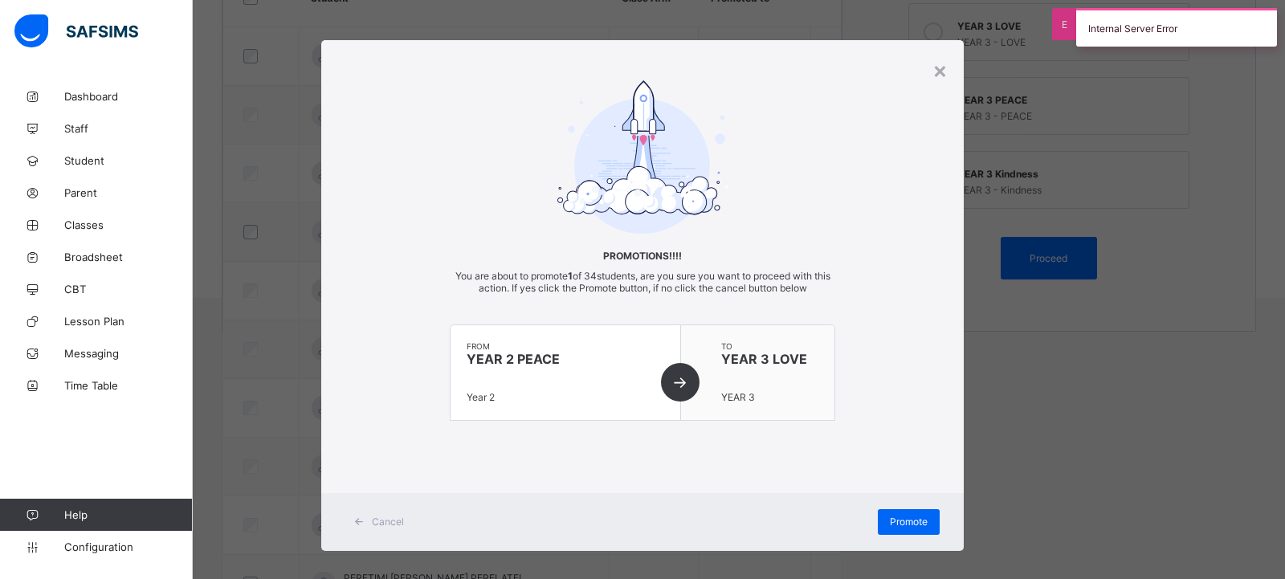
click at [944, 70] on div "× Promotions!!!! You are about to promote 1 of 34 students, are you sure you wa…" at bounding box center [642, 295] width 642 height 511
click at [932, 73] on div "×" at bounding box center [939, 69] width 15 height 27
